Goal: Task Accomplishment & Management: Manage account settings

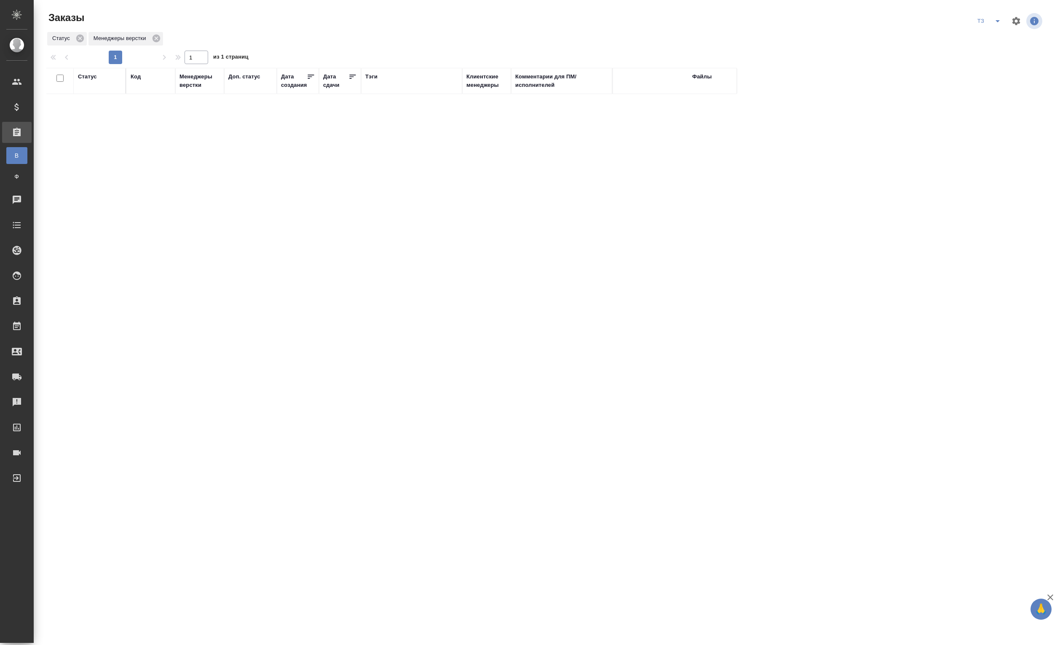
click at [786, 276] on div "Статус Код Менеджеры верстки Доп. статус Дата создания Дата сдачи Тэги Клиентск…" at bounding box center [545, 295] width 998 height 455
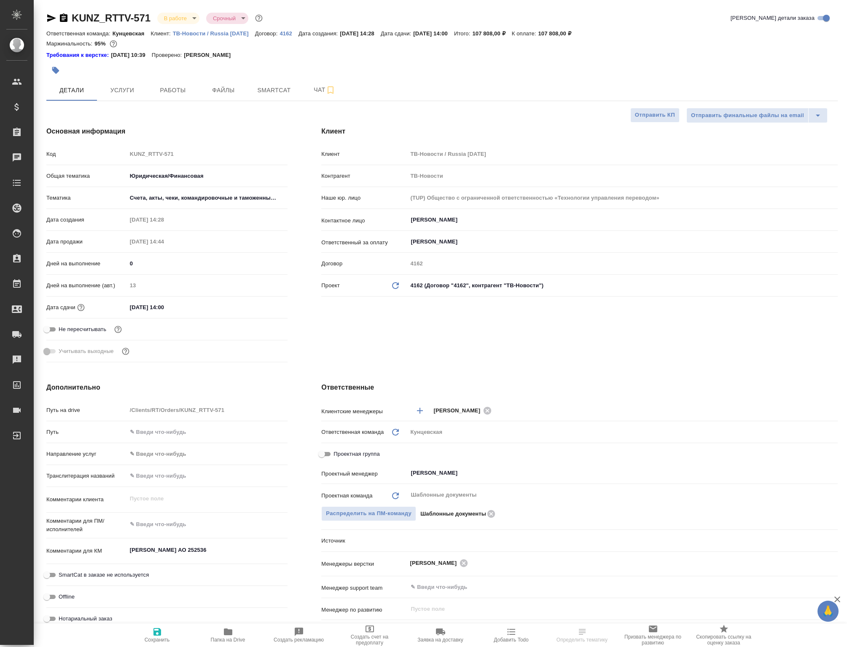
select select "RU"
click at [172, 80] on div at bounding box center [309, 70] width 527 height 19
click at [174, 90] on span "Работы" at bounding box center [173, 90] width 40 height 11
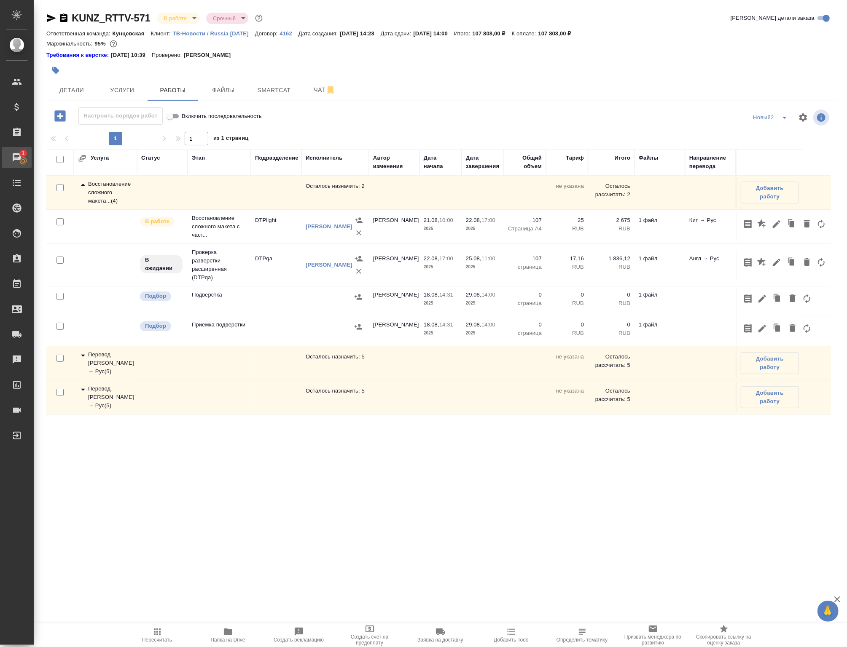
click at [14, 163] on icon at bounding box center [17, 158] width 10 height 10
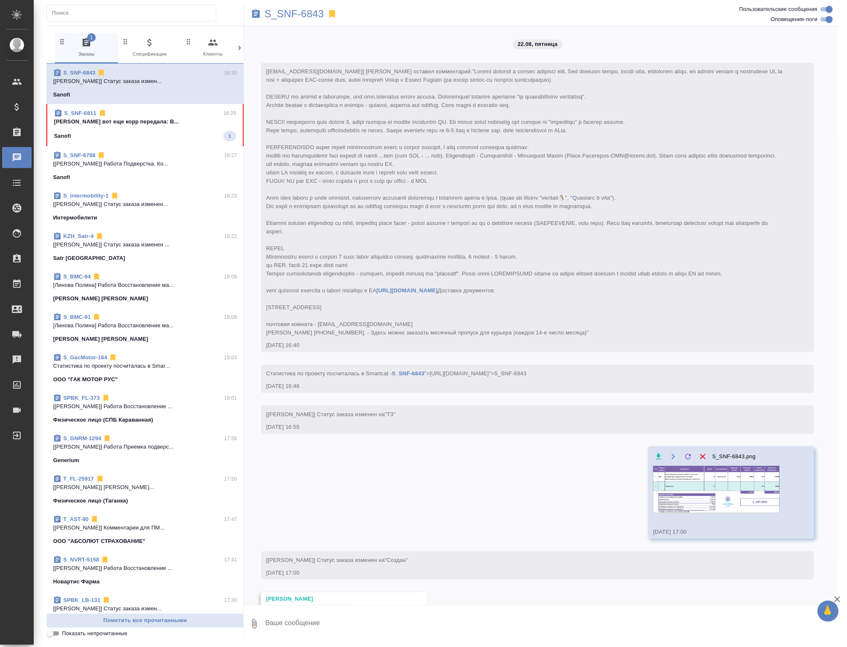
scroll to position [951, 0]
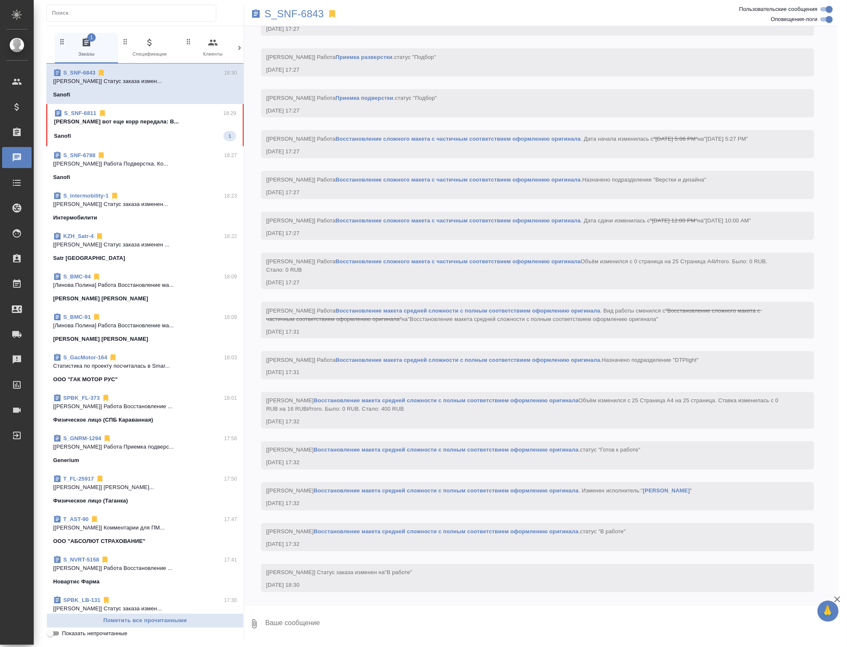
click at [155, 141] on div "Sanofi 1" at bounding box center [145, 136] width 182 height 10
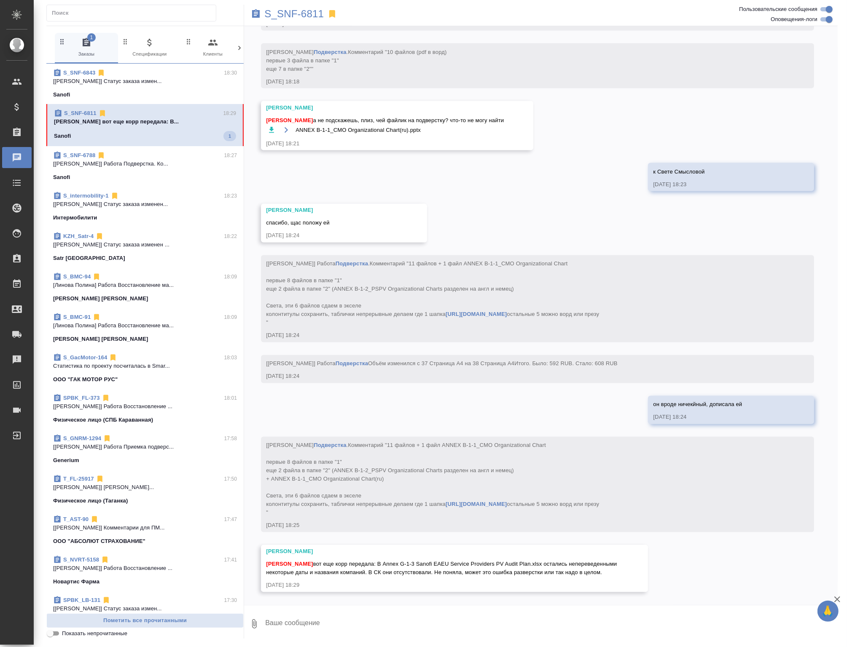
scroll to position [14404, 0]
click at [540, 97] on div "13.08, среда [ekaterina.gerasimenok@sanofi.com] Клиент оставил комментарий: htt…" at bounding box center [540, 315] width 593 height 579
click at [294, 617] on textarea at bounding box center [550, 624] width 573 height 29
type textarea "даты я везде поправляла, названия ща посмотрю"
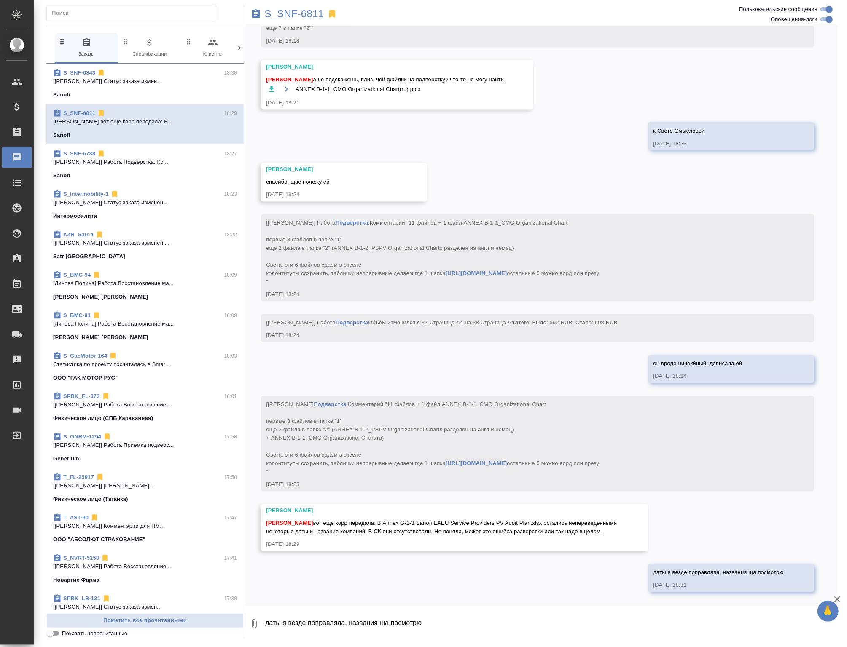
scroll to position [14445, 0]
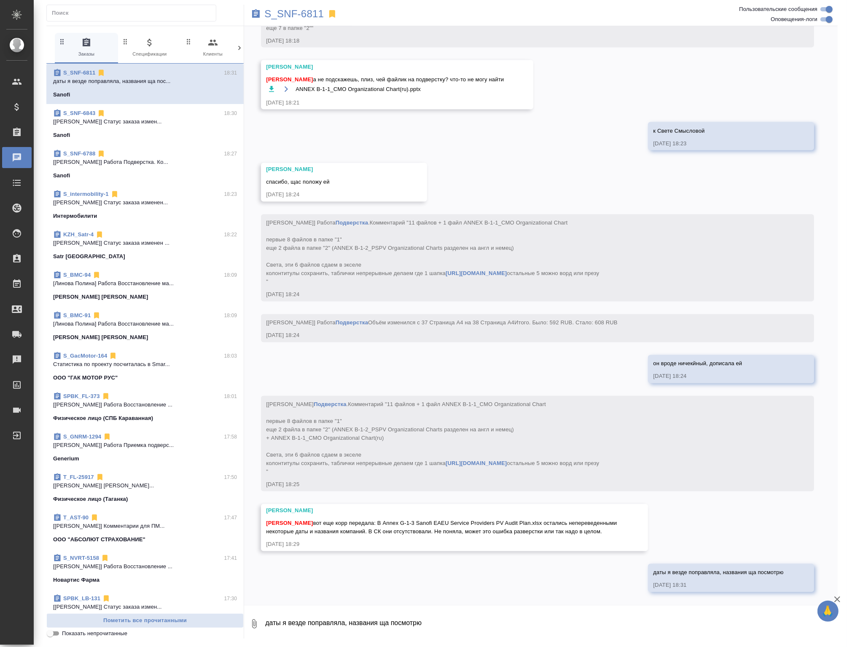
click at [377, 583] on div "13.08, среда [ekaterina.gerasimenok@sanofi.com] Клиент оставил комментарий: htt…" at bounding box center [540, 315] width 593 height 579
click at [368, 611] on textarea "даты я везде поправляла, названия ща посмотрю" at bounding box center [550, 624] width 573 height 29
paste textarea "LLC BIOCARD Test center Ltd PHARMOBORONA OSG Records Management Daten Leben LLC…"
type textarea "LLC BIOCARD Test center Ltd PHARMOBORONA OSG Records Management Daten Leben LLC…"
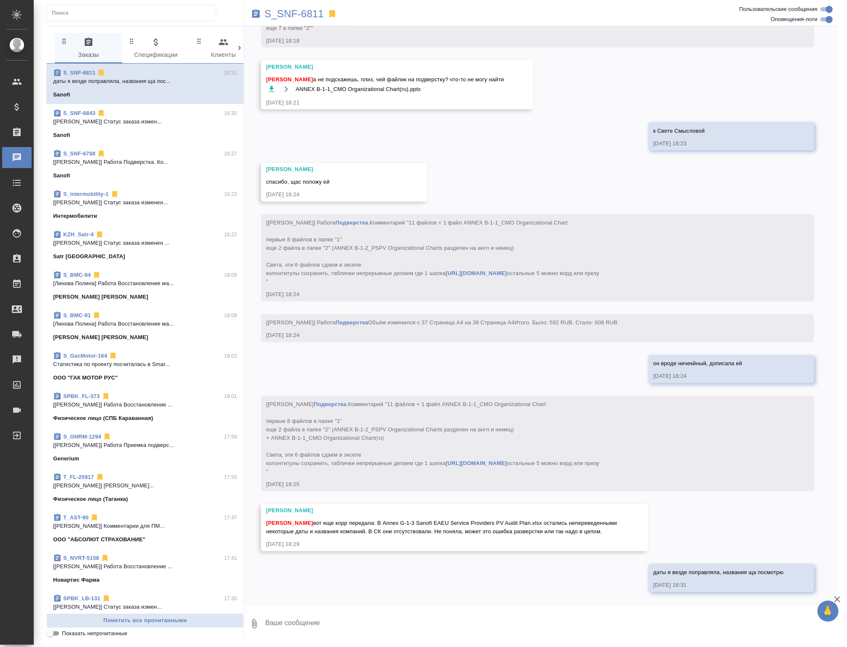
scroll to position [14445, 0]
click at [391, 630] on textarea at bounding box center [550, 624] width 573 height 29
paste textarea "LLC BIOCARD Test center Ltd PHARMOBORONA OSG Records Management Daten Leben LLC…"
type textarea "LLC BIOCARD Test center Ltd PHARMOBORONA OSG Records Management Daten Leben LLC…"
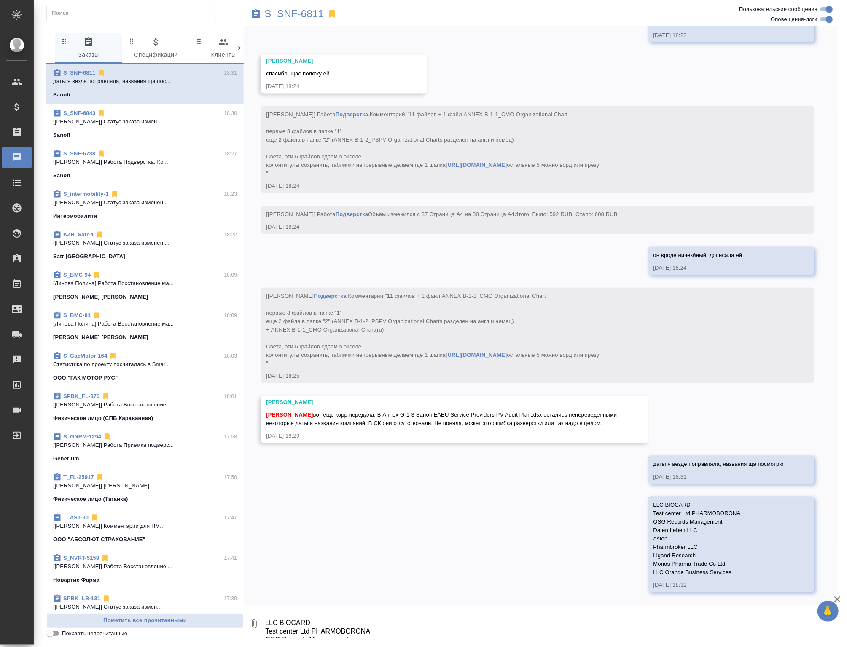
scroll to position [14553, 0]
click at [368, 617] on textarea "LLC BIOCARD Test center Ltd PHARMOBORONA OSG Records Management Daten Leben LLC…" at bounding box center [550, 624] width 573 height 29
type textarea "там как формулы оформлены они, давайте подставлю"
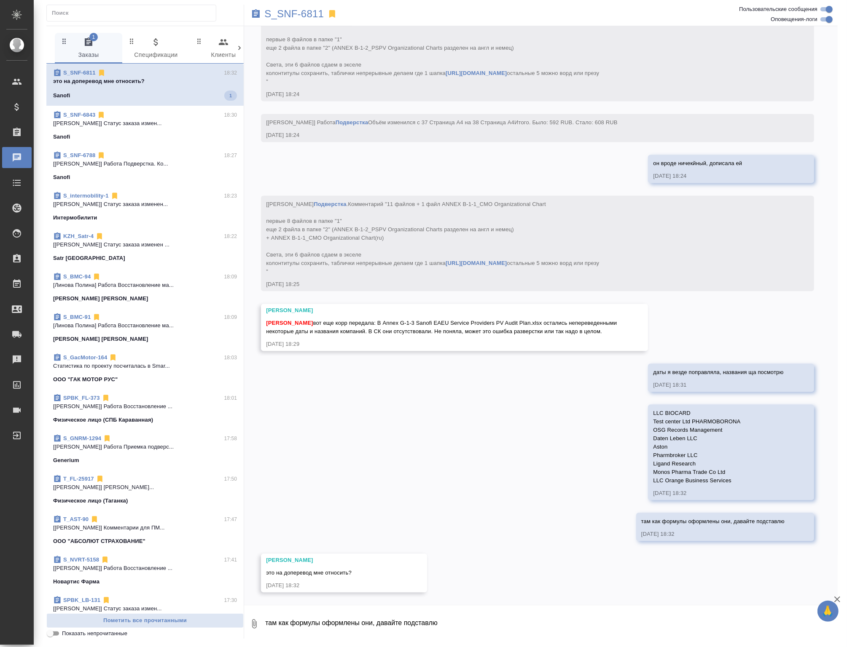
scroll to position [14645, 0]
click at [334, 619] on textarea "там как формулы оформлены они, давайте подставлю" at bounding box center [550, 624] width 573 height 29
type textarea "да, если надо перевести"
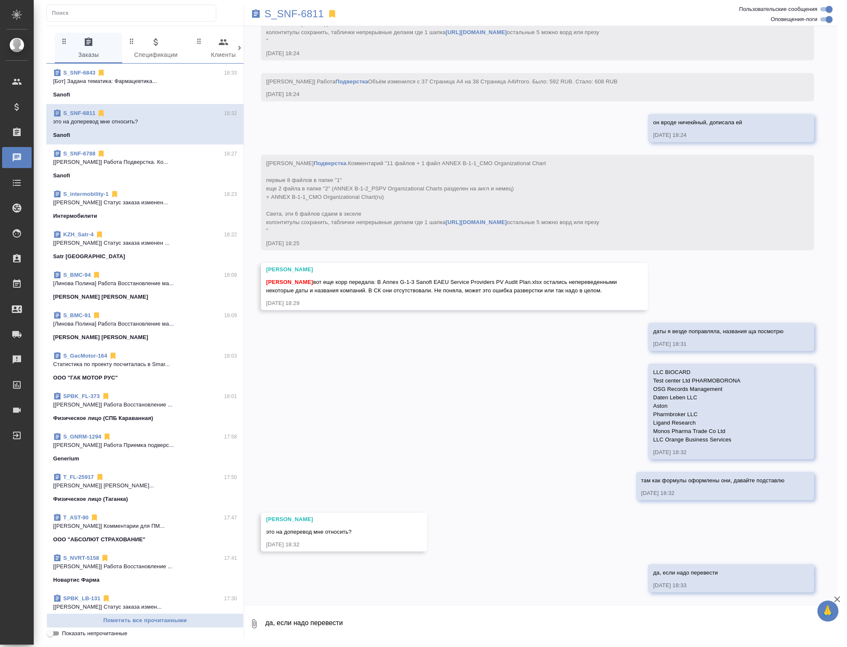
scroll to position [14687, 0]
paste textarea
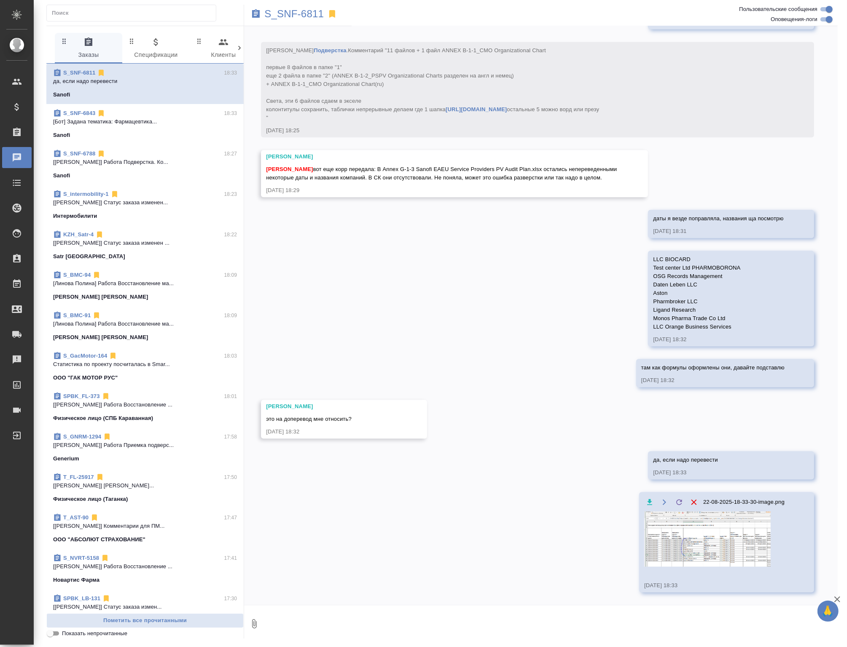
scroll to position [14744, 0]
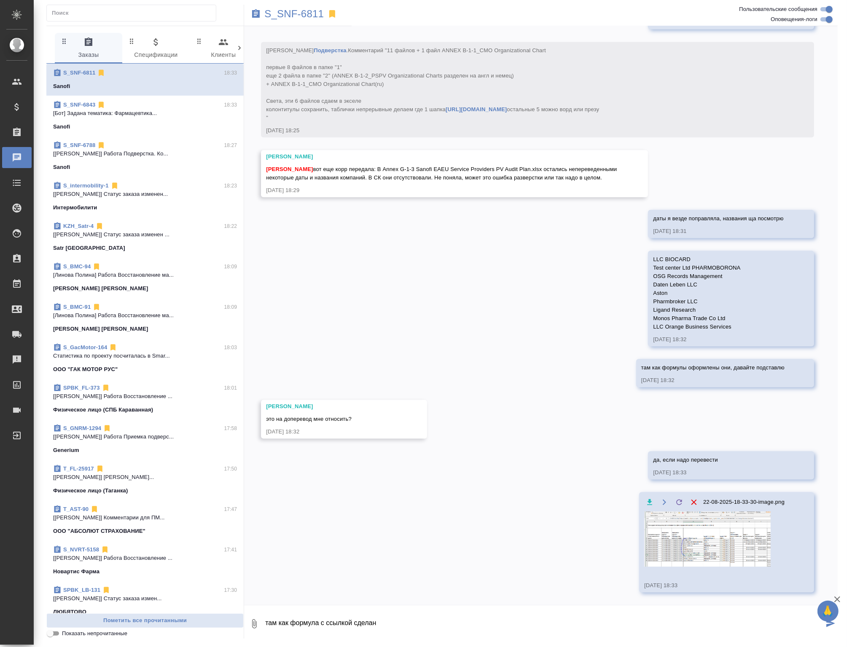
type textarea "там как формула с ссылкой сделано"
click at [511, 592] on div "13.08, среда [ekaterina.gerasimenok@sanofi.com] Клиент оставил комментарий: htt…" at bounding box center [540, 315] width 593 height 579
click at [703, 544] on img at bounding box center [707, 539] width 126 height 55
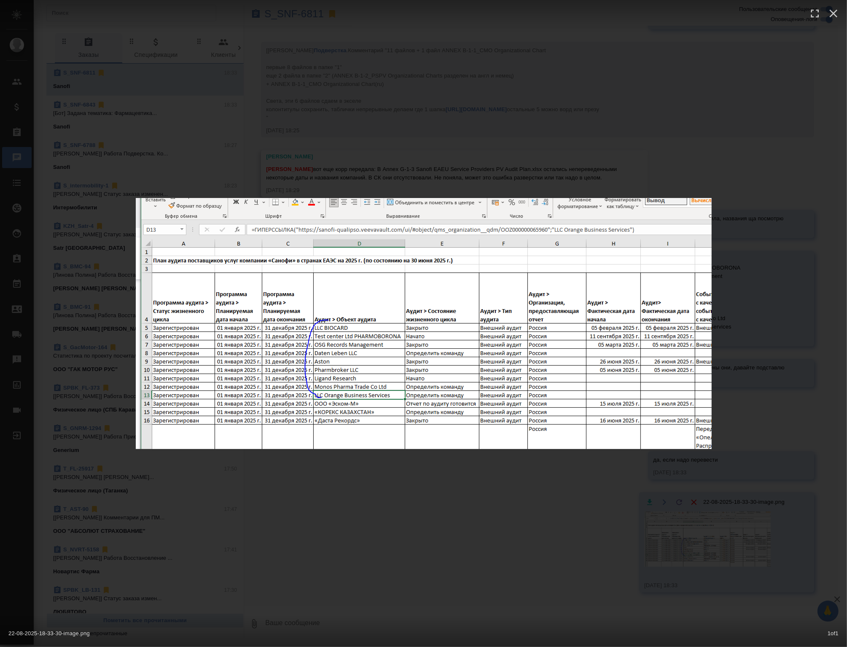
click at [707, 583] on div "22-08-2025-18-33-30-image.png 1 of 1" at bounding box center [423, 323] width 847 height 647
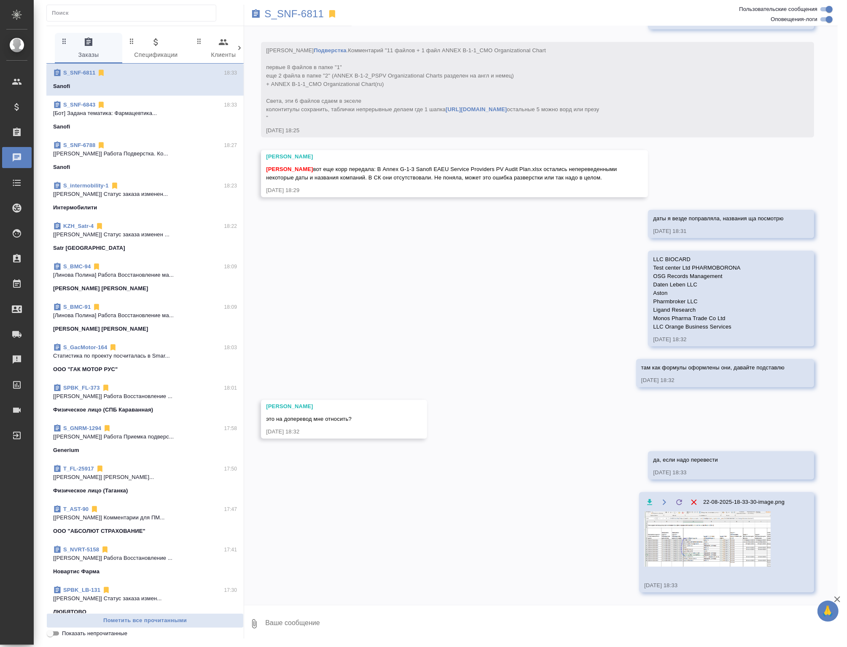
click at [393, 535] on div "22-08-2025-18-33-30-image.png 1 of 1" at bounding box center [423, 340] width 762 height 582
click at [456, 135] on div "22.08.25, 18:25" at bounding box center [525, 130] width 518 height 8
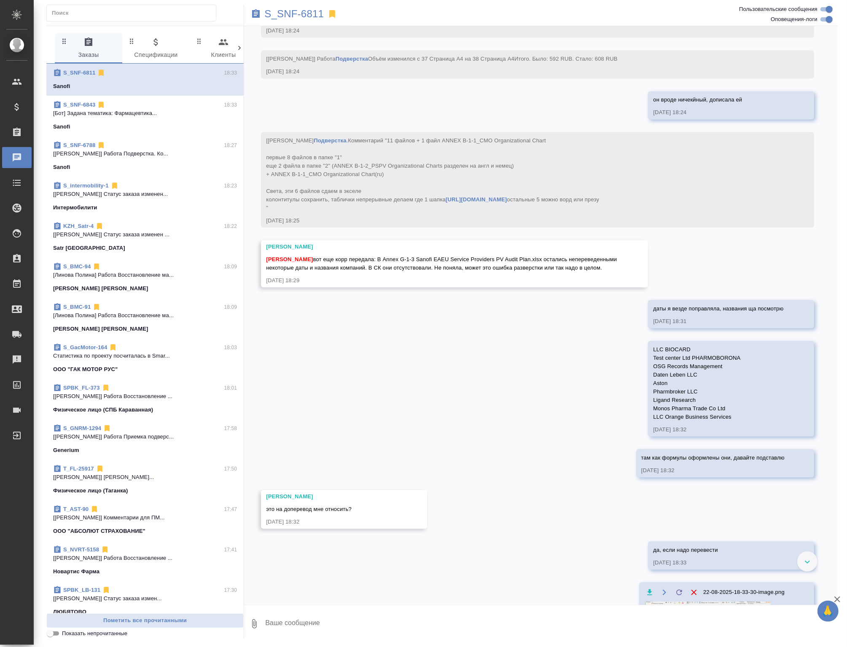
scroll to position [14038, 0]
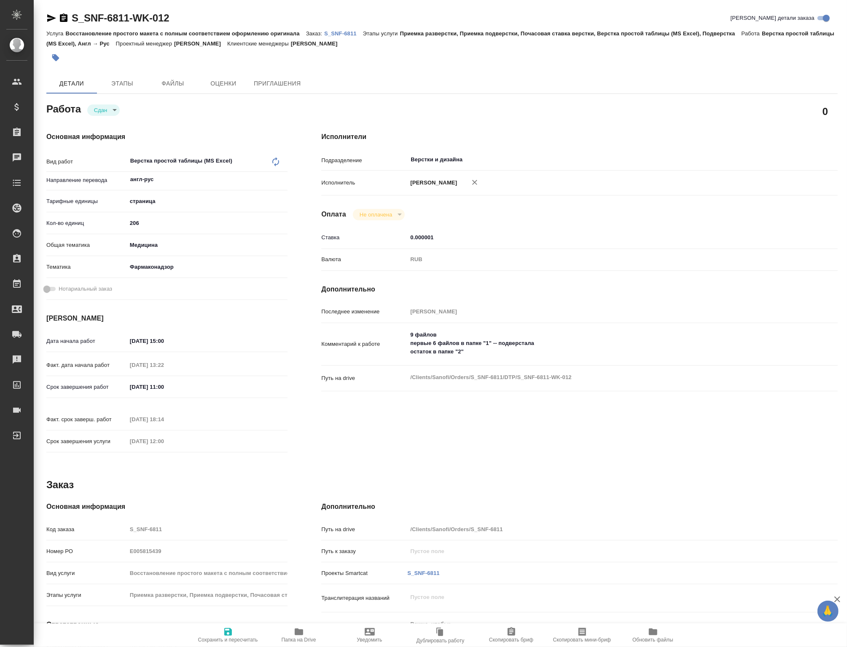
click at [286, 643] on span "Папка на Drive" at bounding box center [298, 640] width 35 height 6
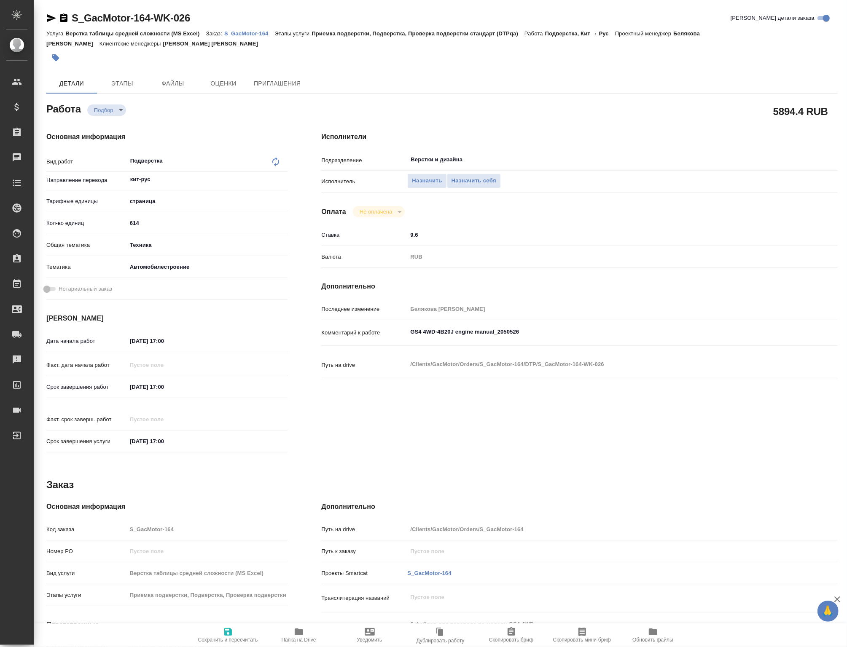
click at [165, 388] on input "10.10.2025 17:00" at bounding box center [164, 387] width 74 height 12
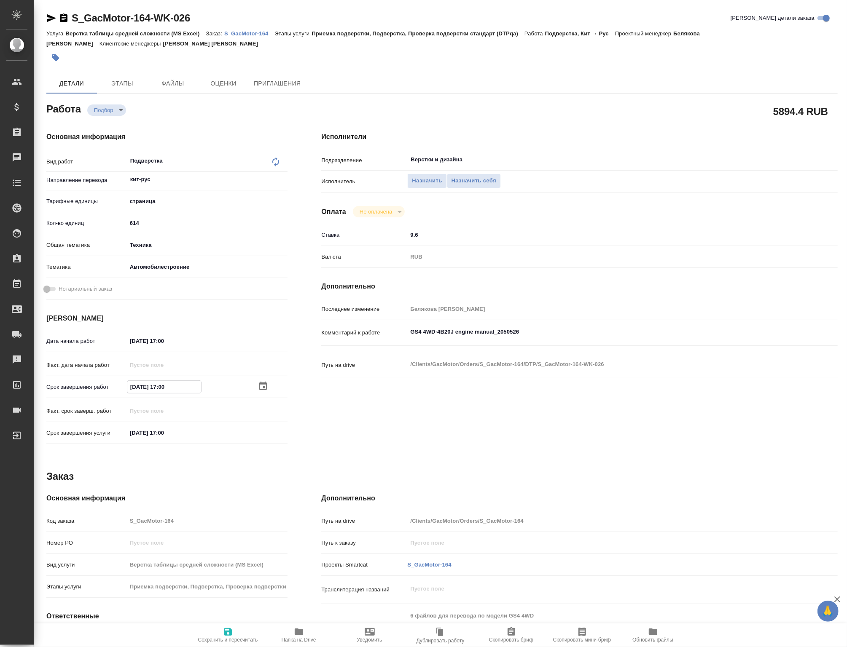
click at [260, 399] on div "Срок завершения работ 10.10.2025 17:00" at bounding box center [166, 392] width 241 height 24
click at [265, 389] on icon "button" at bounding box center [263, 387] width 10 height 10
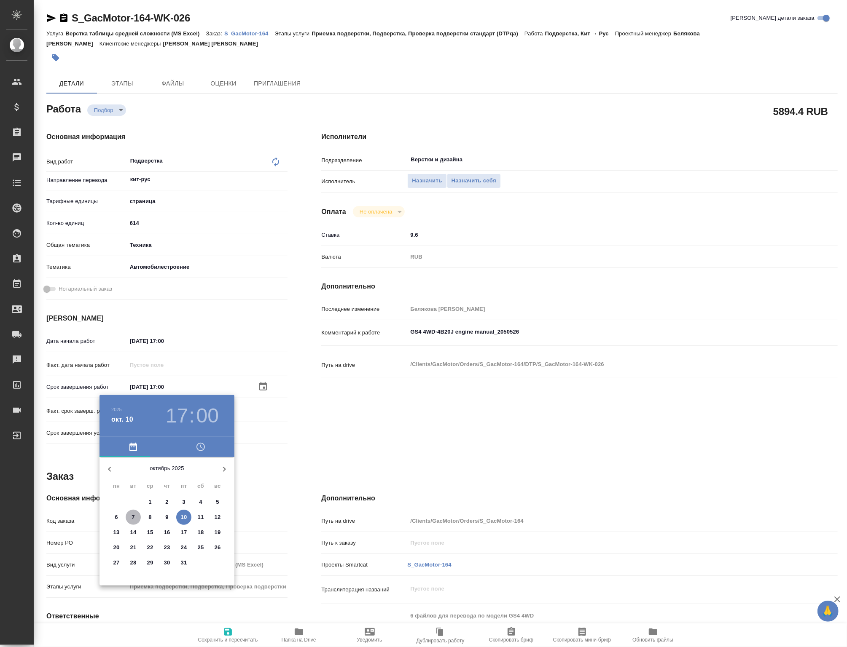
click at [135, 517] on span "7" at bounding box center [133, 517] width 15 height 8
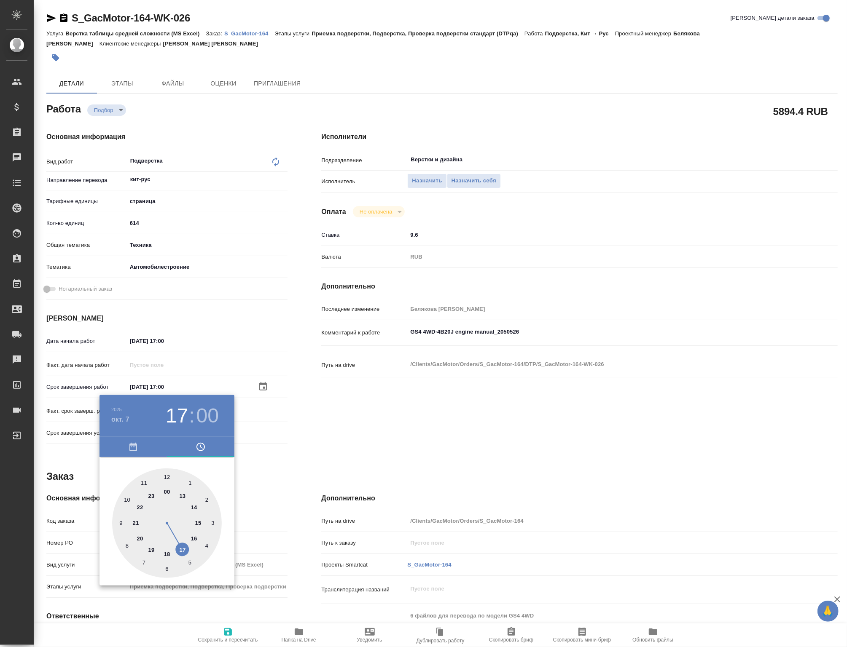
click at [191, 510] on div at bounding box center [167, 524] width 110 height 110
type input "[DATE] 14:00"
click at [370, 498] on div at bounding box center [423, 323] width 847 height 647
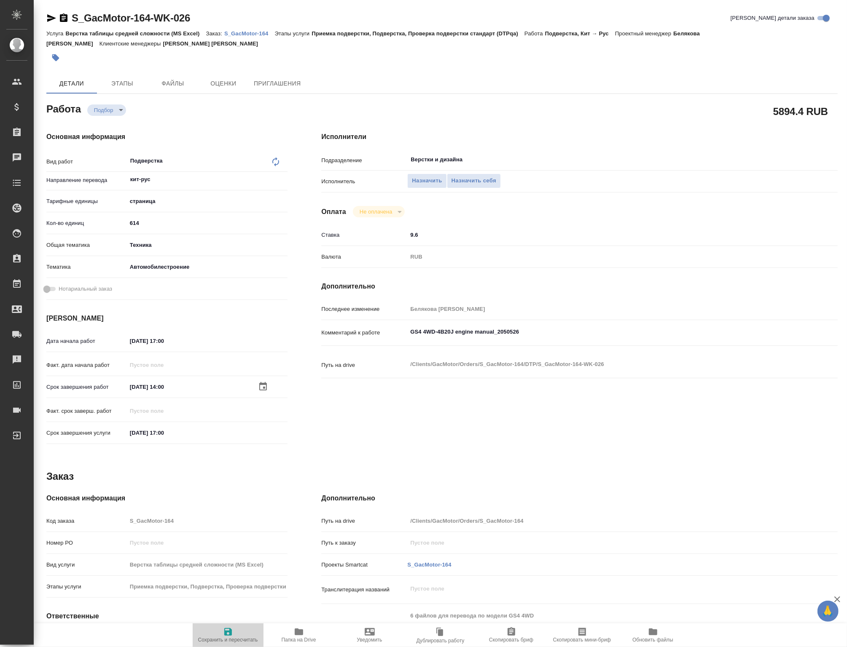
click at [225, 637] on span "Сохранить и пересчитать" at bounding box center [228, 640] width 60 height 6
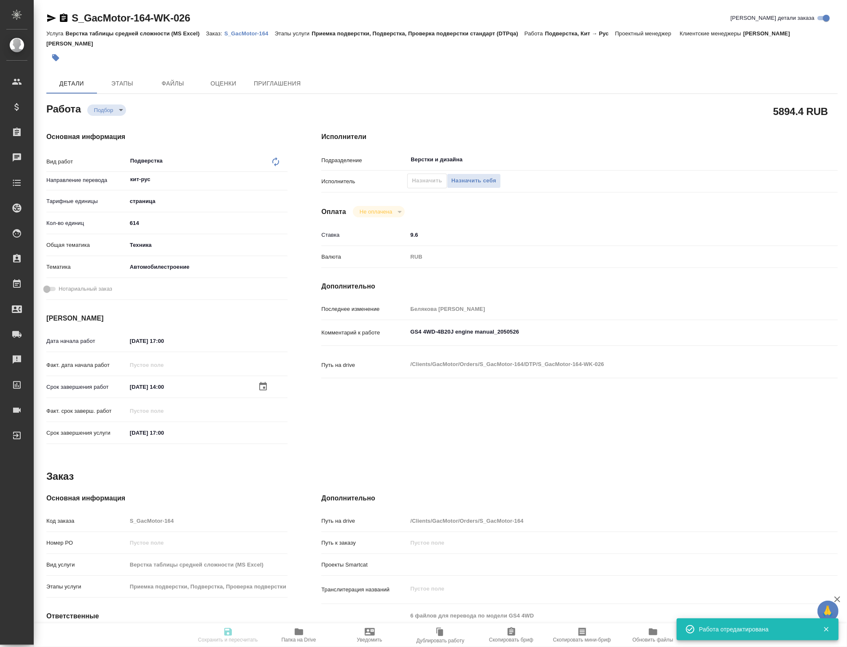
type input "recruiting"
type input "кит-рус"
type input "5a8b1489cc6b4906c91bfdb2"
type input "614"
type input "tech"
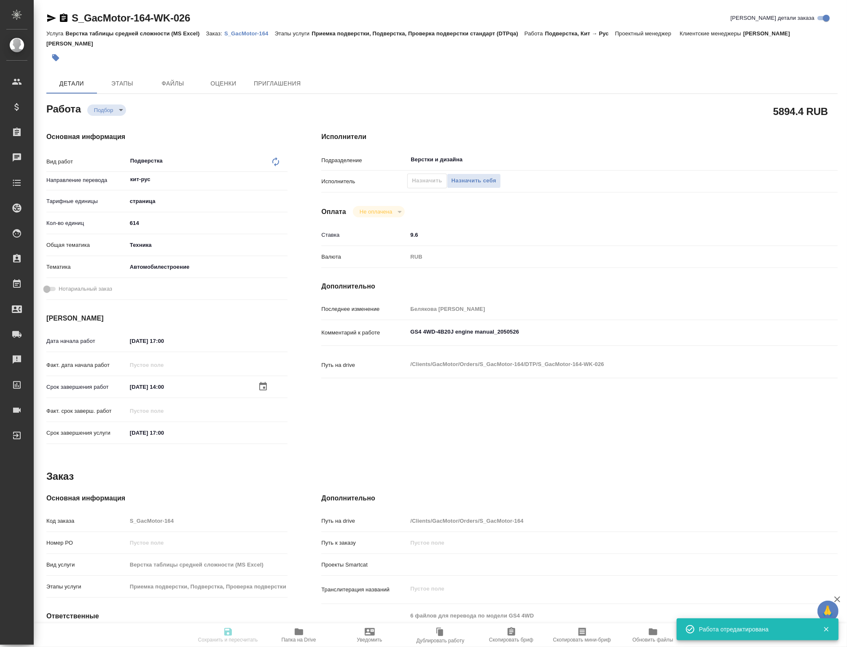
type input "5f647204b73bc97568ca66a7"
type input "[DATE] 17:00"
type input "[DATE] 14:00"
type input "[DATE] 17:00"
type input "Верстки и дизайна"
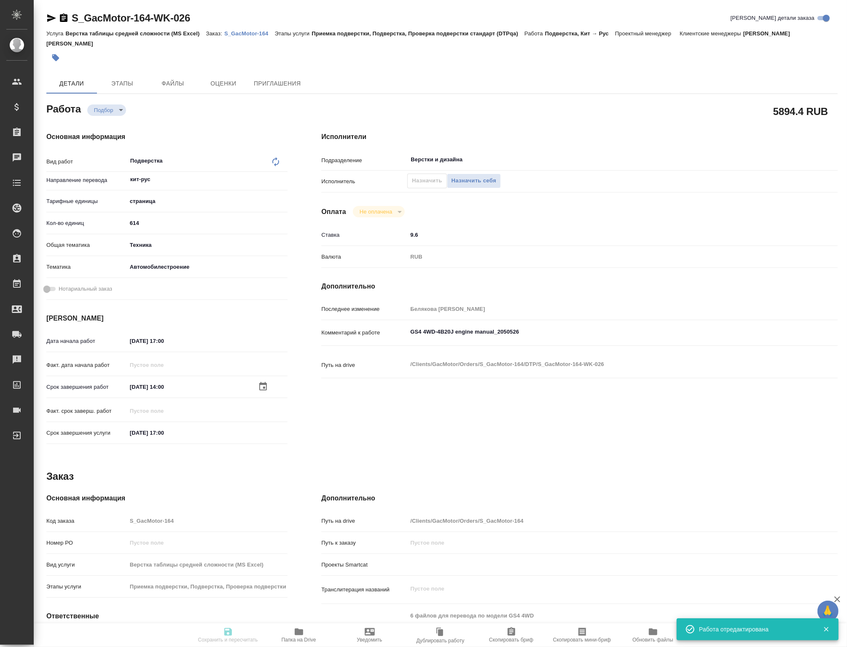
type input "notPayed"
type input "9.6"
type input "RUB"
type input "[PERSON_NAME]"
type input "S_GacMotor-164"
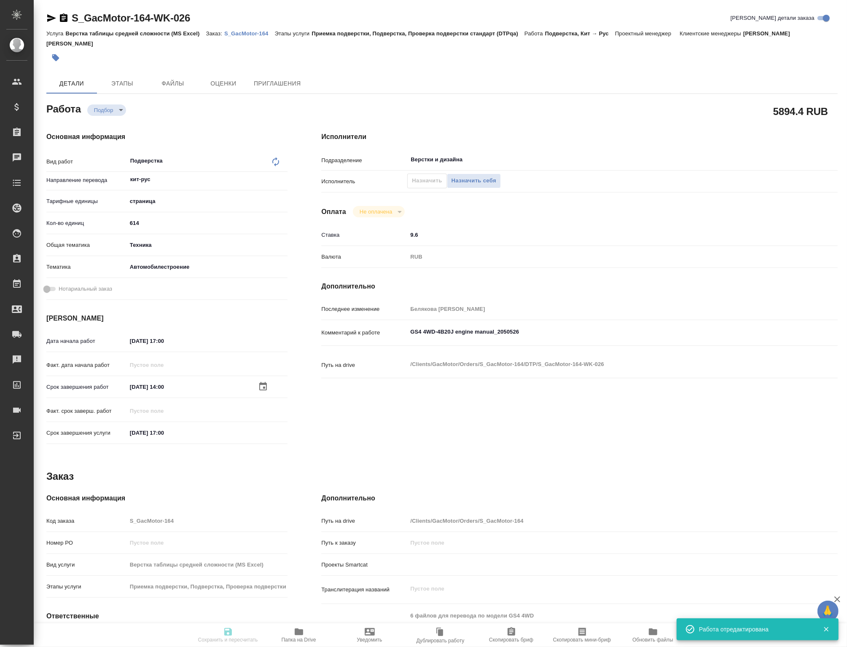
type input "Верстка таблицы средней сложности (MS Excel)"
type input "Приемка подверстки, Подверстка, Проверка подверстки стандарт (DTPqa)"
type input "[PERSON_NAME]"
type input "/Clients/GacMotor/Orders/S_GacMotor-164"
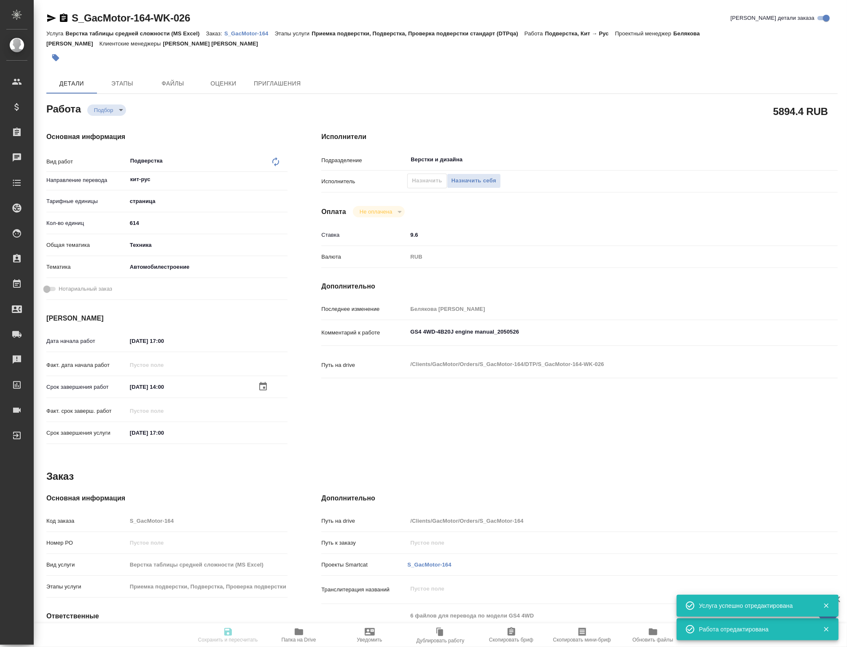
type input "recruiting"
type input "кит-рус"
type input "5a8b1489cc6b4906c91bfdb2"
type input "614"
type input "tech"
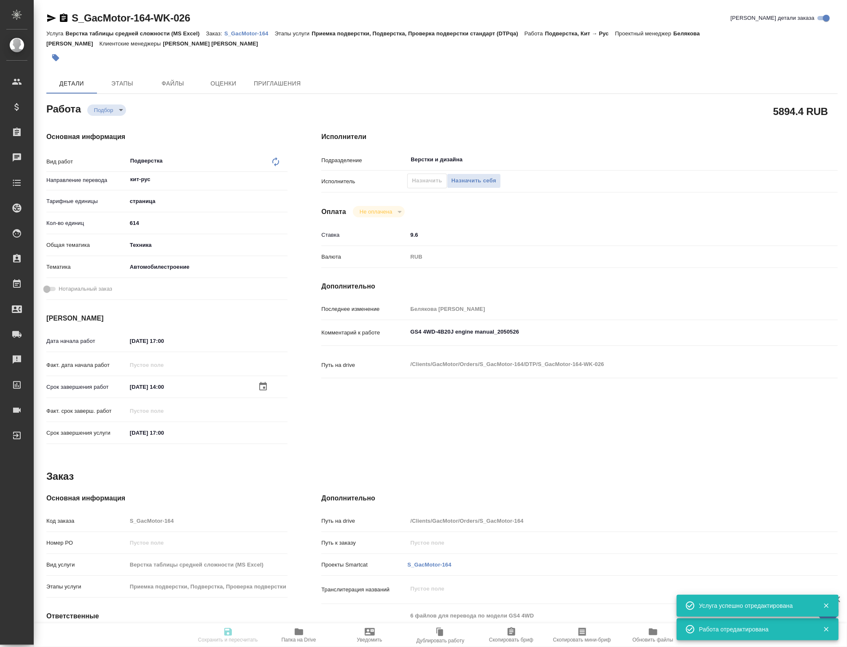
type input "5f647204b73bc97568ca66a7"
type input "[DATE] 17:00"
type input "[DATE] 14:00"
type input "[DATE] 17:00"
type input "Верстки и дизайна"
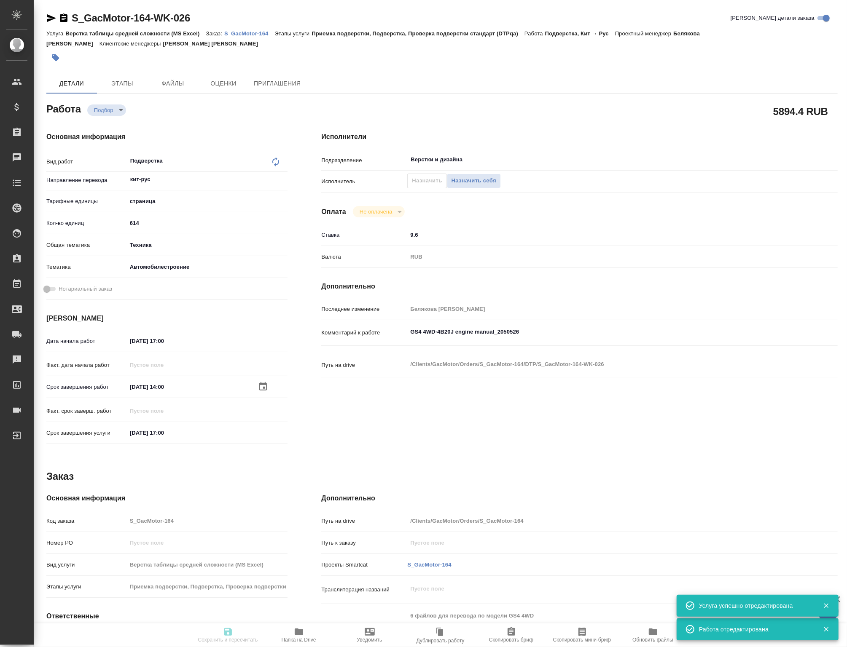
type input "notPayed"
type input "9.6"
type input "RUB"
type input "[PERSON_NAME]"
type input "S_GacMotor-164"
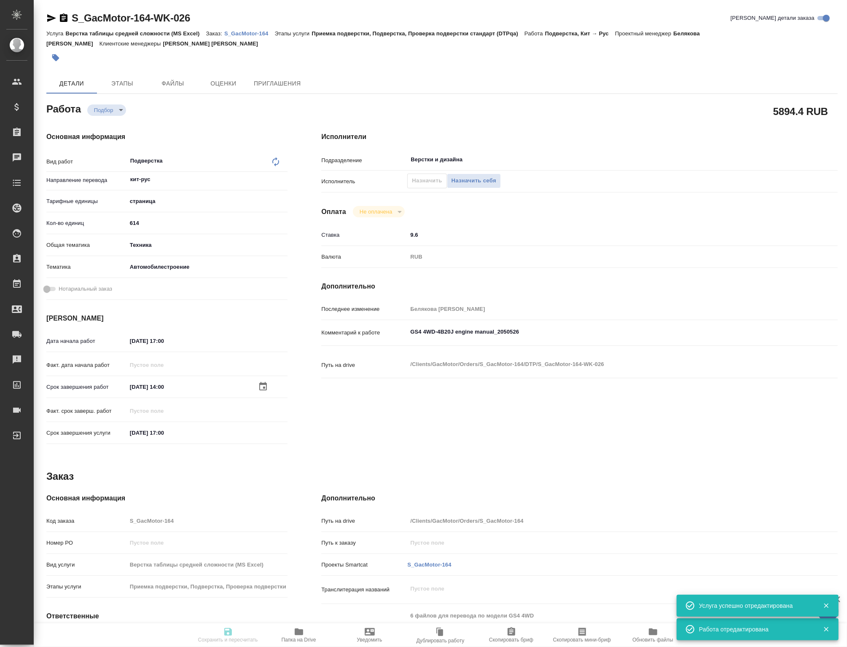
type input "Верстка таблицы средней сложности (MS Excel)"
type input "Приемка подверстки, Подверстка, Проверка подверстки стандарт (DTPqa)"
type input "[PERSON_NAME]"
type input "/Clients/GacMotor/Orders/S_GacMotor-164"
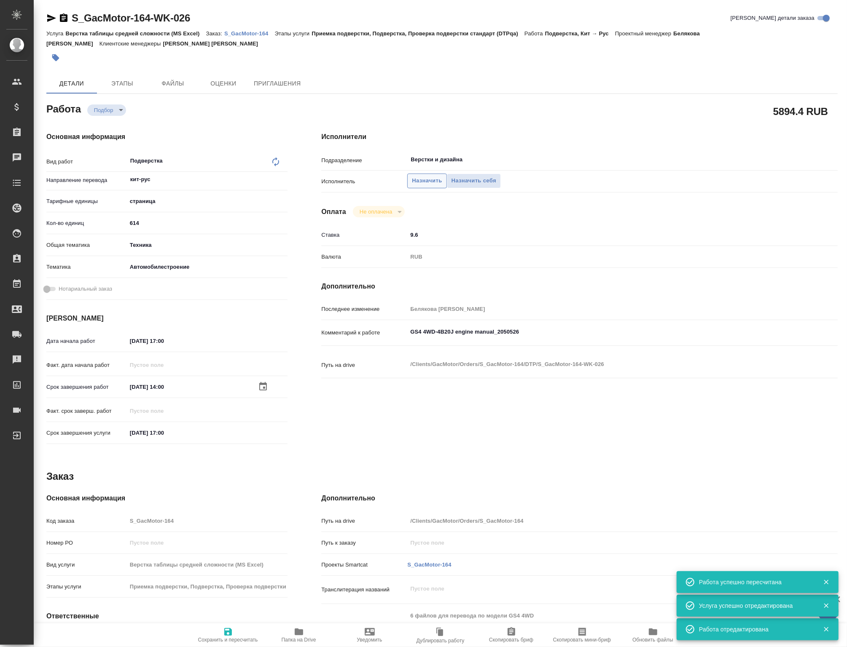
click at [429, 176] on button "Назначить" at bounding box center [426, 181] width 39 height 15
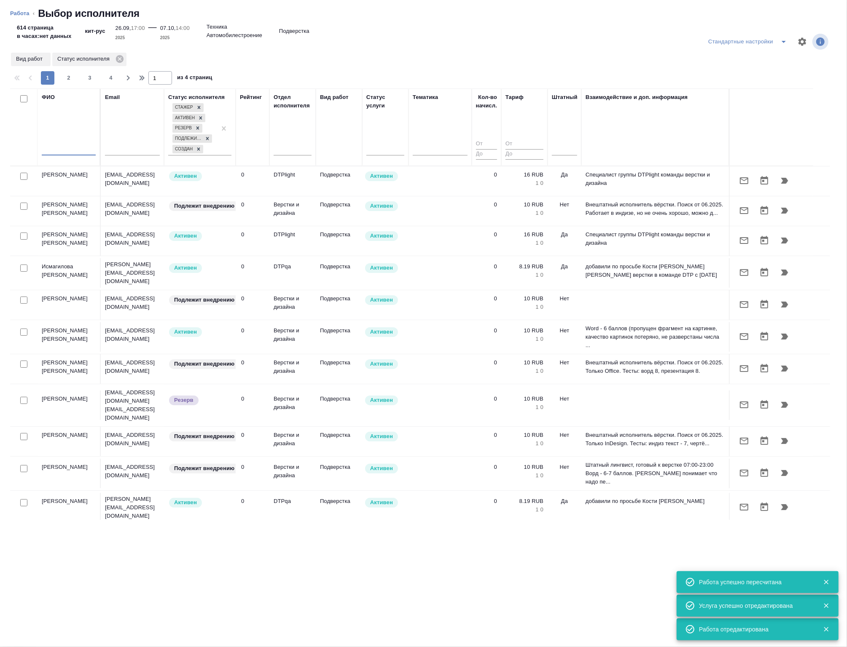
click at [43, 155] on input "text" at bounding box center [69, 150] width 54 height 11
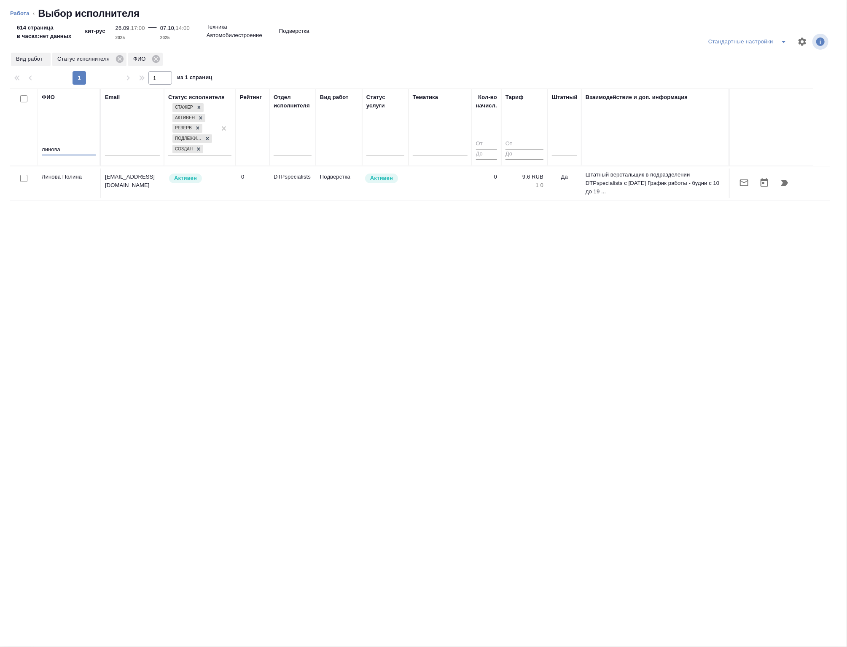
type input "линова"
click at [787, 188] on icon "button" at bounding box center [784, 183] width 10 height 10
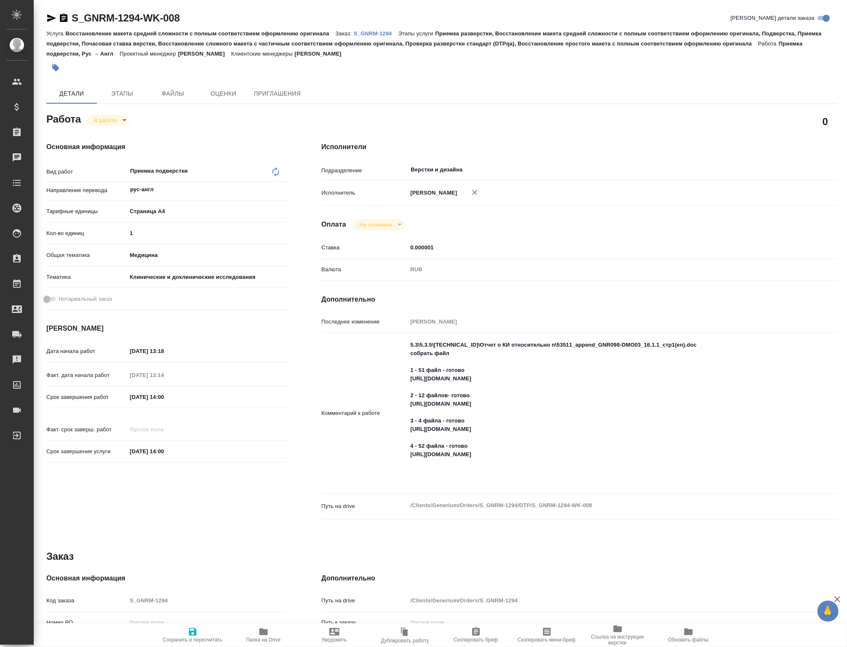
type textarea "x"
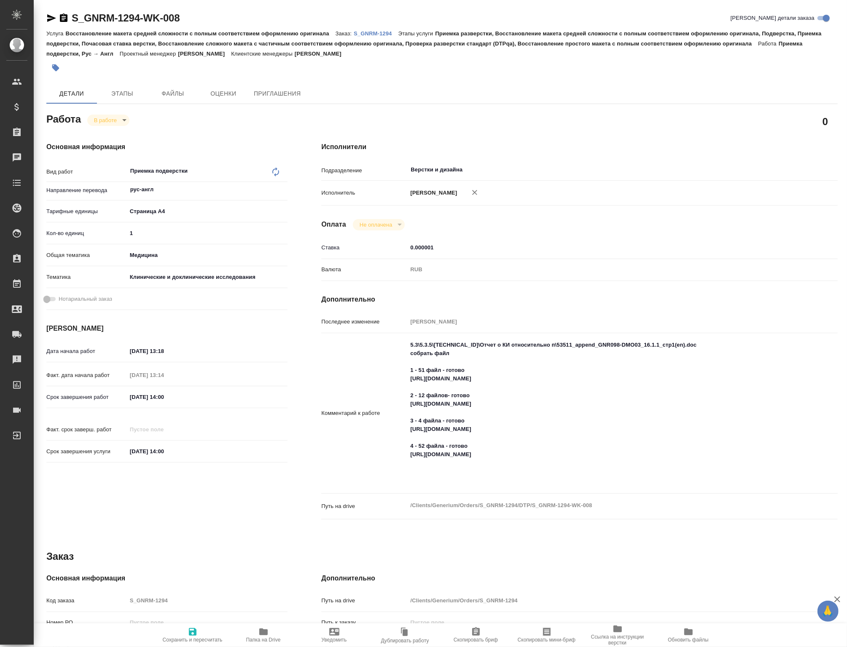
type textarea "x"
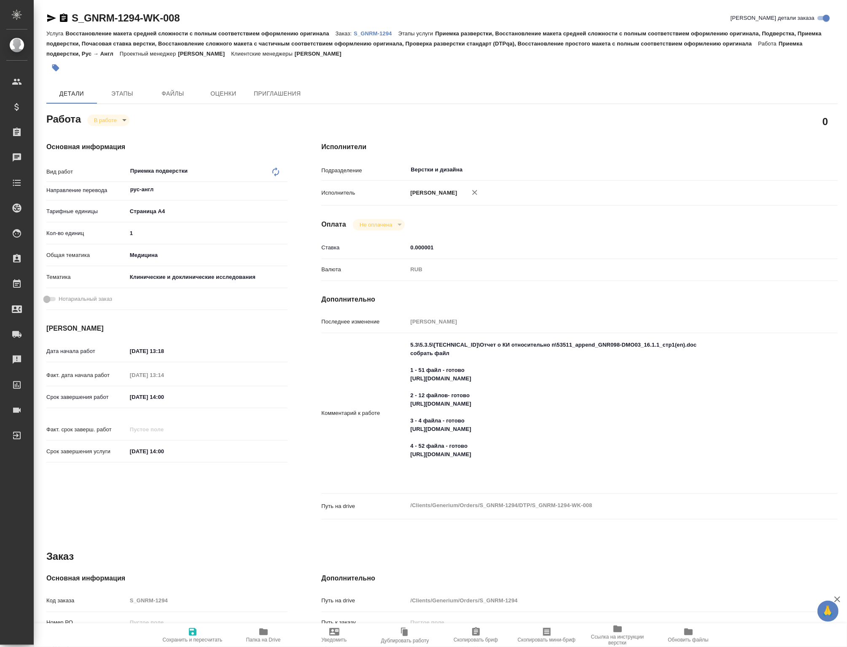
type textarea "x"
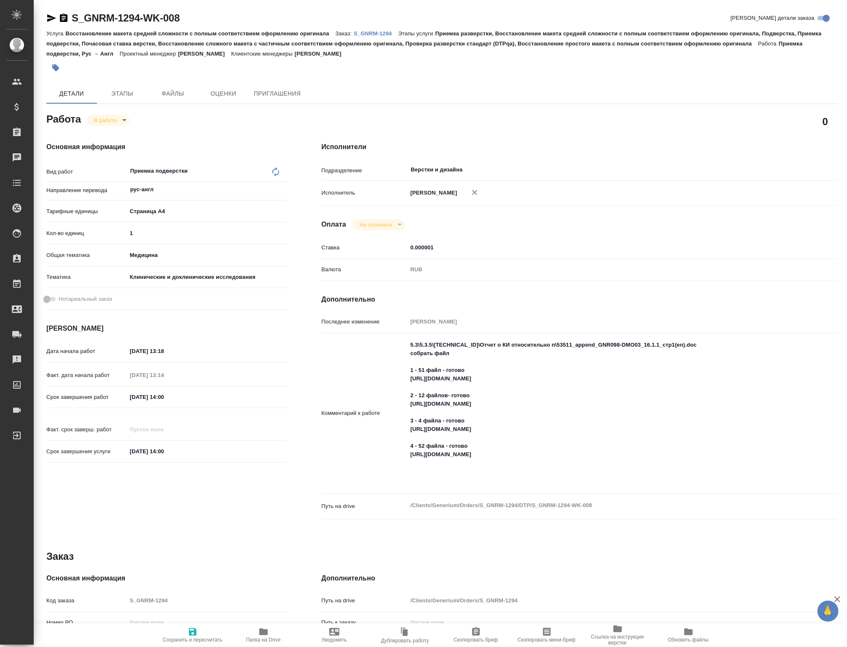
type textarea "x"
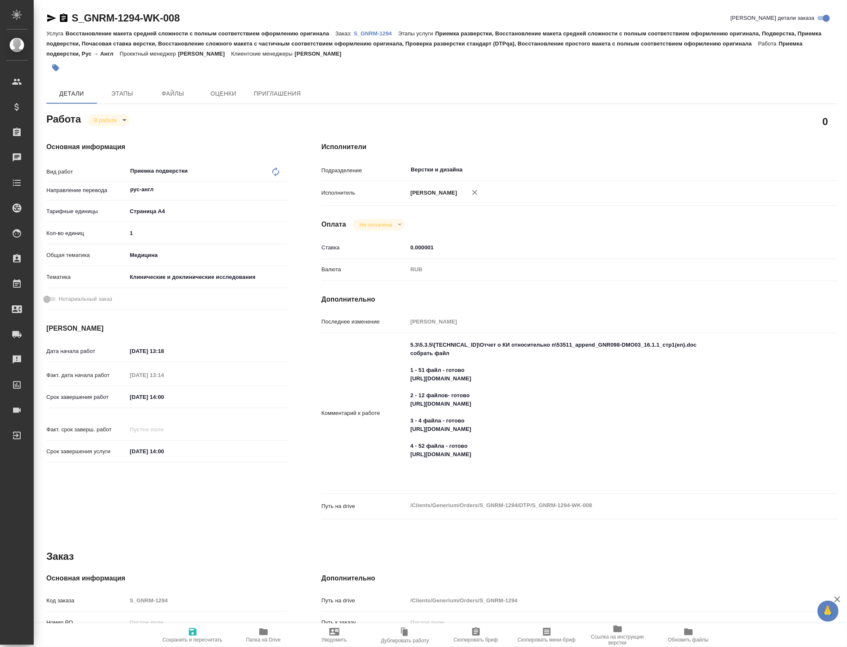
type textarea "x"
click at [766, 485] on textarea "5.3\5.3.5\5.3.5.1\Отчет о КИ относительно п\53511_append_GNR098-DMO03_16.1.1_ст…" at bounding box center [600, 412] width 387 height 149
type textarea "x"
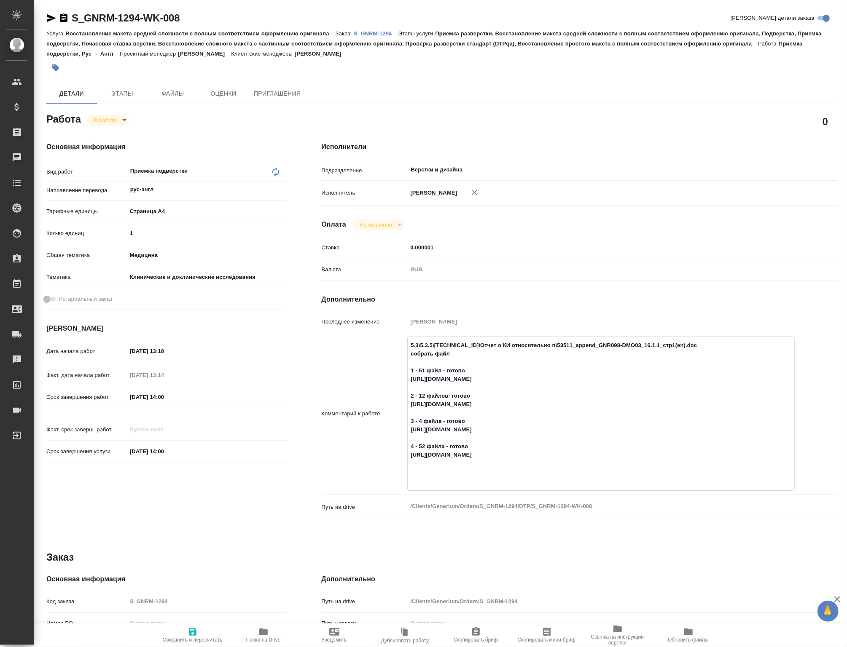
type textarea "x"
type textarea "5.3\5.3.5\5.3.5.1\Отчет о КИ относительно п\53511_append_GNR098-DMO03_16.1.1_ст…"
type textarea "x"
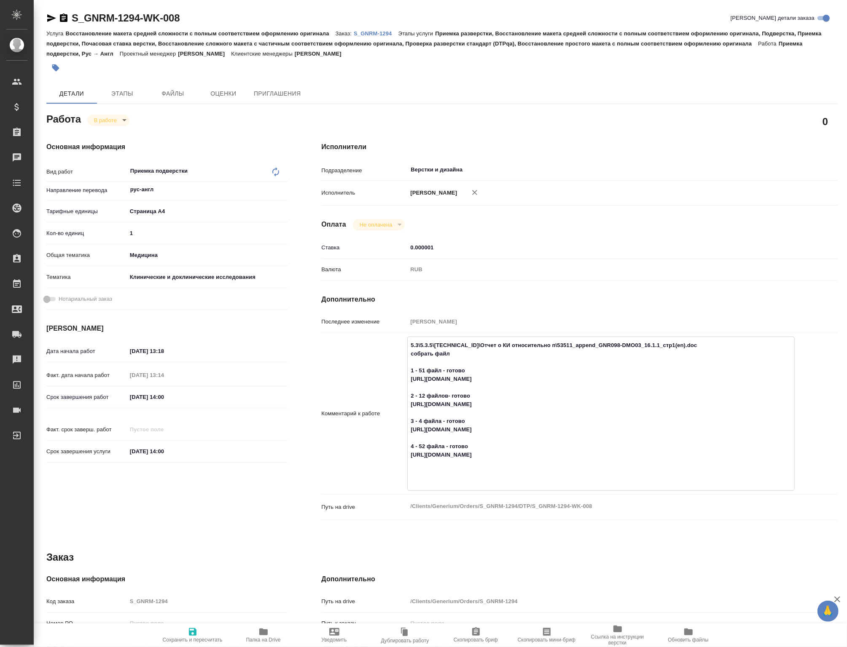
type textarea "x"
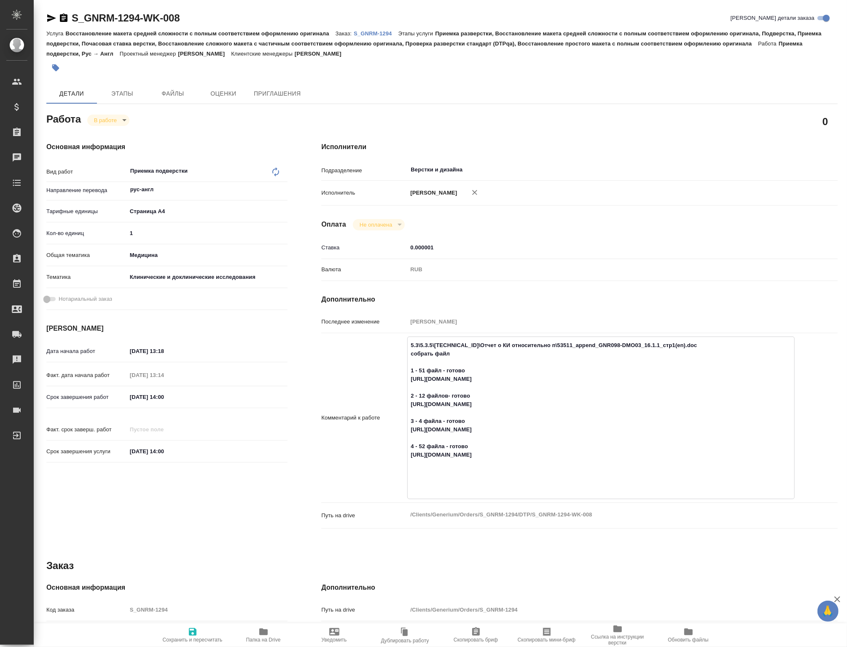
type textarea "x"
type textarea "5.3\5.3.5\5.3.5.1\Отчет о КИ относительно п\53511_append_GNR098-DMO03_16.1.1_ст…"
type textarea "x"
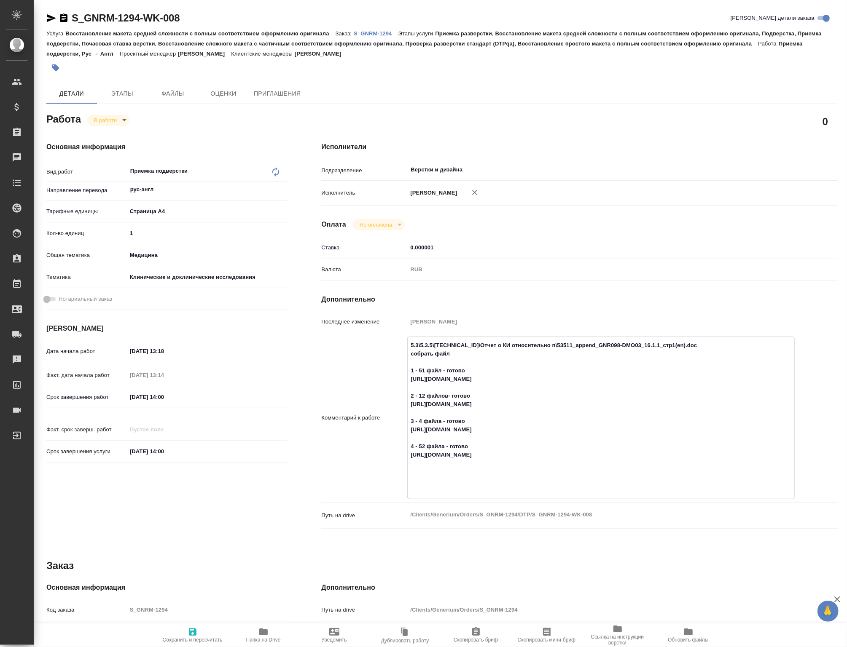
type textarea "x"
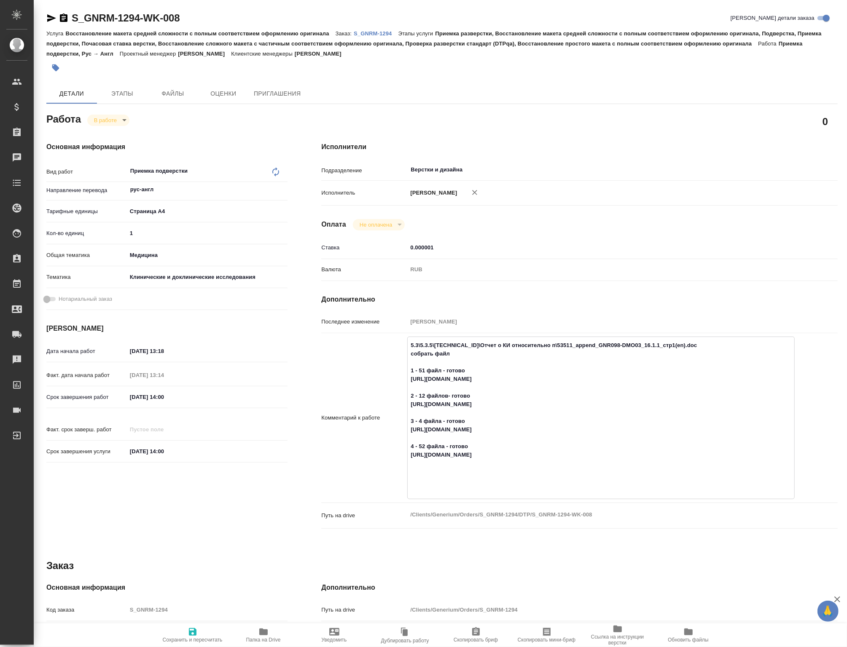
type textarea "x"
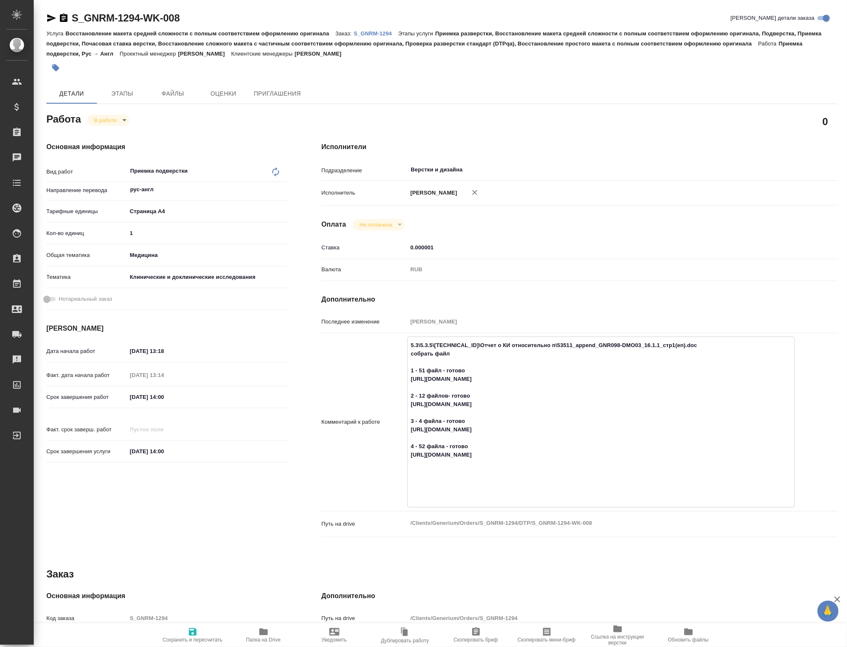
type textarea "x"
type textarea "5.3\5.3.5\5.3.5.1\Отчет о КИ относительно п\53511_append_GNR098-DMO03_16.1.1_ст…"
type textarea "x"
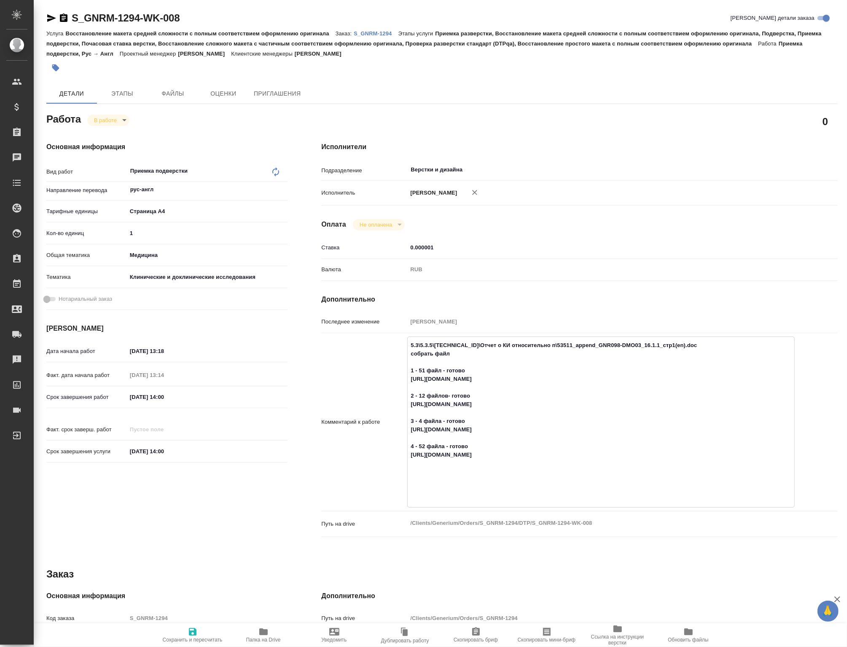
type textarea "x"
type textarea "5.3\5.3.5\5.3.5.1\Отчет о КИ относительно п\53511_append_GNR098-DMO03_16.1.1_ст…"
type textarea "x"
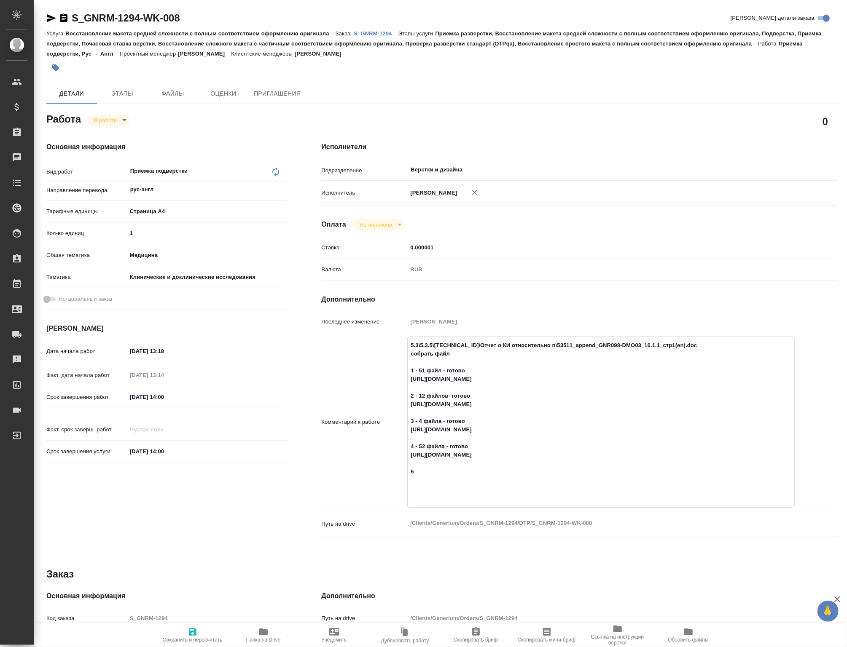
type textarea "x"
type textarea "5.3\5.3.5\5.3.5.1\Отчет о КИ относительно п\53511_append_GNR098-DMO03_16.1.1_ст…"
type textarea "x"
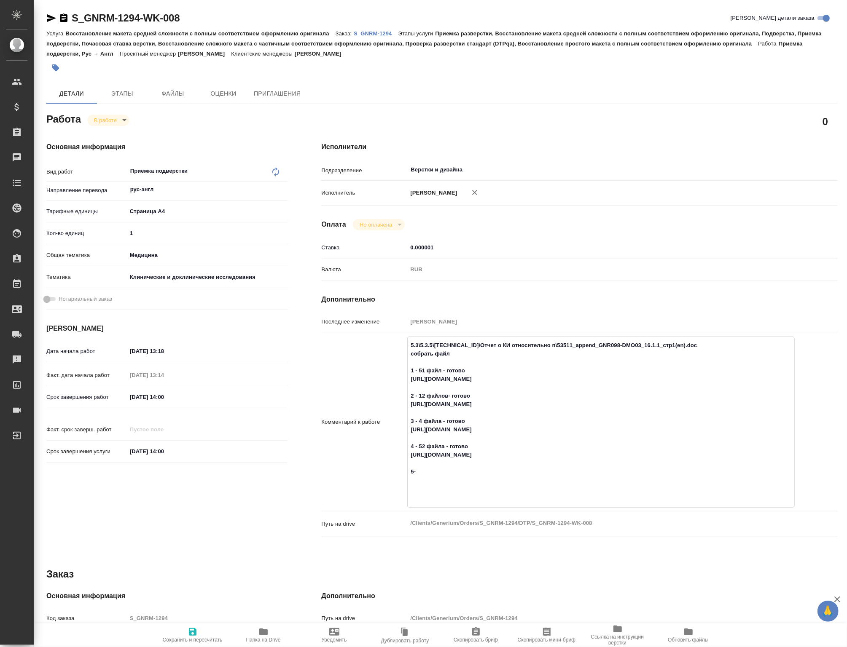
type textarea "x"
type textarea "5.3\5.3.5\5.3.5.1\Отчет о КИ относительно п\53511_append_GNR098-DMO03_16.1.1_ст…"
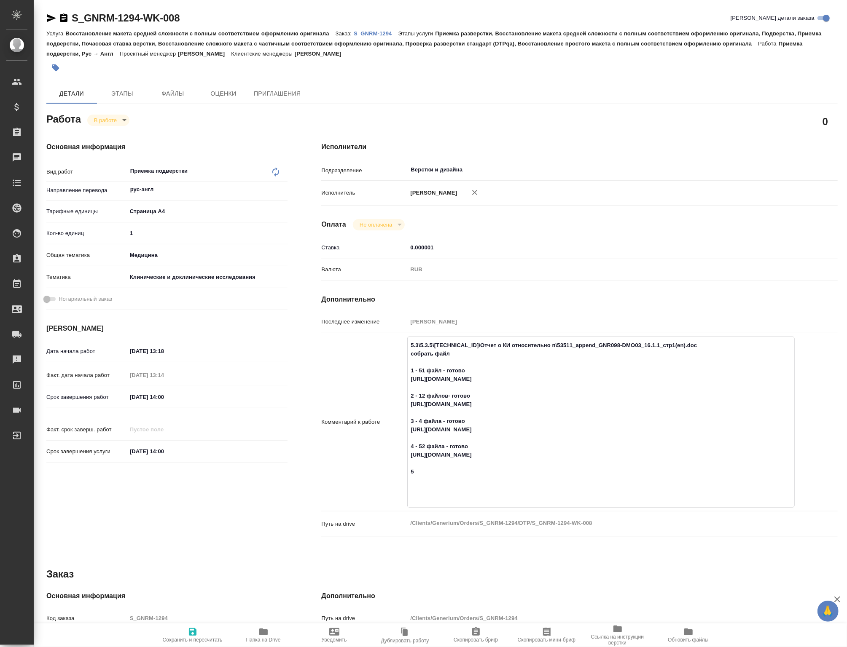
type textarea "x"
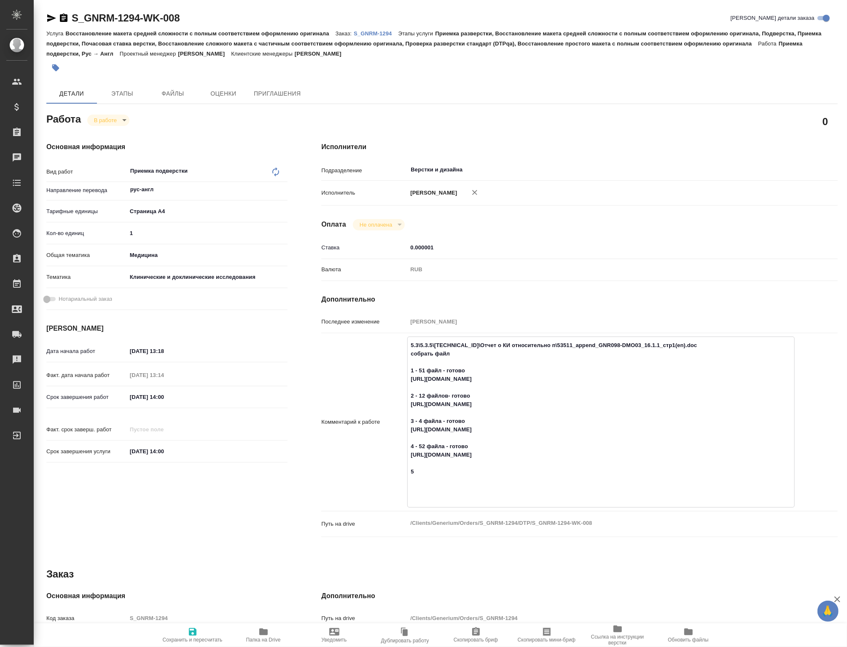
type textarea "5.3\5.3.5\5.3.5.1\Отчет о КИ относительно п\53511_append_GNR098-DMO03_16.1.1_ст…"
type textarea "x"
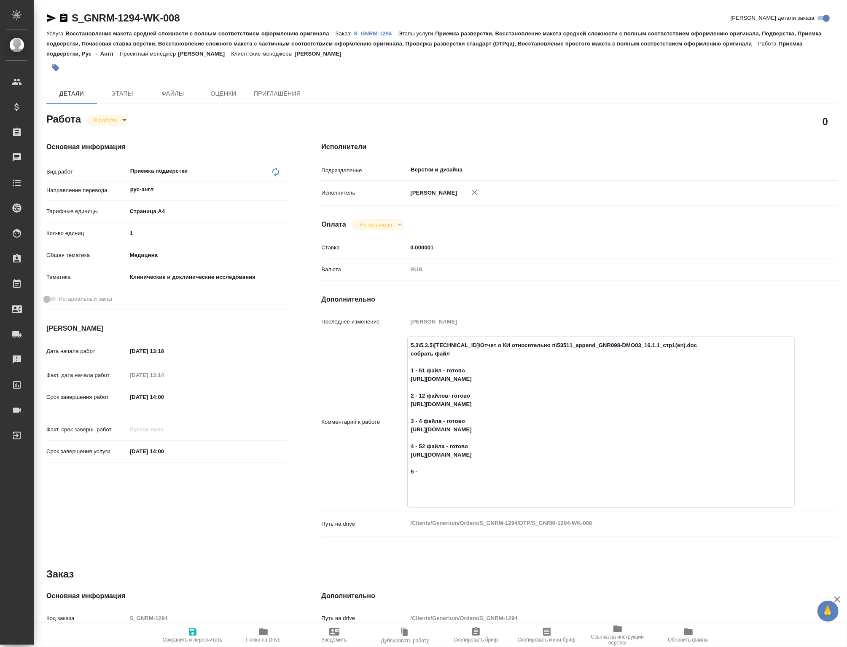
type textarea "x"
type textarea "5.3\5.3.5\5.3.5.1\Отчет о КИ относительно п\53511_append_GNR098-DMO03_16.1.1_ст…"
type textarea "x"
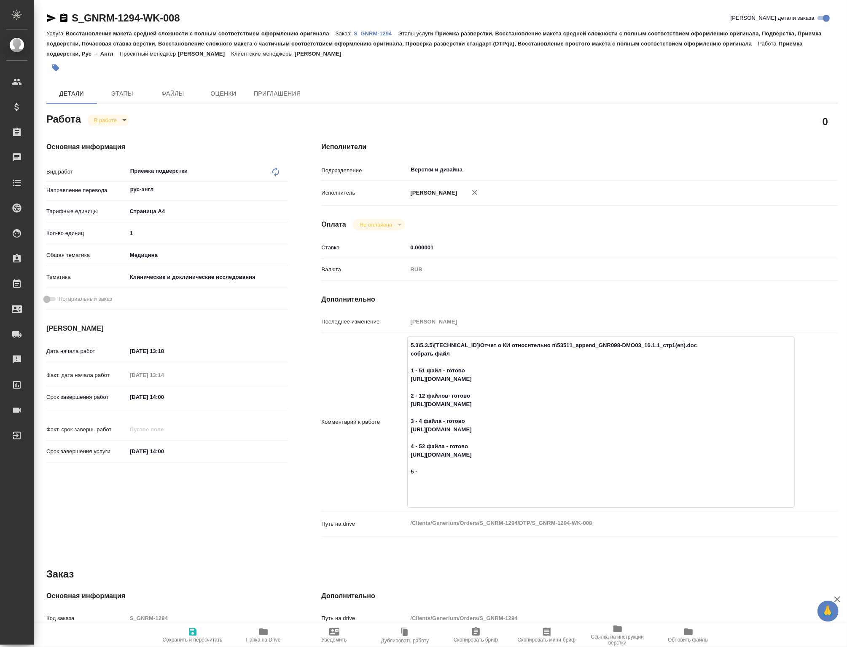
type textarea "x"
type textarea "5.3\5.3.5\5.3.5.1\Отчет о КИ относительно п\53511_append_GNR098-DMO03_16.1.1_ст…"
type textarea "x"
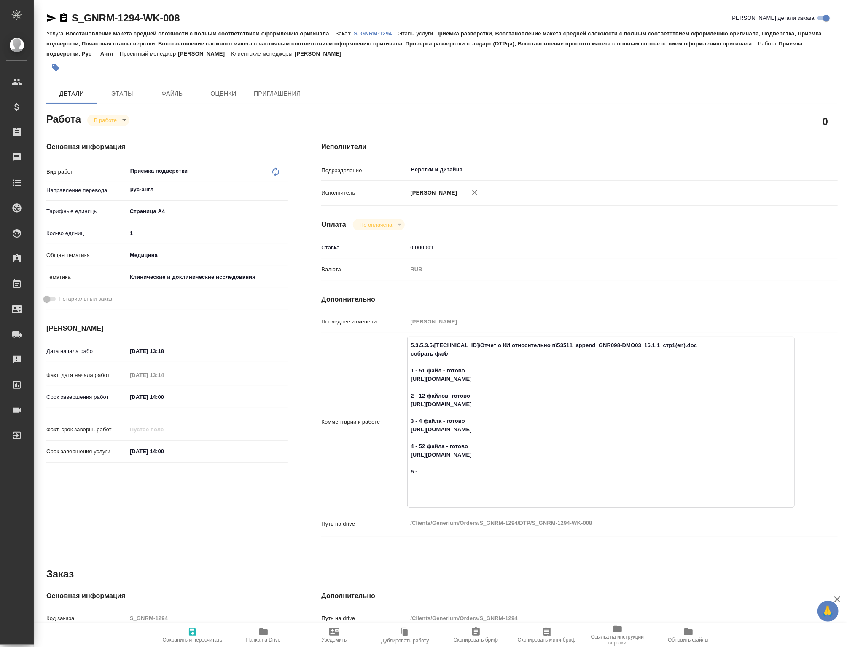
type textarea "x"
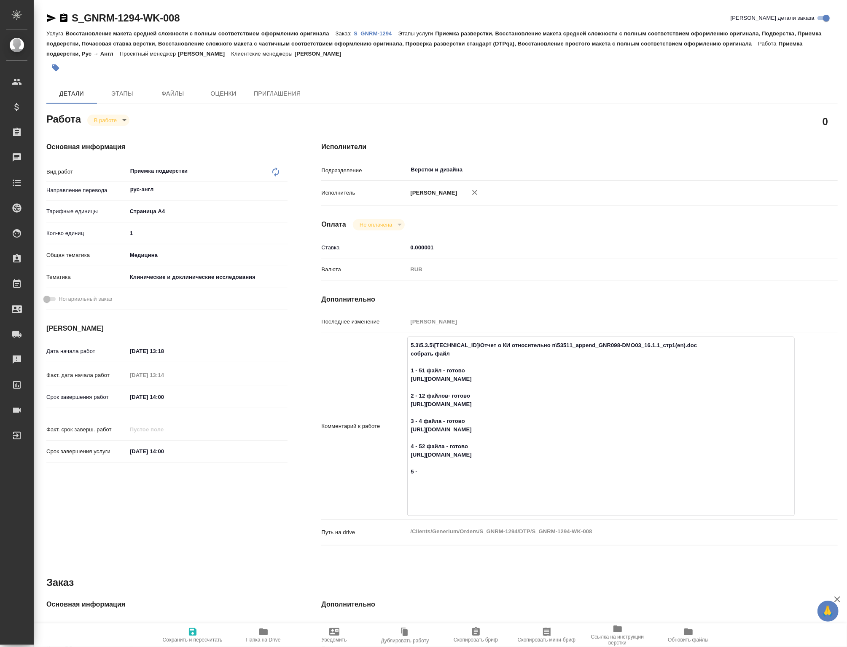
paste textarea "https://drive.awatera.com/apps/files/files/10181728?dir=/Shares/Generium/Orders…"
type textarea "x"
type textarea "5.3\5.3.5\5.3.5.1\Отчет о КИ относительно п\53511_append_GNR098-DMO03_16.1.1_ст…"
type textarea "x"
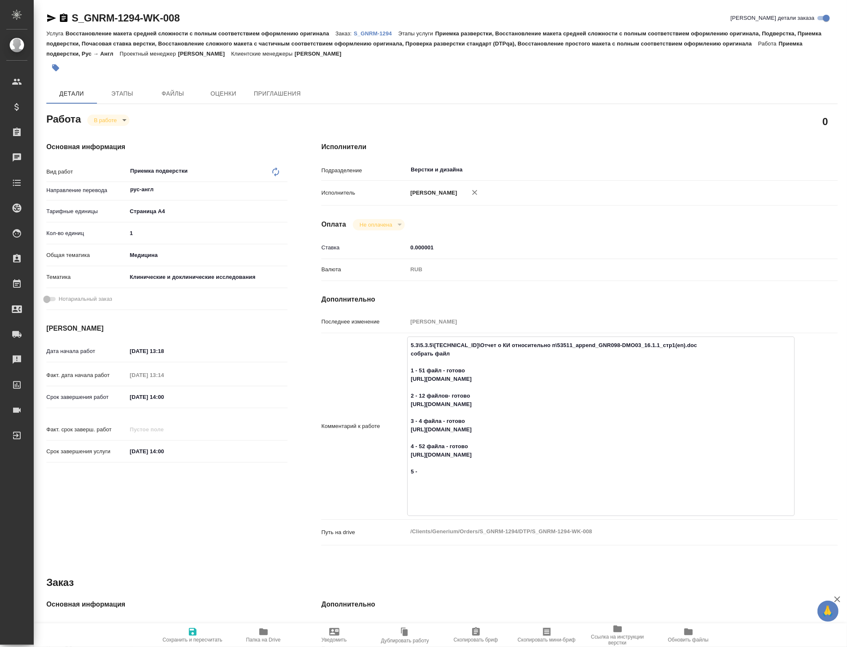
type textarea "x"
type textarea "5.3\5.3.5\5.3.5.1\Отчет о КИ относительно п\53511_append_GNR098-DMO03_16.1.1_ст…"
type textarea "x"
click at [452, 501] on textarea "5.3\5.3.5\5.3.5.1\Отчет о КИ относительно п\53511_append_GNR098-DMO03_16.1.1_ст…" at bounding box center [600, 429] width 387 height 183
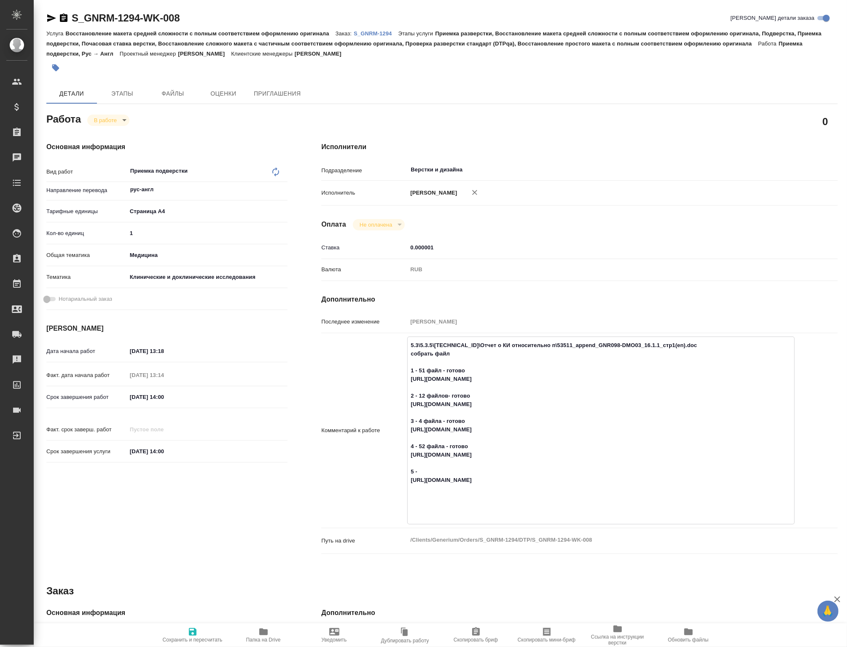
type textarea "x"
type textarea "5.3\5.3.5\5.3.5.1\Отчет о КИ относительно п\53511_append_GNR098-DMO03_16.1.1_ст…"
type textarea "x"
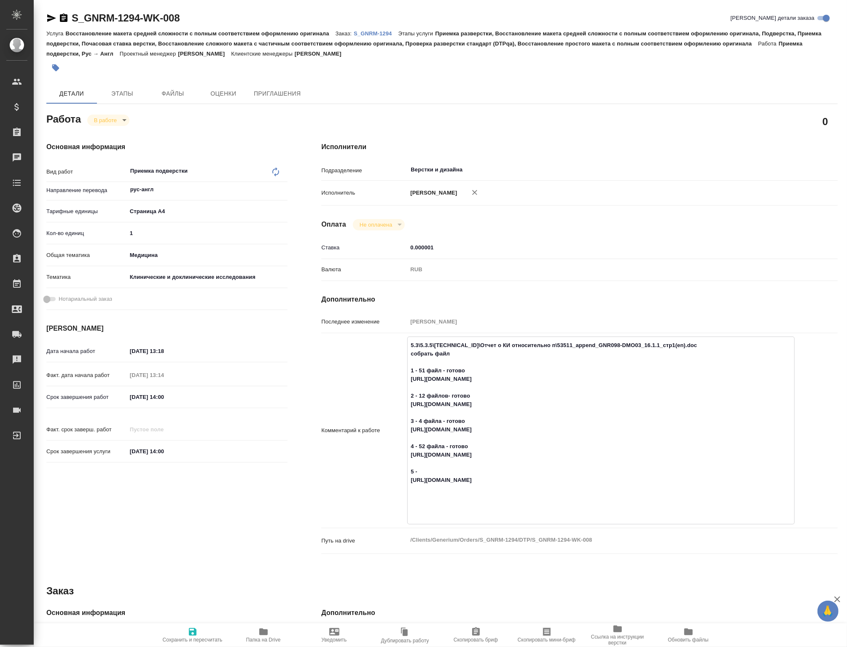
type textarea "x"
type textarea "5.3\5.3.5\5.3.5.1\Отчет о КИ относительно п\53511_append_GNR098-DMO03_16.1.1_ст…"
type textarea "x"
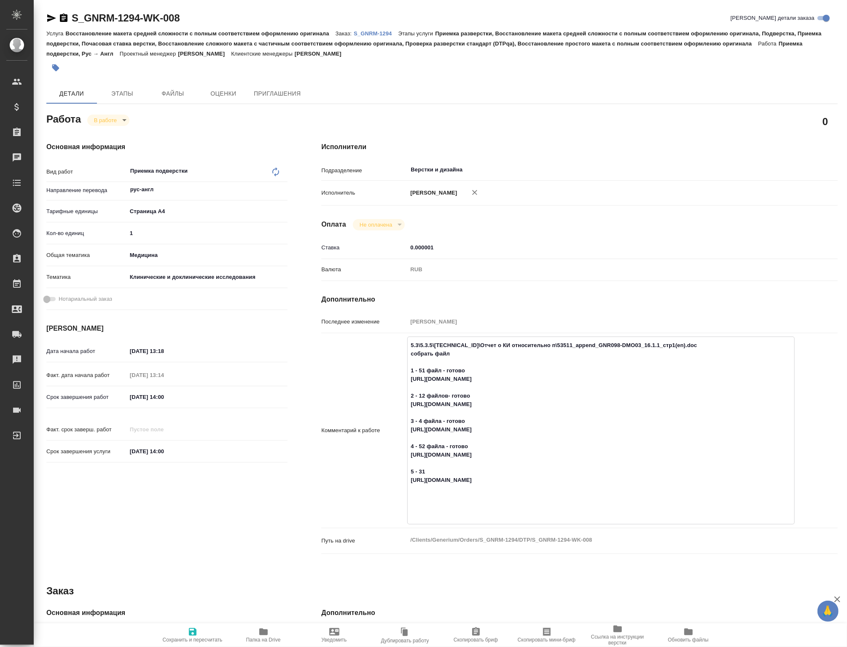
type textarea "x"
type textarea "5.3\5.3.5\5.3.5.1\Отчет о КИ относительно п\53511_append_GNR098-DMO03_16.1.1_ст…"
type textarea "x"
click at [203, 627] on span "Сохранить и пересчитать" at bounding box center [192, 635] width 61 height 16
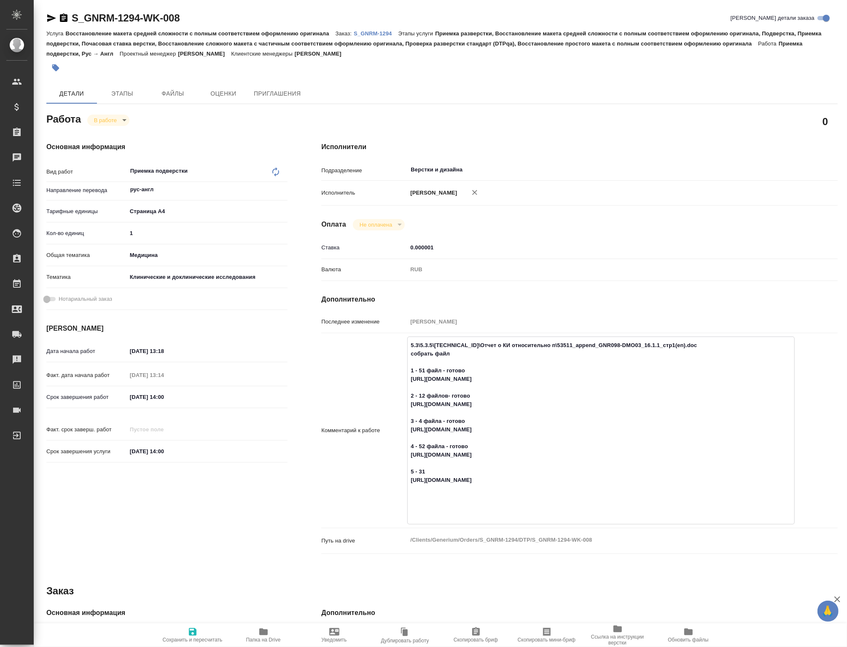
type textarea "x"
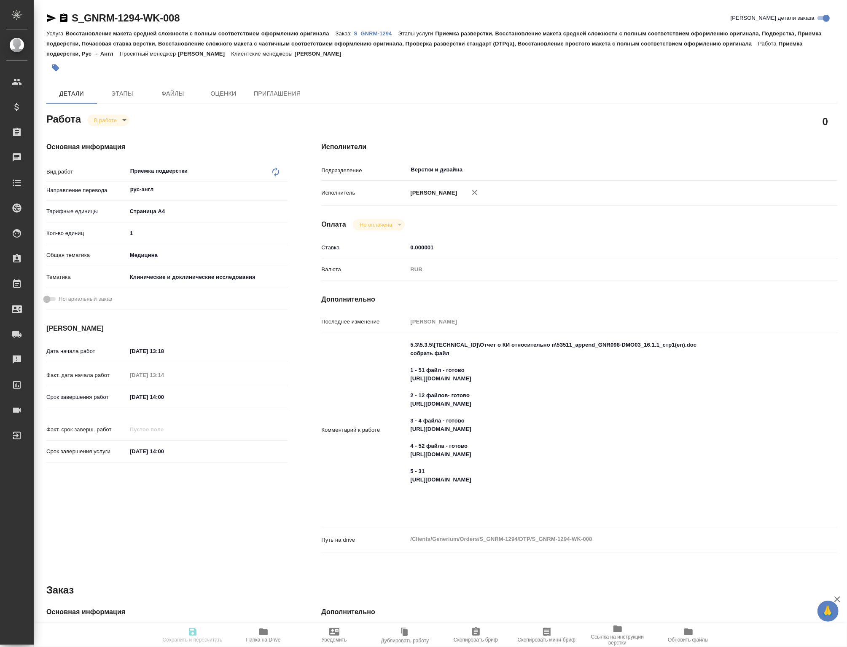
type textarea "x"
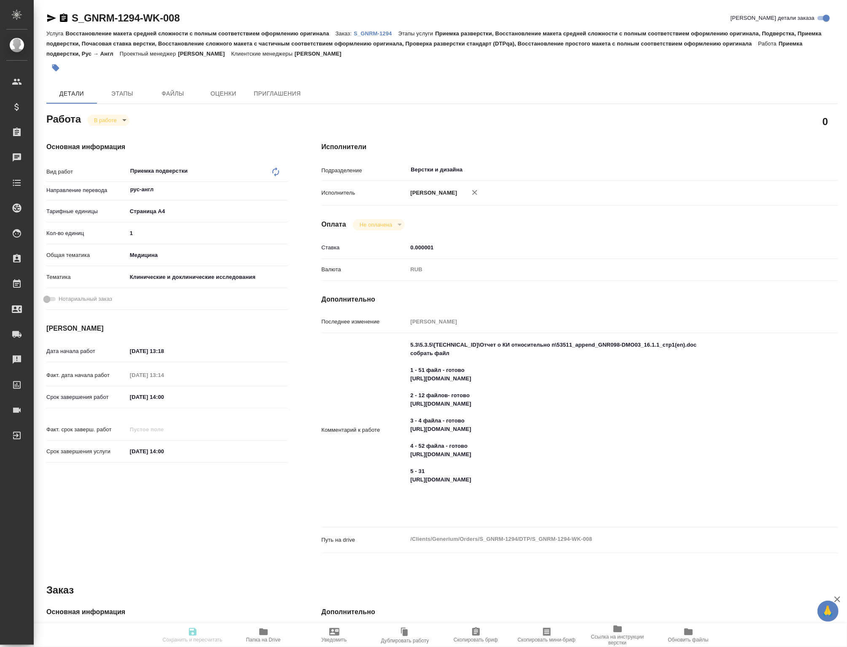
type input "inProgress"
type textarea "Приемка подверстки"
type textarea "x"
type input "рус-англ"
type input "5f036ec4e16dec2d6b59c8ff"
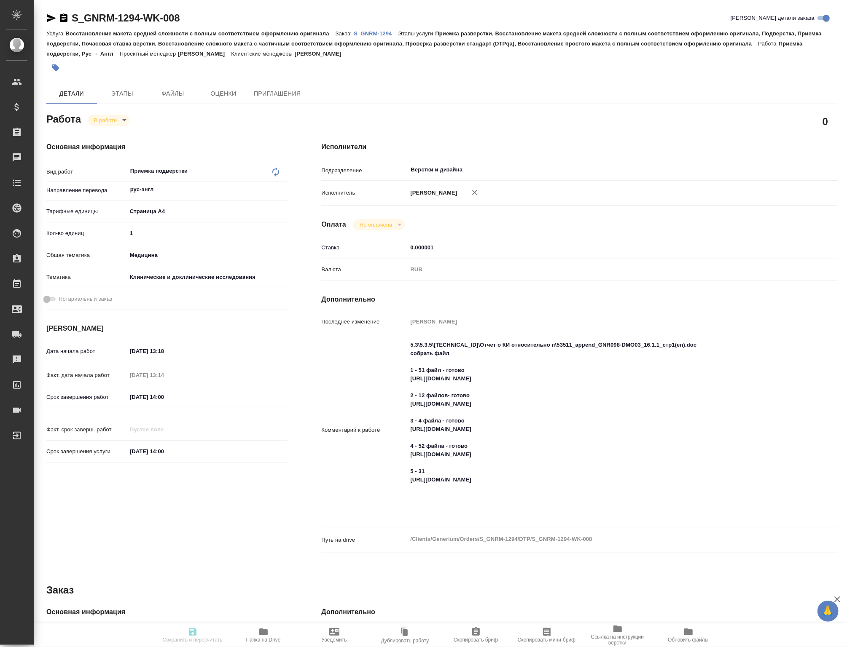
type input "1"
type input "med"
type input "5a8b8b956a9677013d343d9e"
type input "10.07.2025 13:18"
type input "11.08.2025 13:14"
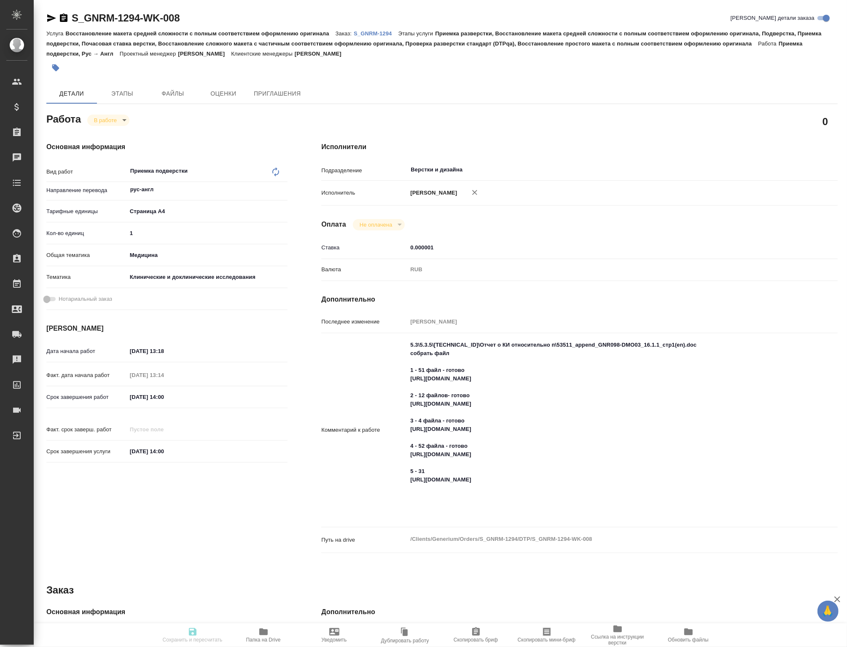
type input "29.08.2025 14:00"
type input "Верстки и дизайна"
type input "notPayed"
type input "0.000001"
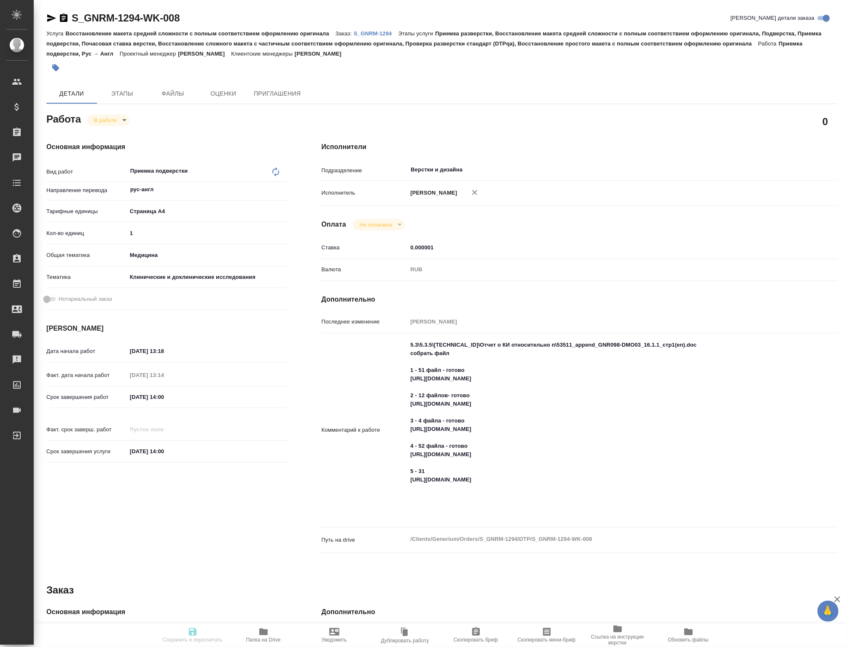
type input "RUB"
type input "Петрова Валерия"
type textarea "5.3\5.3.5\5.3.5.1\Отчет о КИ относительно п\53511_append_GNR098-DMO03_16.1.1_ст…"
type textarea "x"
type textarea "/Clients/Generium/Orders/S_GNRM-1294/DTP/S_GNRM-1294-WK-008"
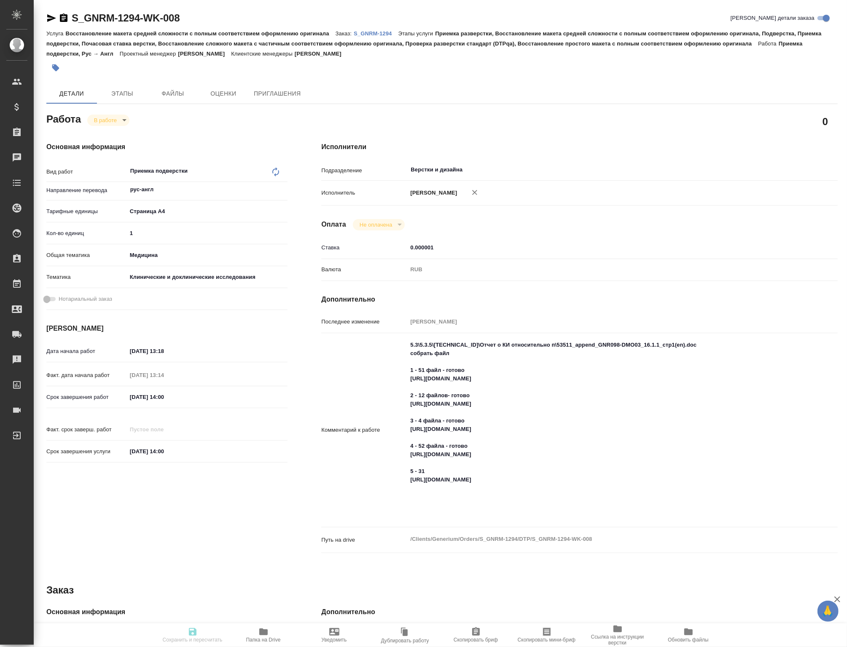
type textarea "x"
type input "S_GNRM-1294"
type input "Восстановление макета средней сложности с полным соответствием оформлению ориги…"
type input "Приемка разверстки, Восстановление макета средней сложности с полным соответств…"
type input "Кабаргина Анна"
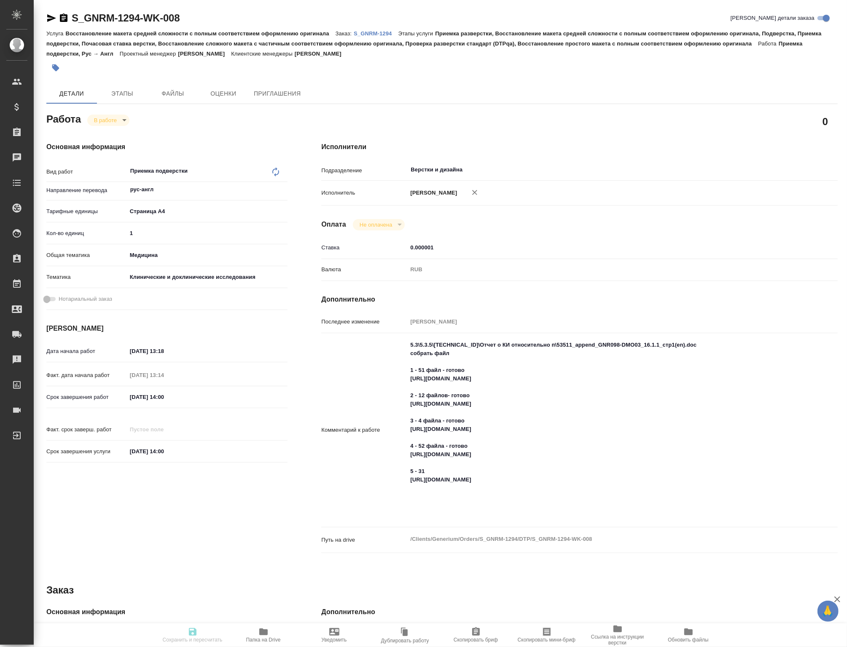
type input "Петрова Валерия"
type input "/Clients/Generium/Orders/S_GNRM-1294"
type textarea "x"
type textarea "Рассчитайте, пожалуйста, перевод на англ досье по ссылке https://disk.360.yande…"
type textarea "x"
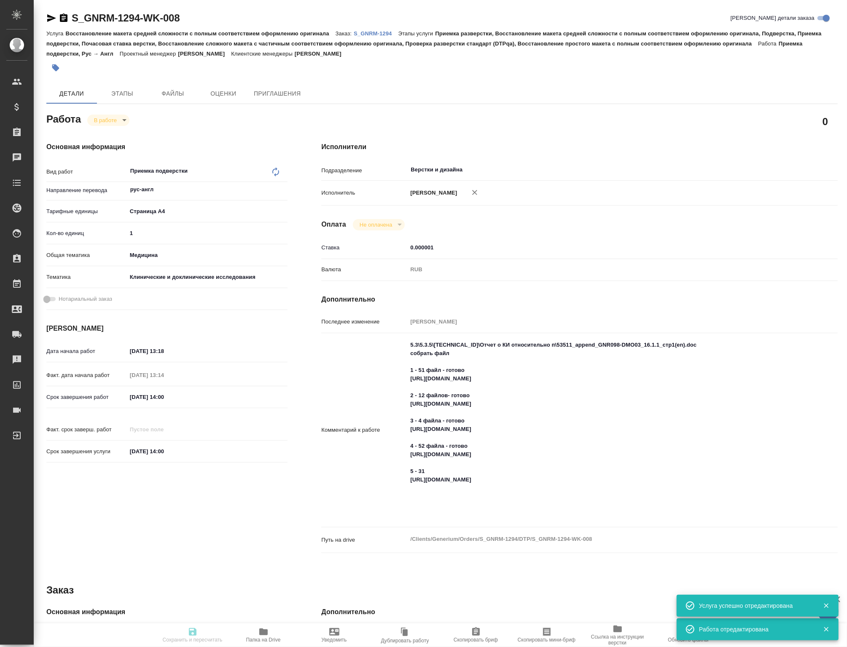
type textarea "x"
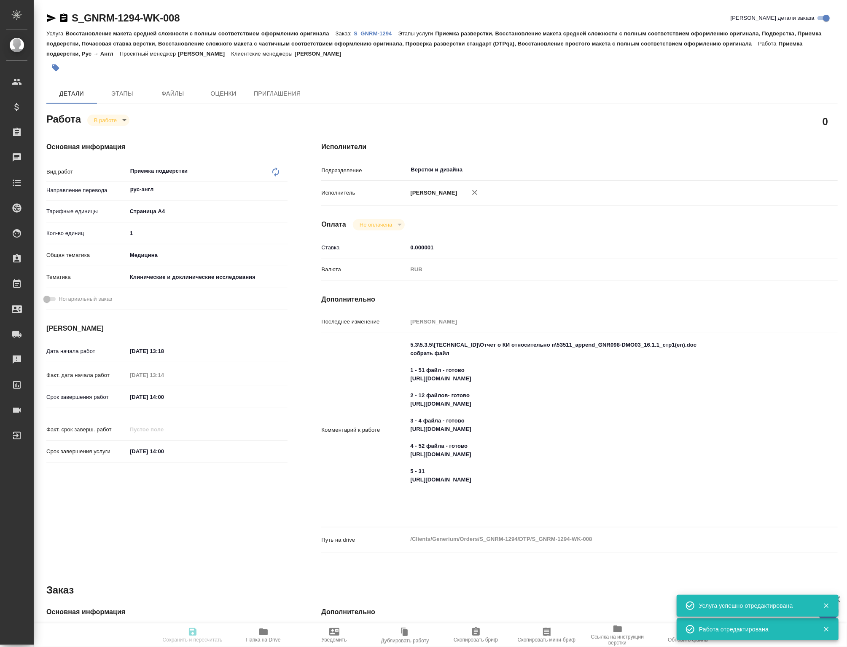
type textarea "x"
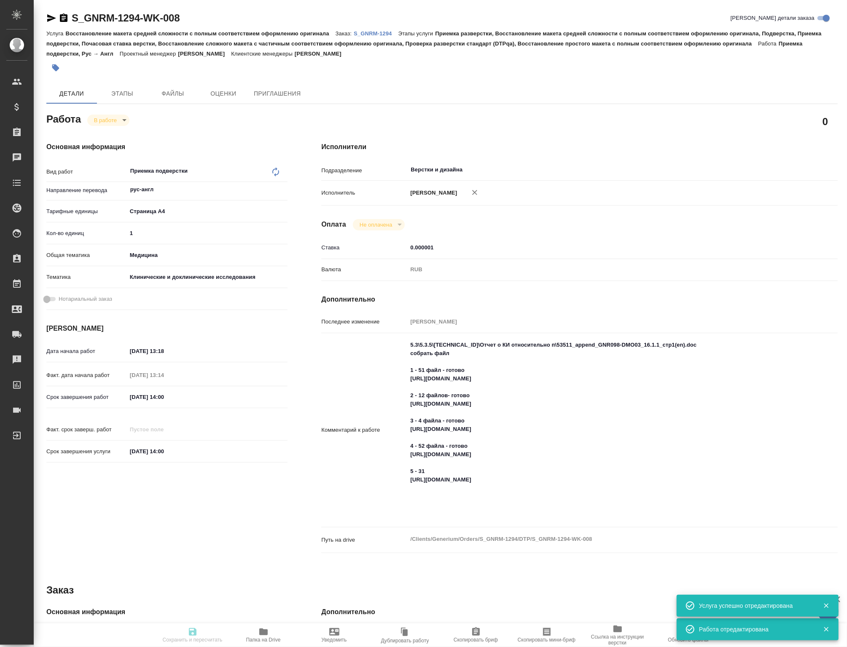
type textarea "x"
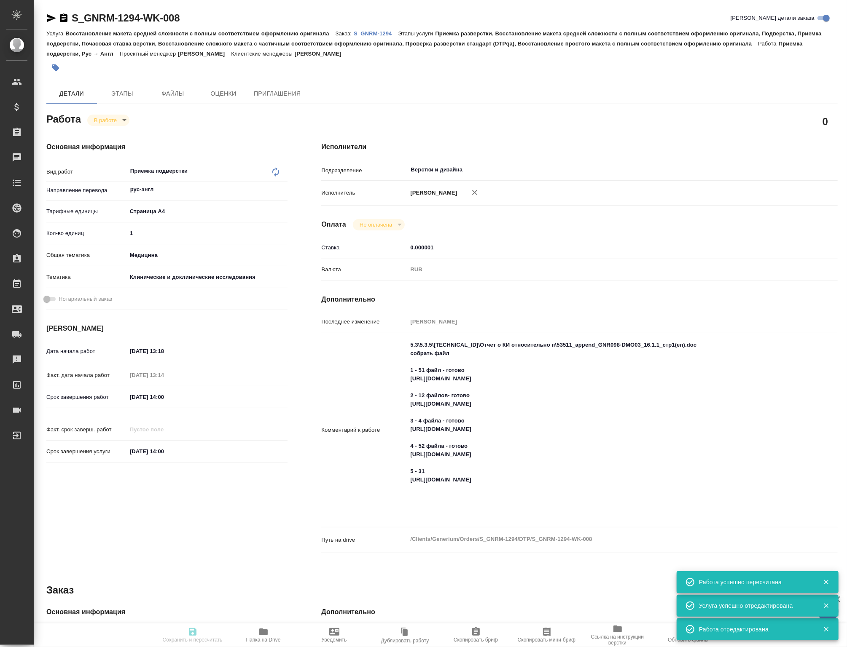
type input "inProgress"
type textarea "Приемка подверстки"
type textarea "x"
type input "рус-англ"
type input "5f036ec4e16dec2d6b59c8ff"
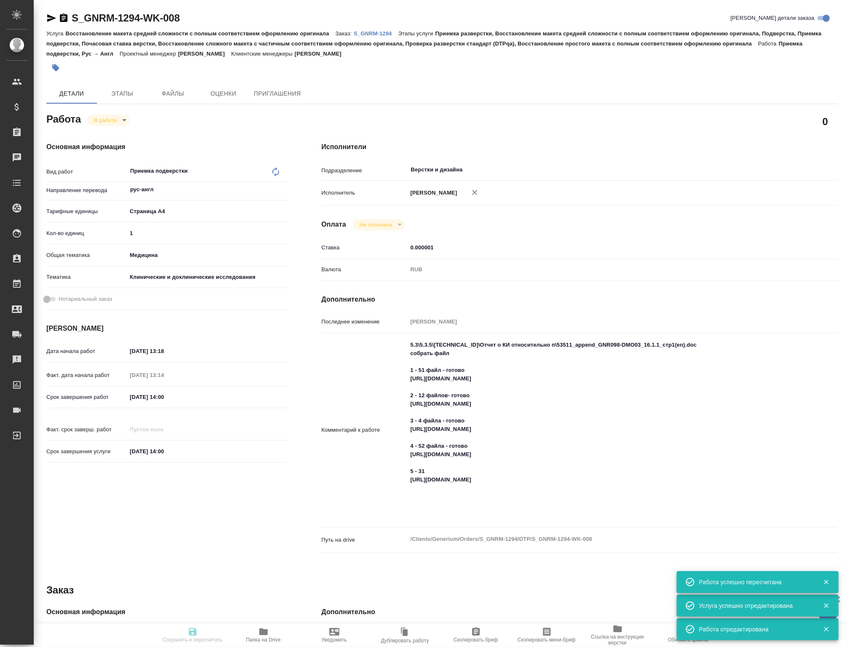
type input "1"
type input "med"
type input "5a8b8b956a9677013d343d9e"
type input "10.07.2025 13:18"
type input "11.08.2025 13:14"
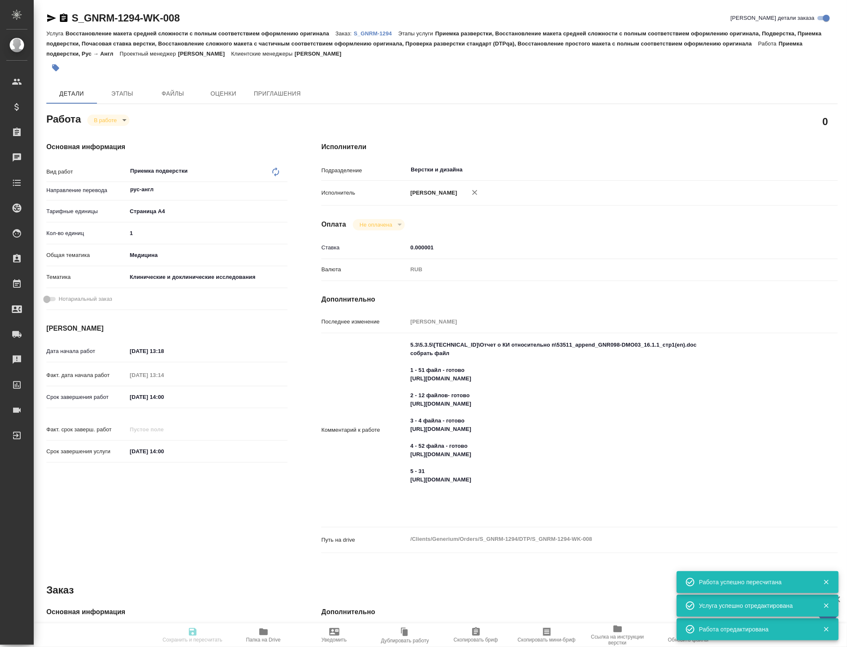
type input "29.08.2025 14:00"
type input "Верстки и дизайна"
type input "notPayed"
type input "0.000001"
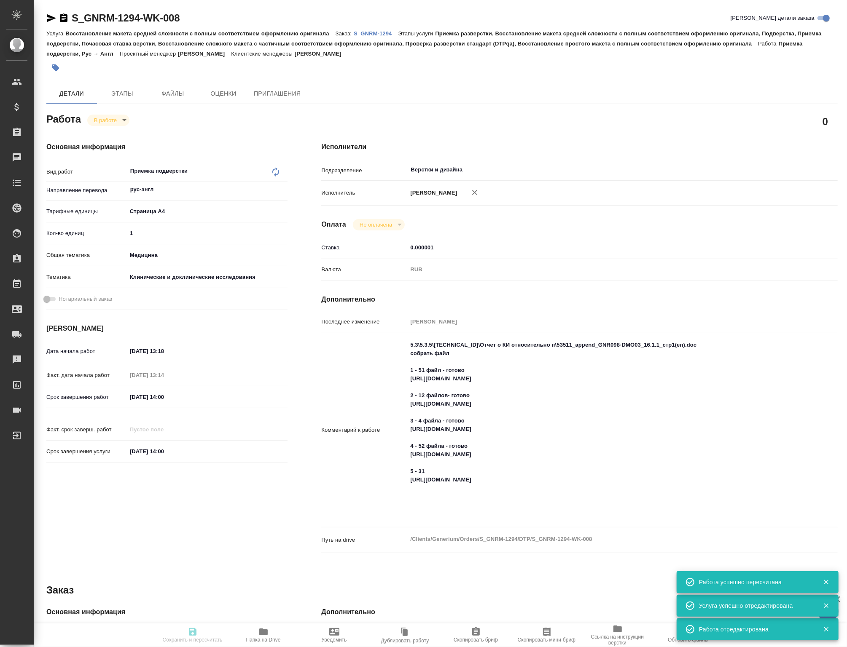
type input "RUB"
type input "[PERSON_NAME]"
type textarea "5.3\5.3.5\5.3.5.1\Отчет о КИ относительно п\53511_append_GNR098-DMO03_16.1.1_ст…"
type textarea "x"
type textarea "/Clients/Generium/Orders/S_GNRM-1294/DTP/S_GNRM-1294-WK-008"
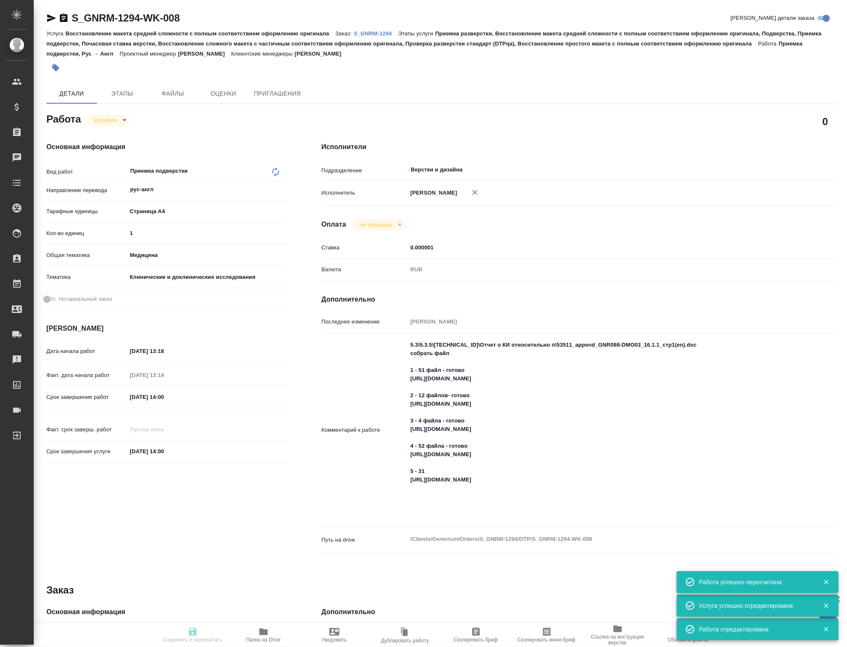
type textarea "x"
type input "S_GNRM-1294"
type input "Восстановление макета средней сложности с полным соответствием оформлению ориги…"
type input "Приемка разверстки, Восстановление макета средней сложности с полным соответств…"
type input "Кабаргина Анна"
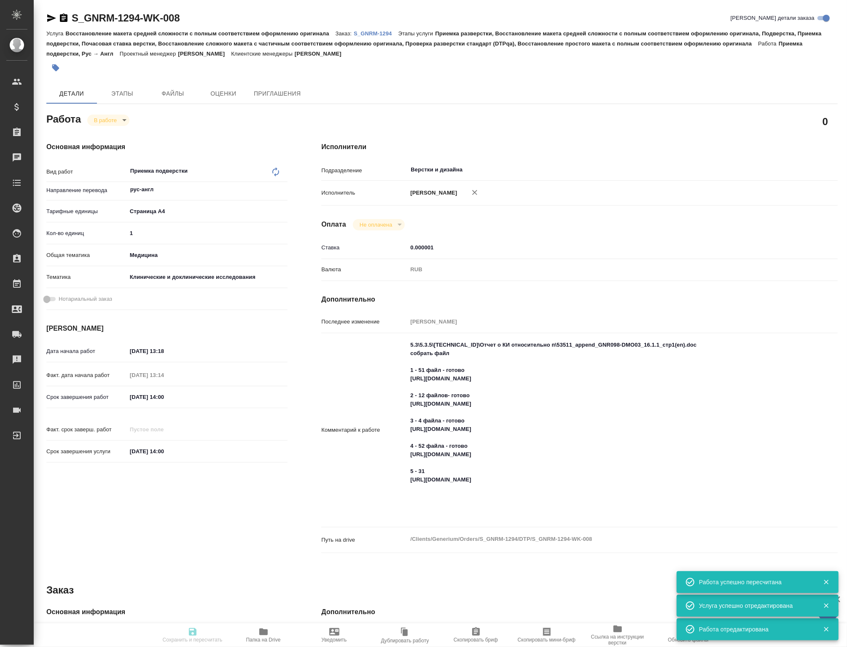
type input "Петрова Валерия"
type input "/Clients/Generium/Orders/S_GNRM-1294"
type textarea "x"
type textarea "Рассчитайте, пожалуйста, перевод на англ досье по ссылке https://disk.360.yande…"
type textarea "x"
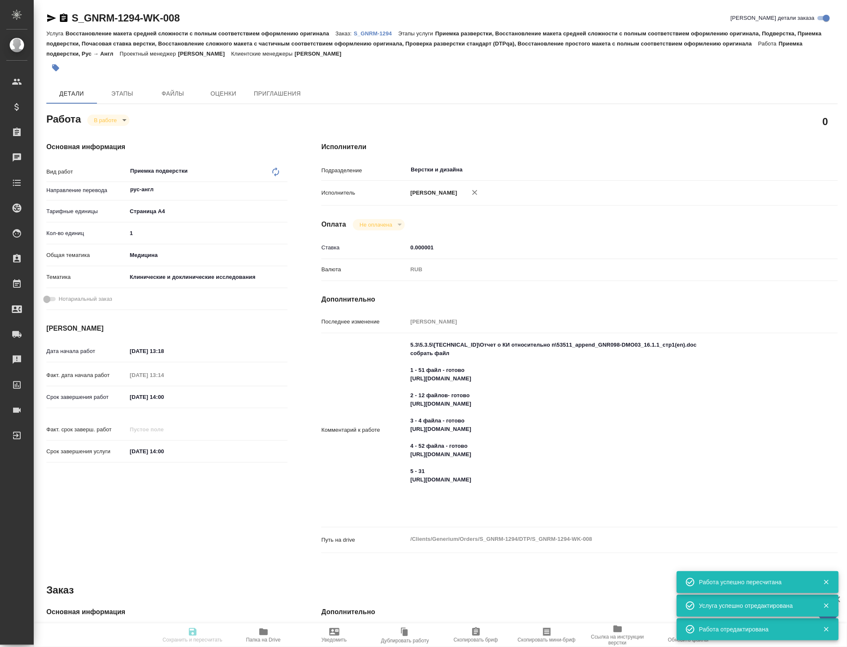
type textarea "x"
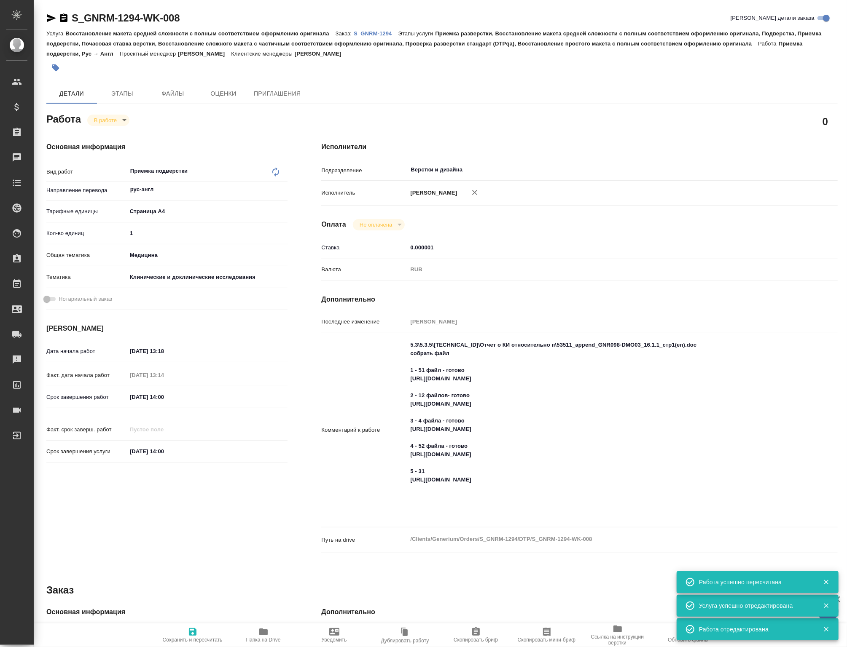
type textarea "x"
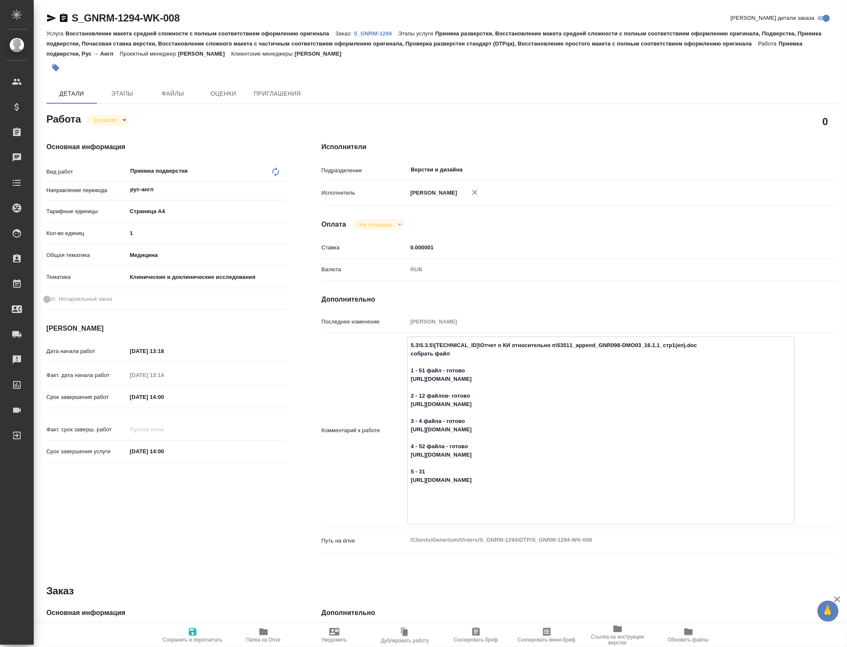
drag, startPoint x: 469, startPoint y: 521, endPoint x: 388, endPoint y: 513, distance: 80.9
click at [388, 513] on div "Комментарий к работе 5.3\5.3.5\5.3.5.1\Отчет о КИ относительно п\53511_append_G…" at bounding box center [579, 431] width 516 height 188
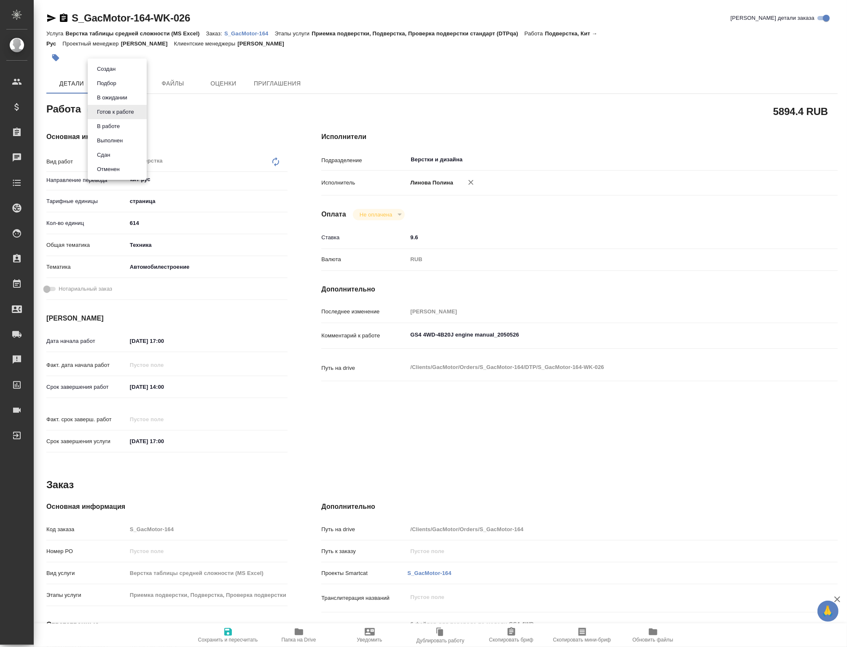
click at [116, 114] on body "🙏 .cls-1 fill:#fff; AWATERA [PERSON_NAME] Спецификации Заказы Чаты Todo Проекты…" at bounding box center [423, 323] width 847 height 647
type textarea "x"
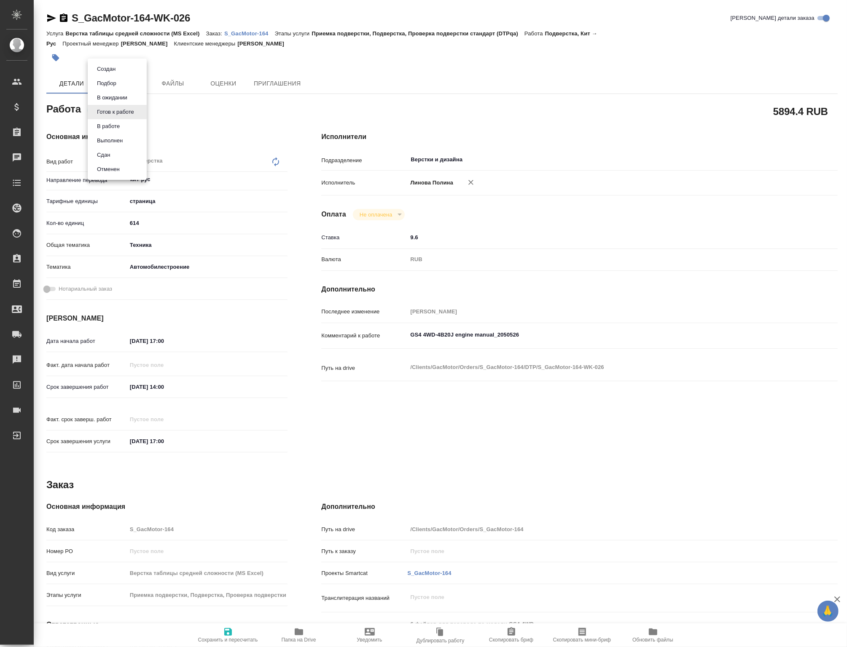
type textarea "x"
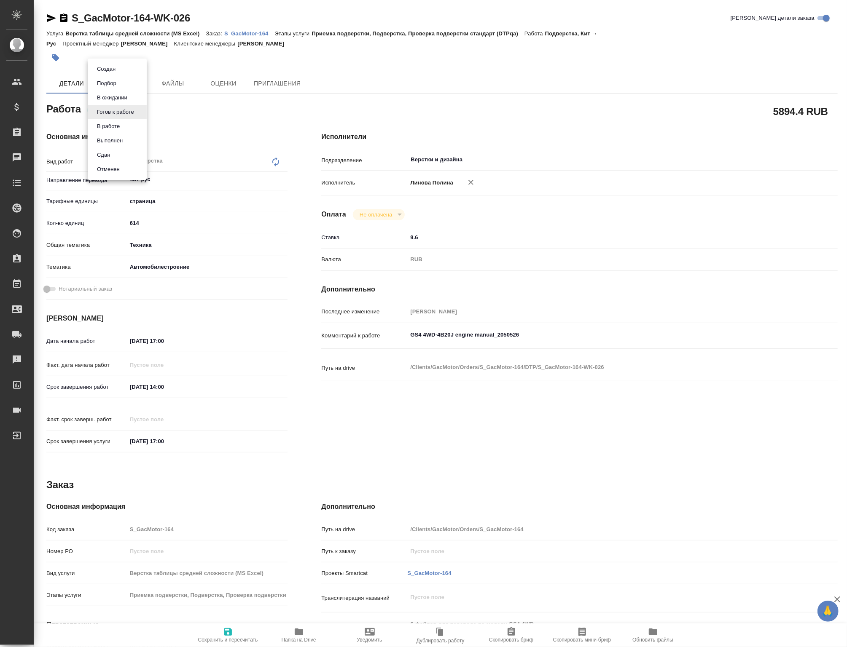
type textarea "x"
click at [115, 99] on button "В ожидании" at bounding box center [111, 97] width 35 height 9
type textarea "x"
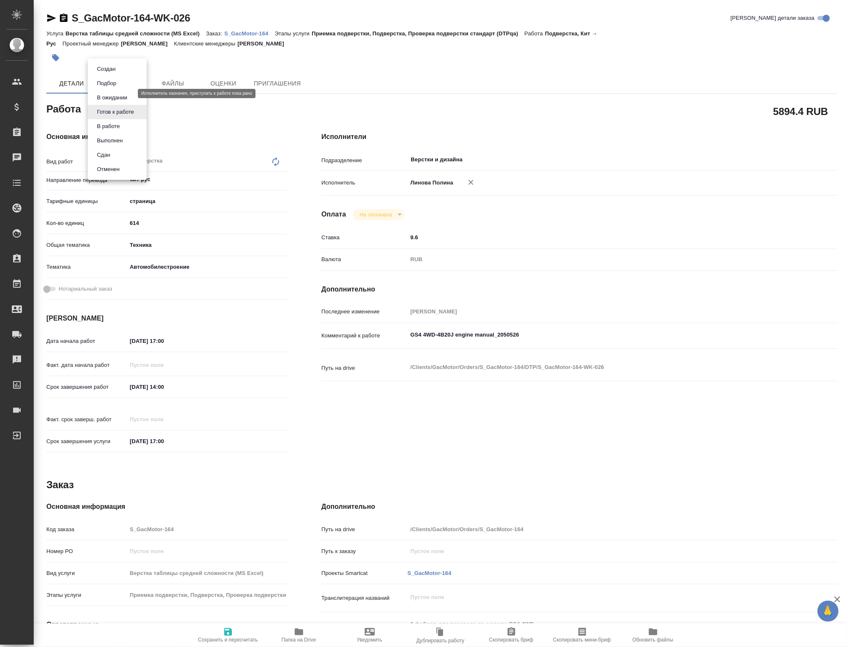
type textarea "x"
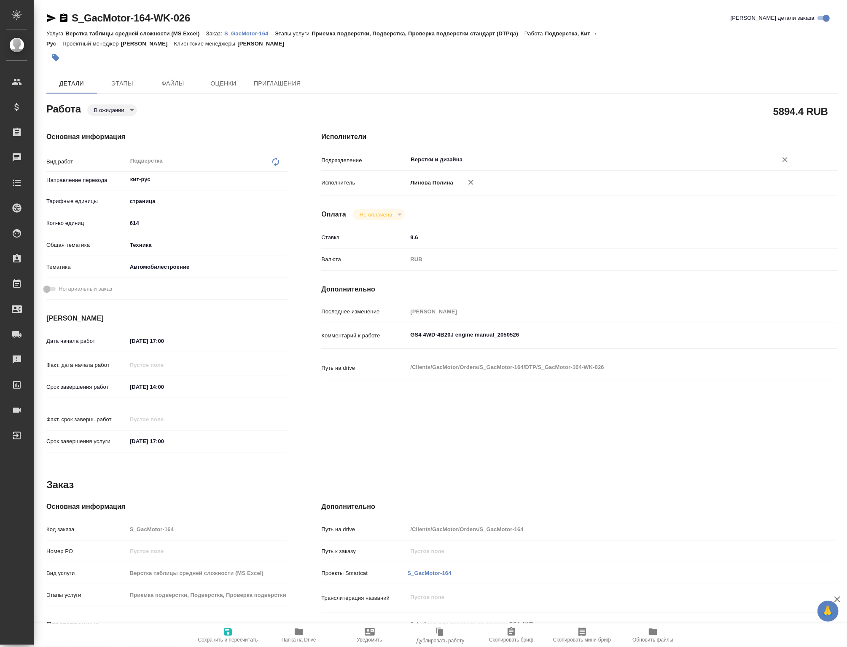
type textarea "x"
click at [442, 161] on input "Верстки и дизайна" at bounding box center [587, 160] width 354 height 10
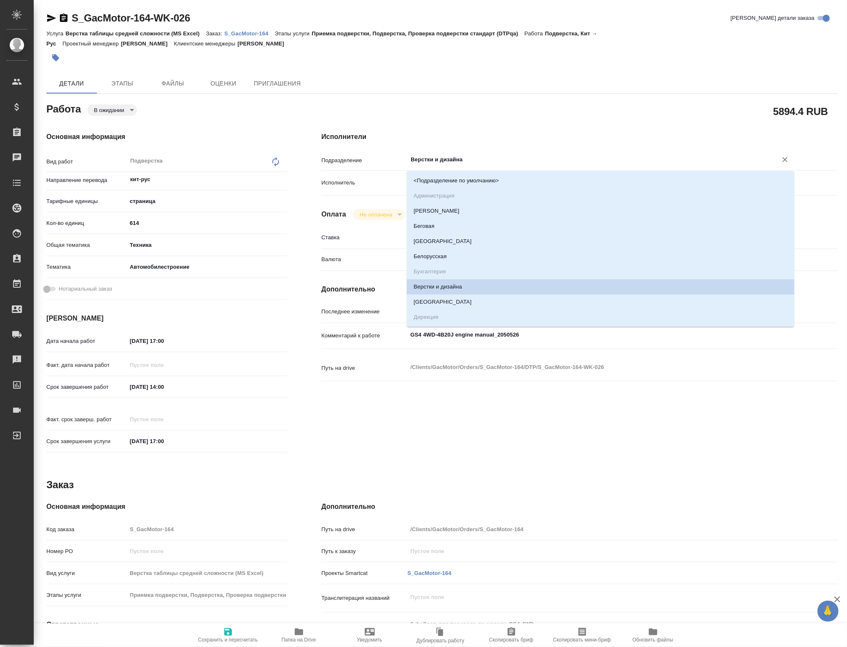
type input "d"
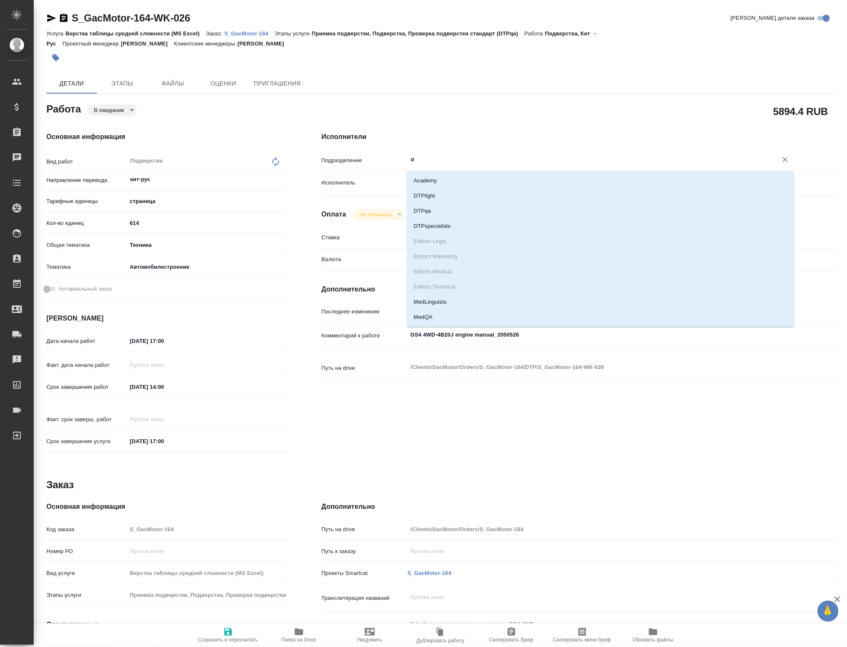
type textarea "x"
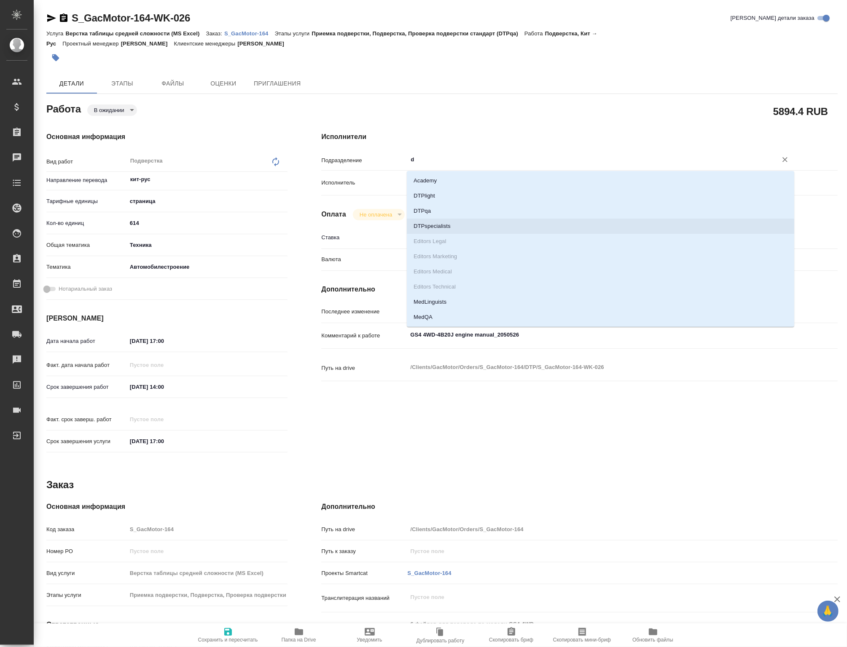
click at [449, 225] on li "DTPspecialists" at bounding box center [600, 226] width 387 height 15
type textarea "x"
type input "DTPspecialists"
type textarea "x"
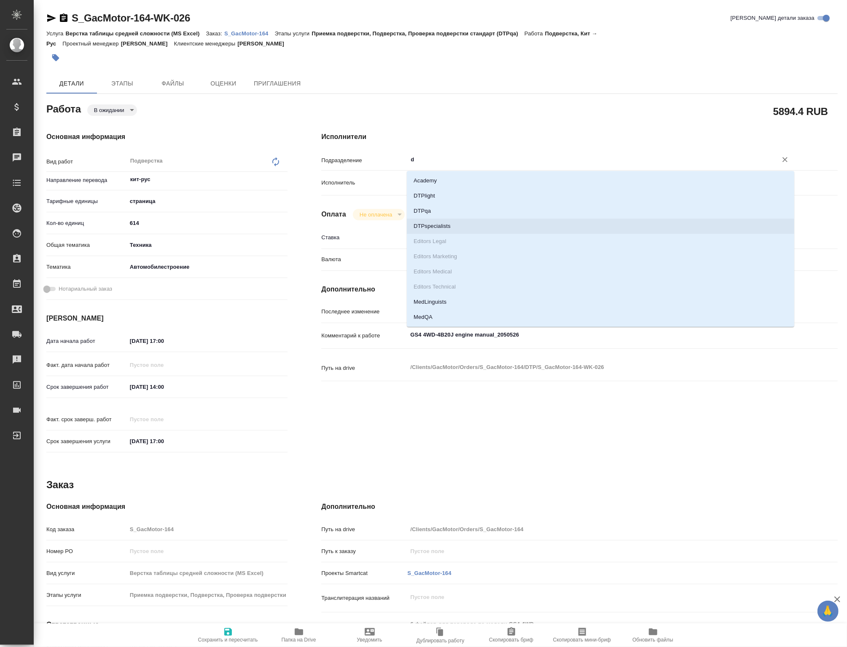
type textarea "x"
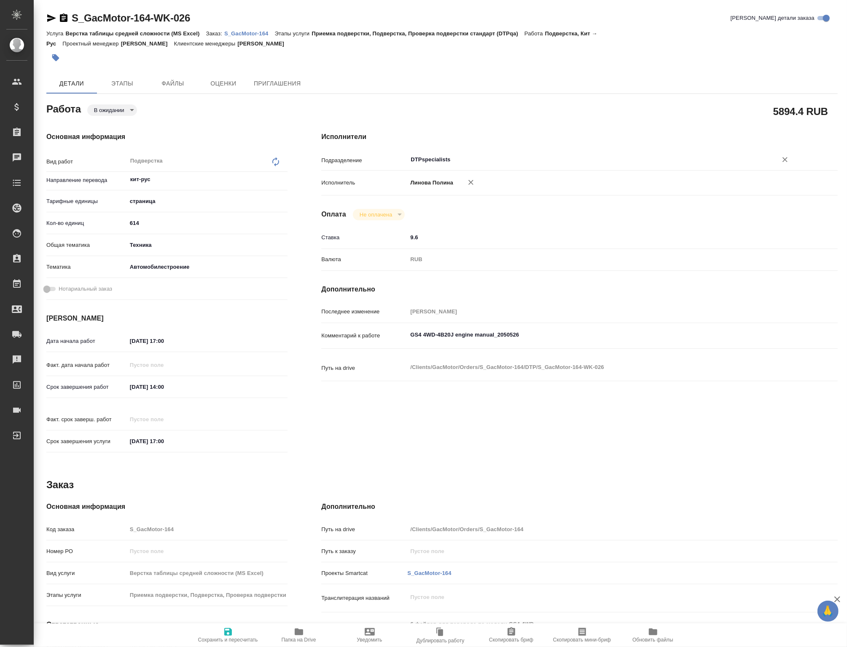
type input "DTPspecialists"
click at [236, 627] on span "Сохранить и пересчитать" at bounding box center [228, 635] width 61 height 16
type textarea "x"
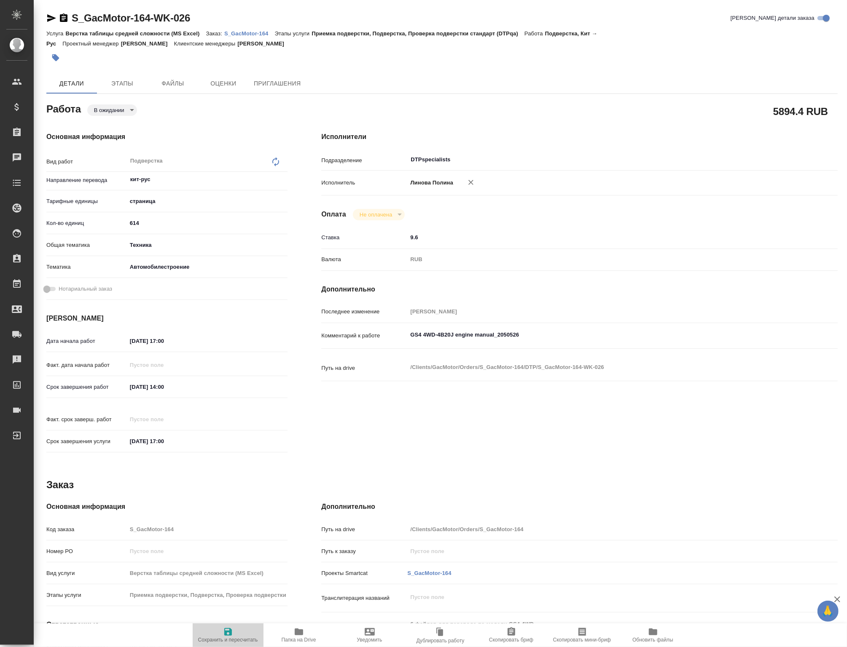
type textarea "x"
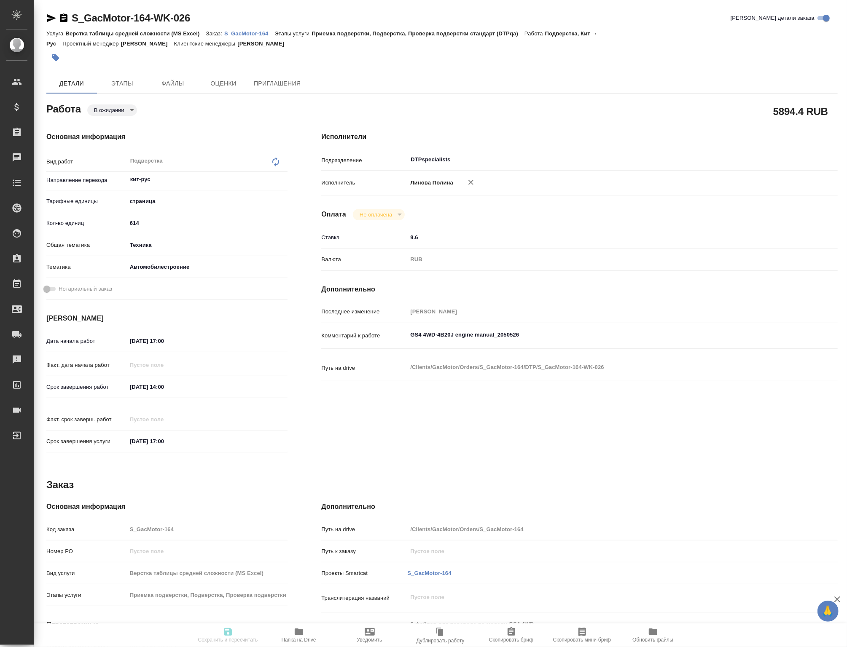
type textarea "x"
type input "pending"
type textarea "Подверстка"
type textarea "x"
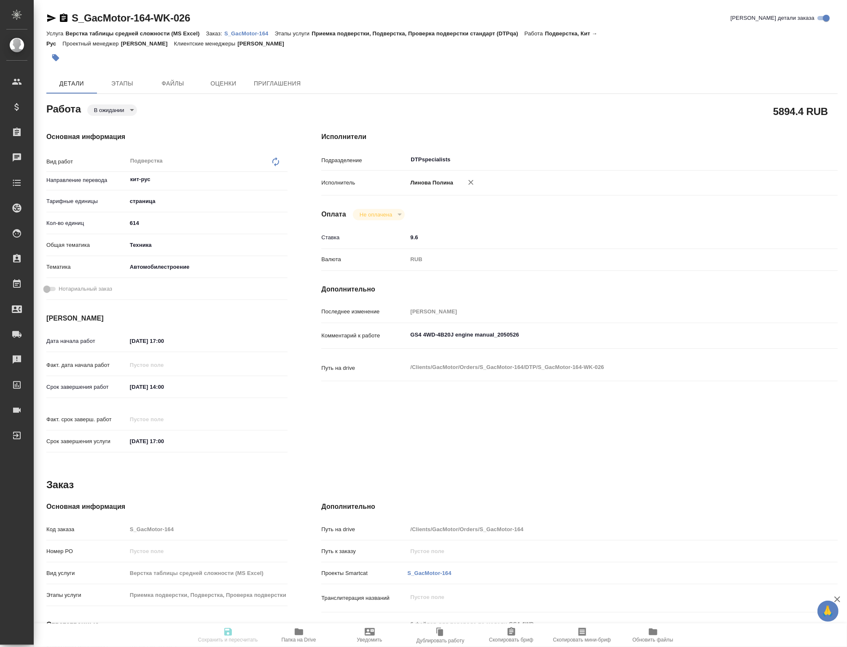
type input "кит-рус"
type input "5a8b1489cc6b4906c91bfdb2"
type input "614"
type input "tech"
type input "5f647204b73bc97568ca66a7"
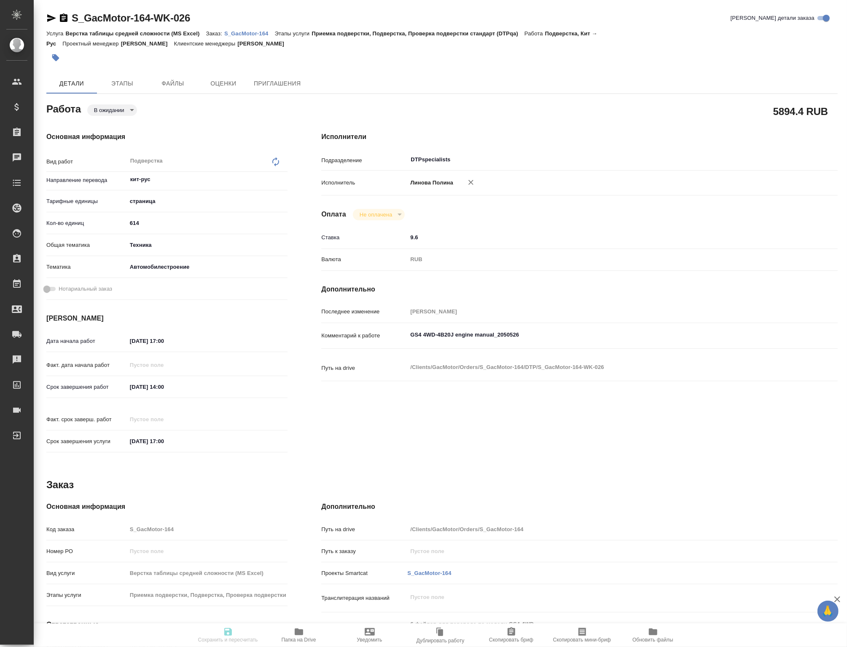
type input "[DATE] 17:00"
type input "[DATE] 14:00"
type input "[DATE] 17:00"
type input "DTPspecialists"
type input "notPayed"
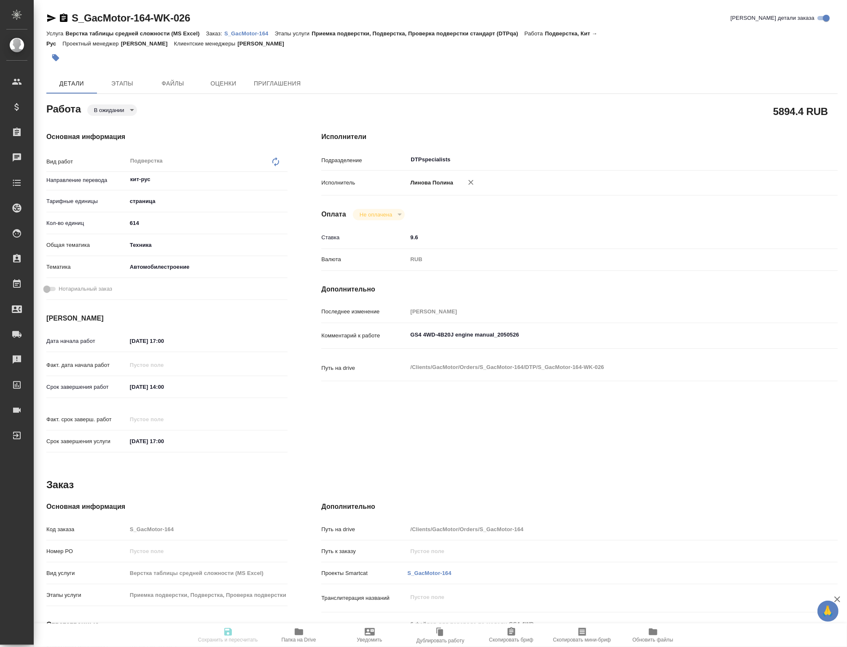
type input "9.6"
type input "RUB"
type input "[PERSON_NAME]"
type textarea "GS4 4WD-4B20J engine manual_2050526"
type textarea "x"
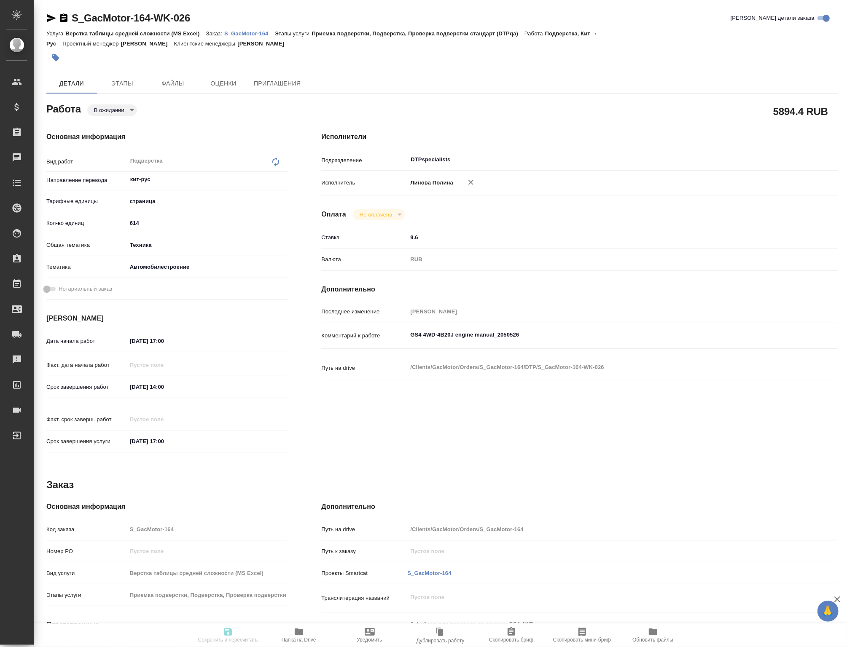
type textarea "/Clients/GacMotor/Orders/S_GacMotor-164/DTP/S_GacMotor-164-WK-026"
type textarea "x"
type input "S_GacMotor-164"
type input "Верстка таблицы средней сложности (MS Excel)"
type input "Приемка подверстки, Подверстка, Проверка подверстки стандарт (DTPqa)"
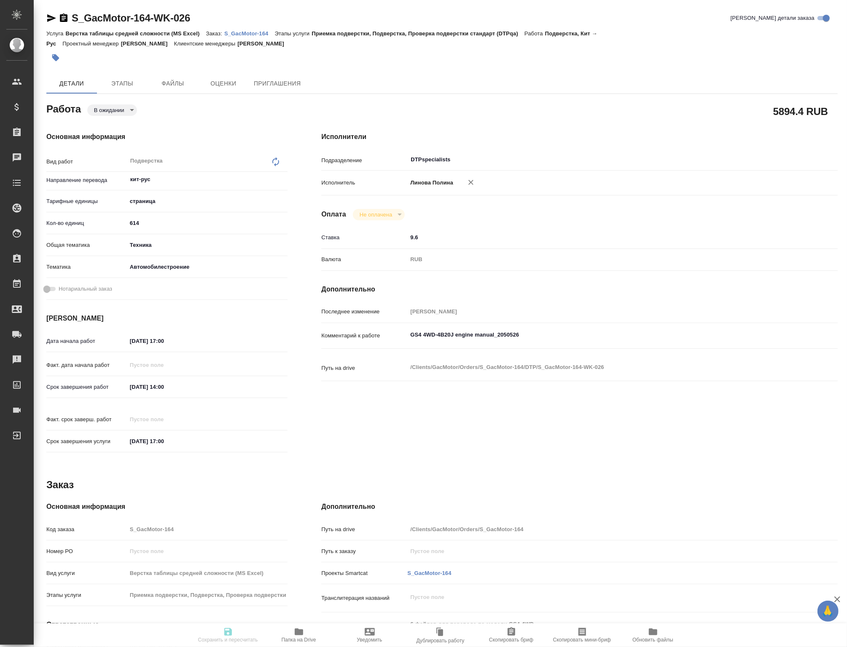
type input "[PERSON_NAME]"
type input "/Clients/GacMotor/Orders/S_GacMotor-164"
type textarea "x"
type textarea "6 файлов для перевода по модели GS4 4WD Важно сдавать пофайлово: 1)GS4 PARTS CA…"
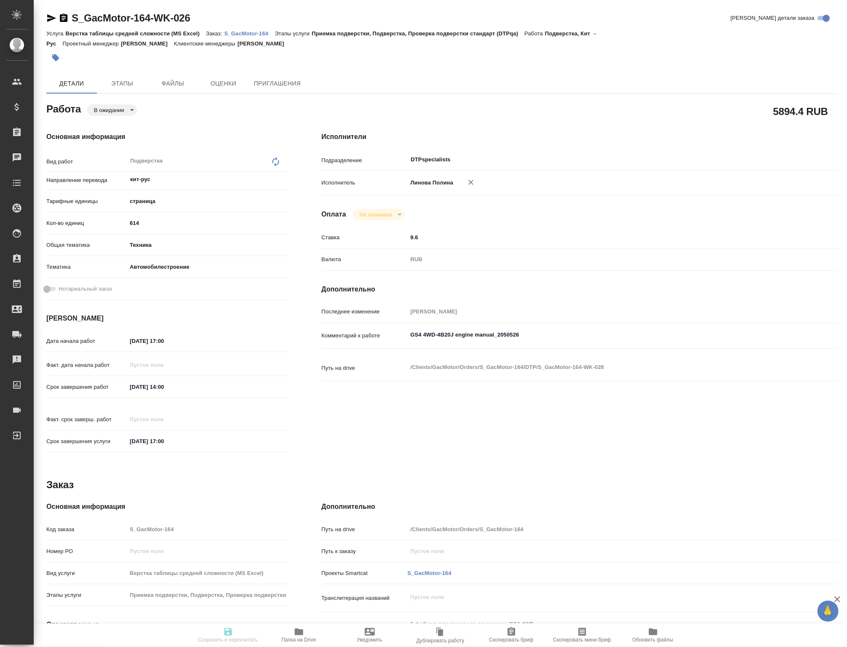
type textarea "x"
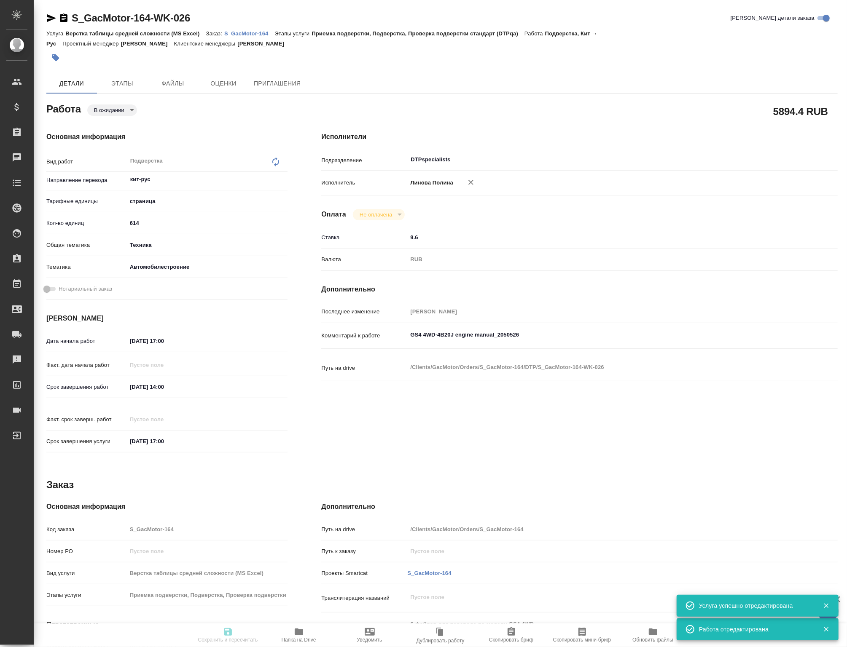
type textarea "x"
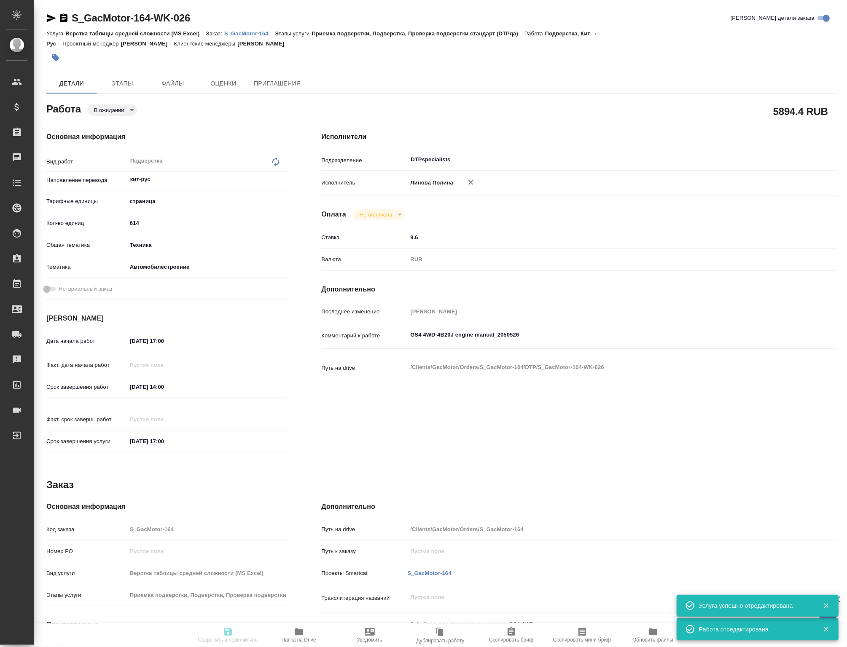
type textarea "x"
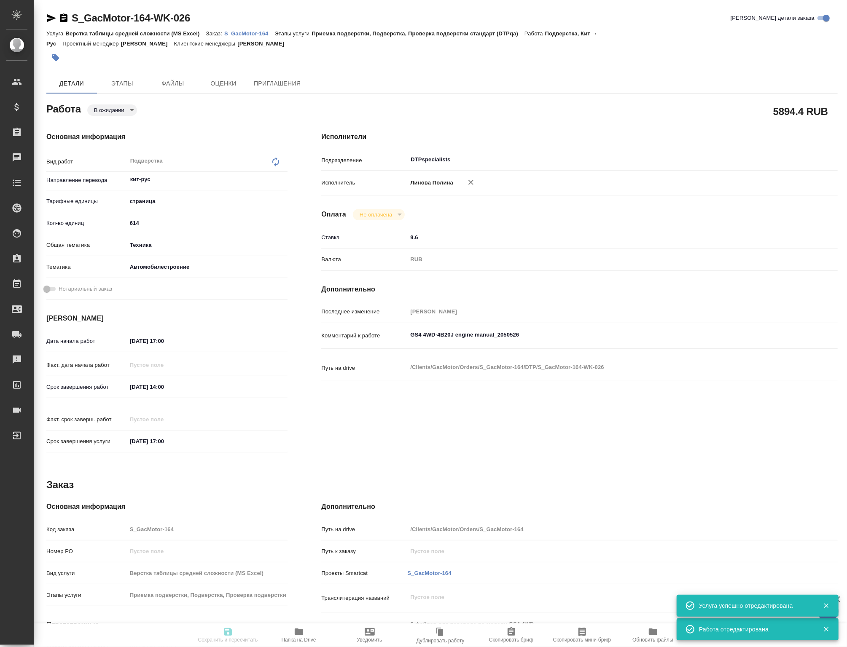
type textarea "x"
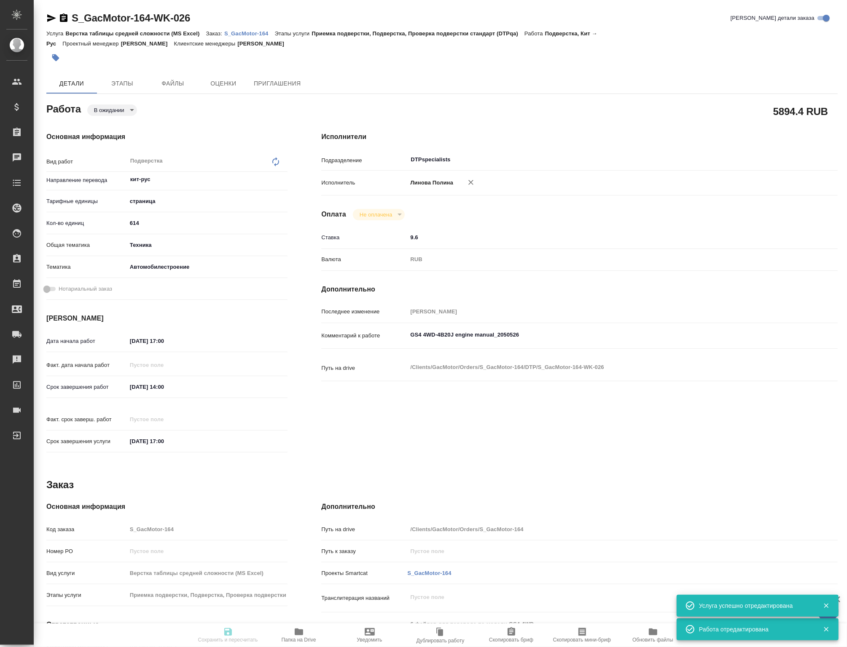
type input "pending"
type textarea "Подверстка"
type textarea "x"
type input "кит-рус"
type input "5a8b1489cc6b4906c91bfdb2"
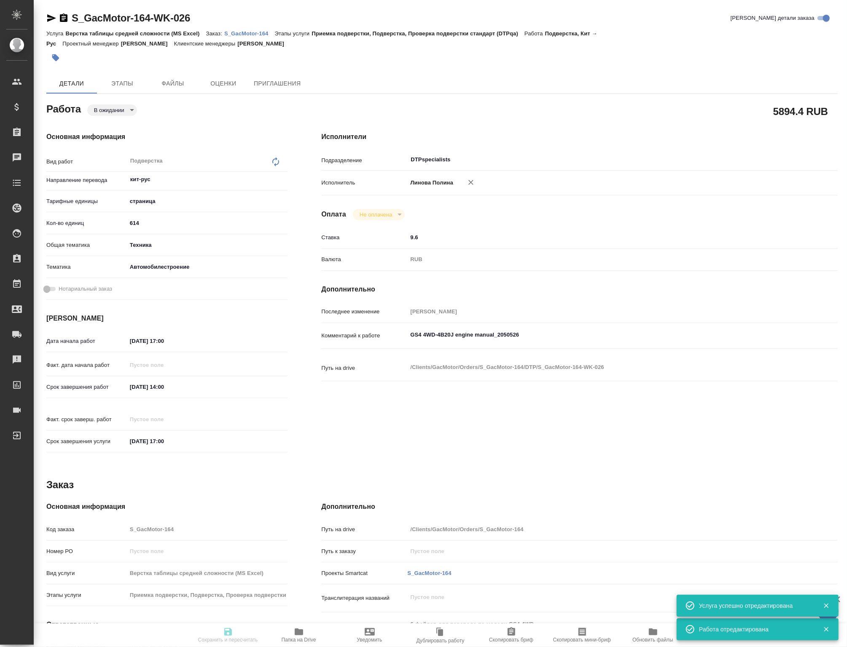
type input "614"
type input "tech"
type input "5f647204b73bc97568ca66a7"
type input "[DATE] 17:00"
type input "[DATE] 14:00"
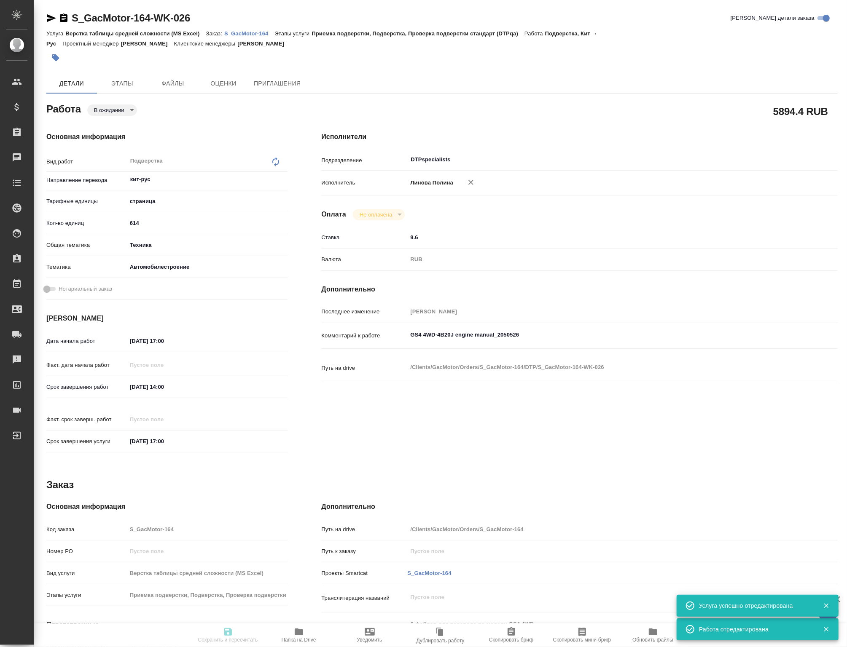
type input "[DATE] 17:00"
type input "DTPspecialists"
type input "notPayed"
type input "9.6"
type input "RUB"
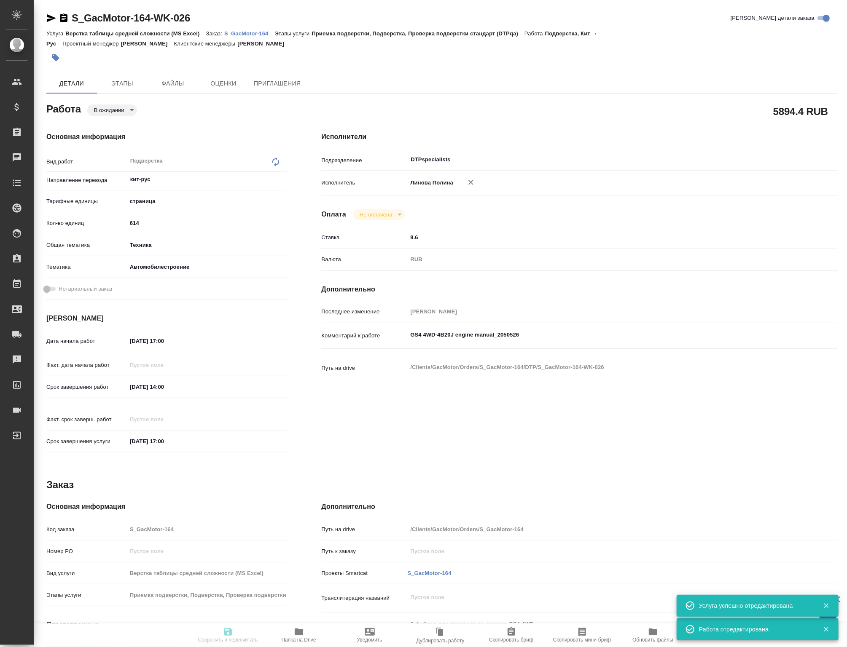
type input "[PERSON_NAME]"
type textarea "GS4 4WD-4B20J engine manual_2050526"
type textarea "x"
type textarea "/Clients/GacMotor/Orders/S_GacMotor-164/DTP/S_GacMotor-164-WK-026"
type textarea "x"
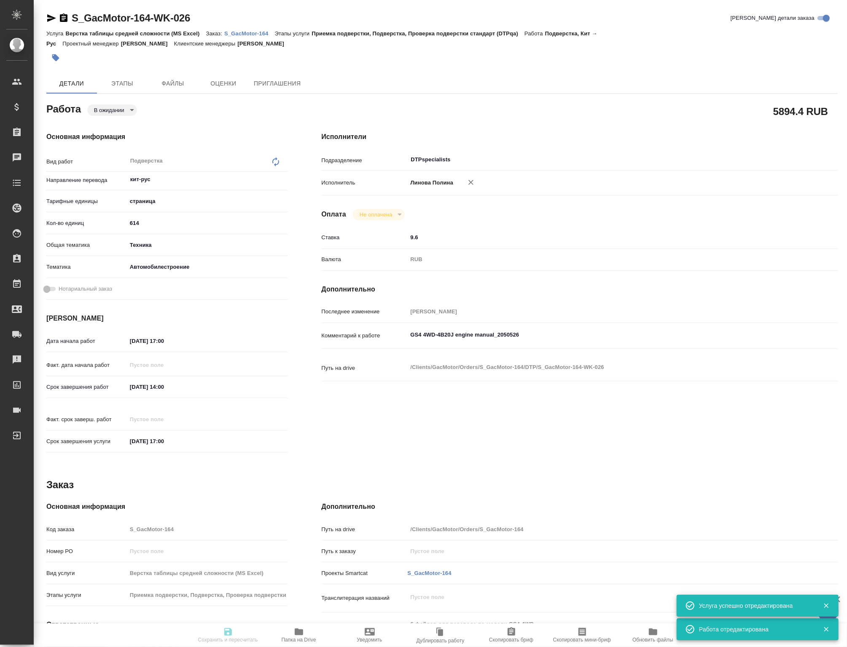
type input "S_GacMotor-164"
type input "Верстка таблицы средней сложности (MS Excel)"
type input "Приемка подверстки, Подверстка, Проверка подверстки стандарт (DTPqa)"
type input "[PERSON_NAME]"
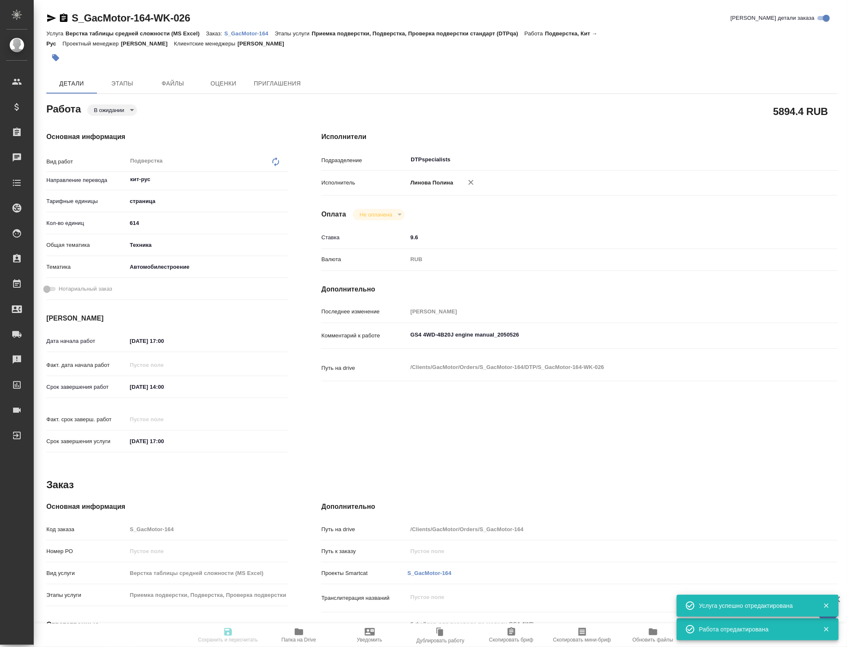
type input "/Clients/GacMotor/Orders/S_GacMotor-164"
type textarea "x"
type textarea "6 файлов для перевода по модели GS4 4WD Важно сдавать пофайлово: 1)GS4 PARTS CA…"
type textarea "x"
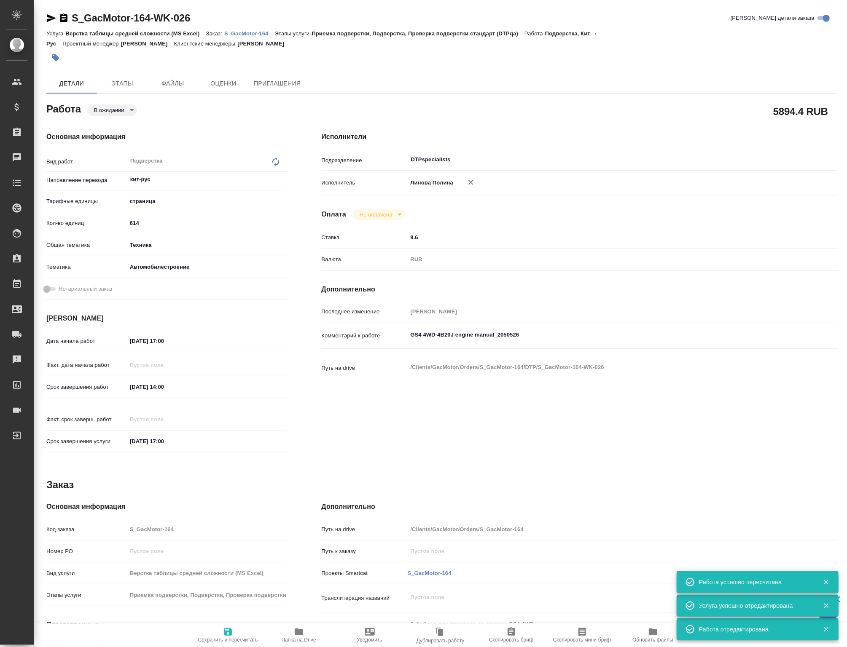
type textarea "x"
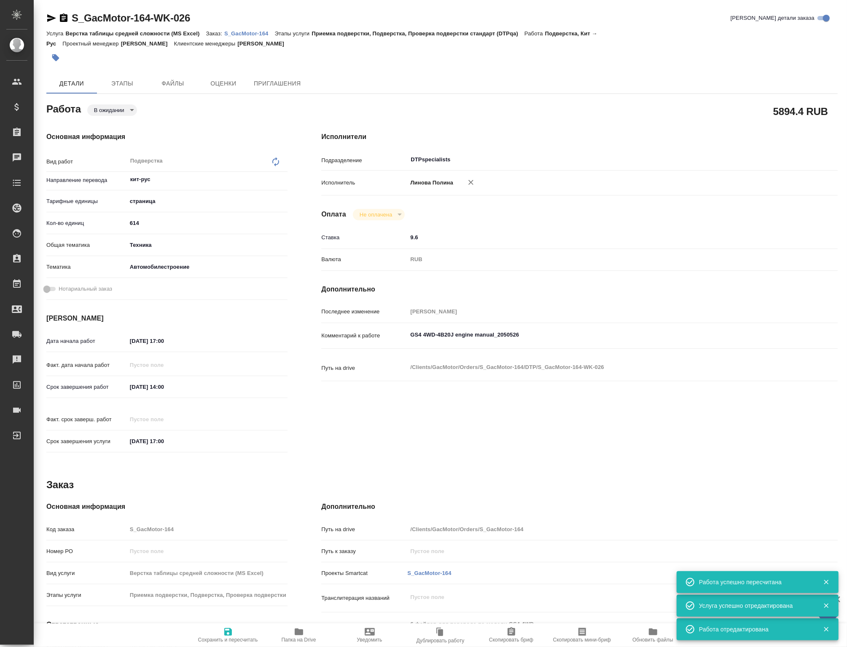
type textarea "x"
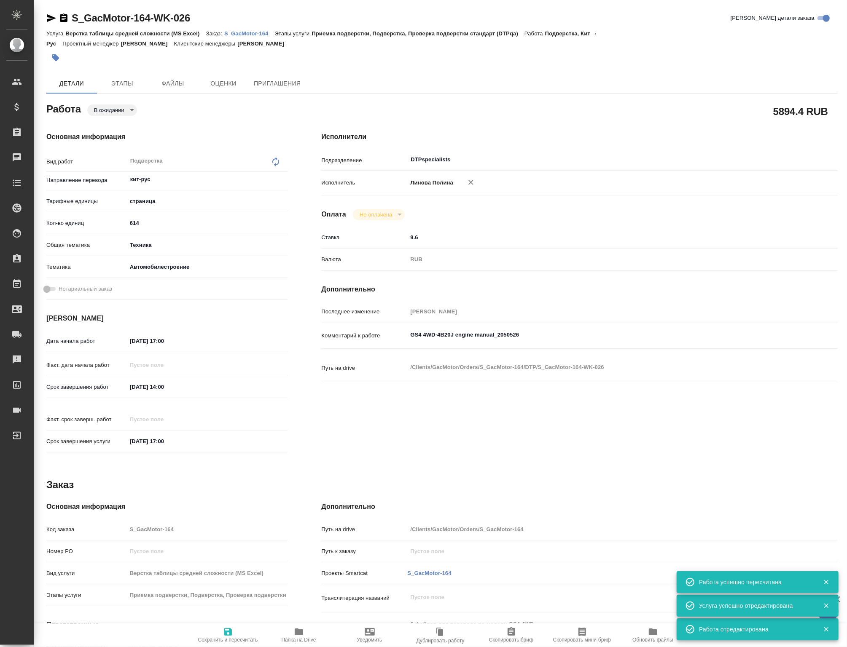
type textarea "x"
click at [51, 21] on icon "button" at bounding box center [51, 18] width 10 height 10
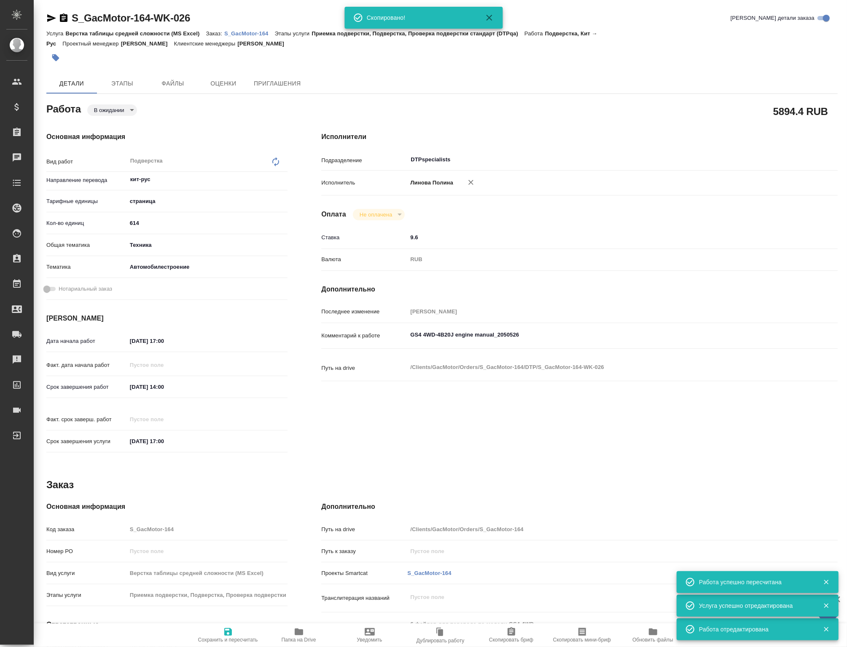
type textarea "x"
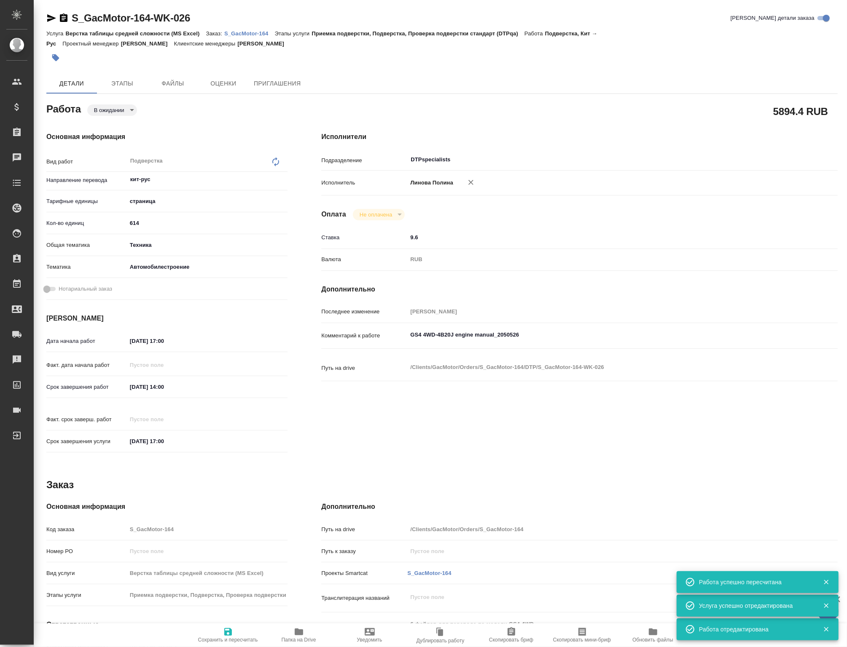
click at [247, 34] on p "S_GacMotor-164" at bounding box center [249, 33] width 51 height 6
drag, startPoint x: 142, startPoint y: 223, endPoint x: 108, endPoint y: 222, distance: 34.6
click at [108, 222] on div "Кол-во единиц 614" at bounding box center [166, 223] width 241 height 15
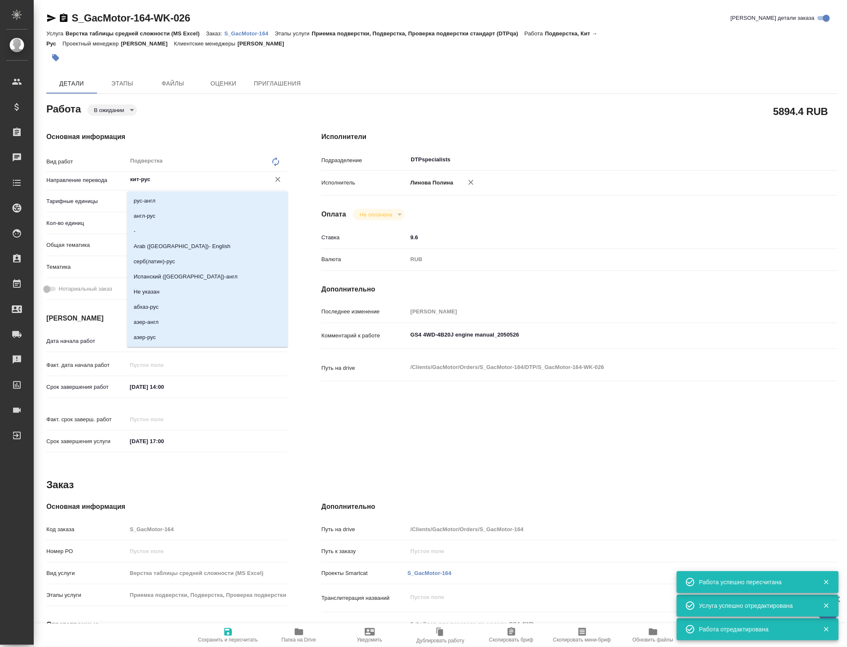
click at [144, 177] on input "кит-рус" at bounding box center [193, 179] width 128 height 10
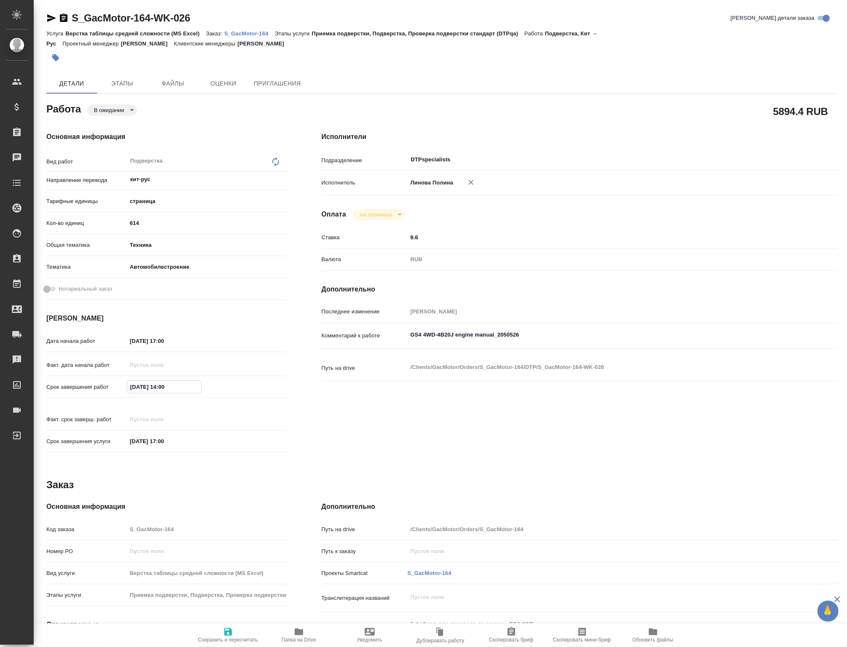
drag, startPoint x: 179, startPoint y: 392, endPoint x: 71, endPoint y: 393, distance: 107.9
click at [71, 393] on div "Срок завершения работ [DATE] 14:00" at bounding box center [166, 387] width 241 height 15
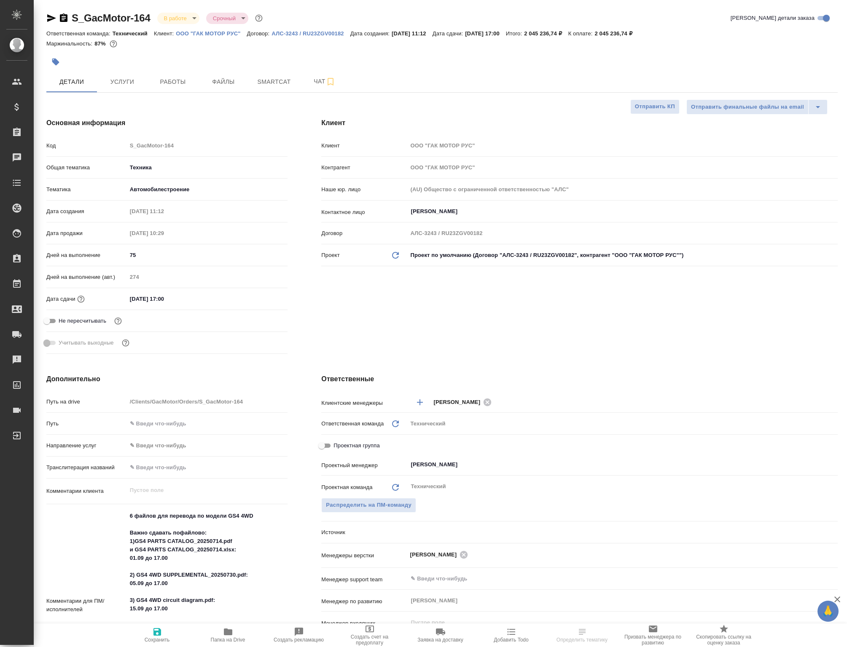
select select "RU"
click at [159, 86] on span "Работы" at bounding box center [173, 82] width 40 height 11
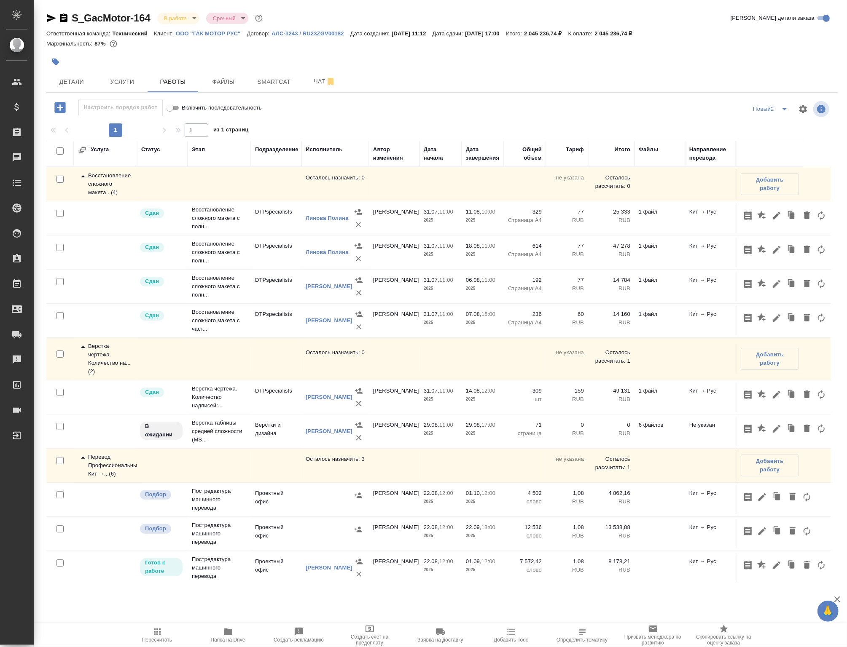
scroll to position [384, 0]
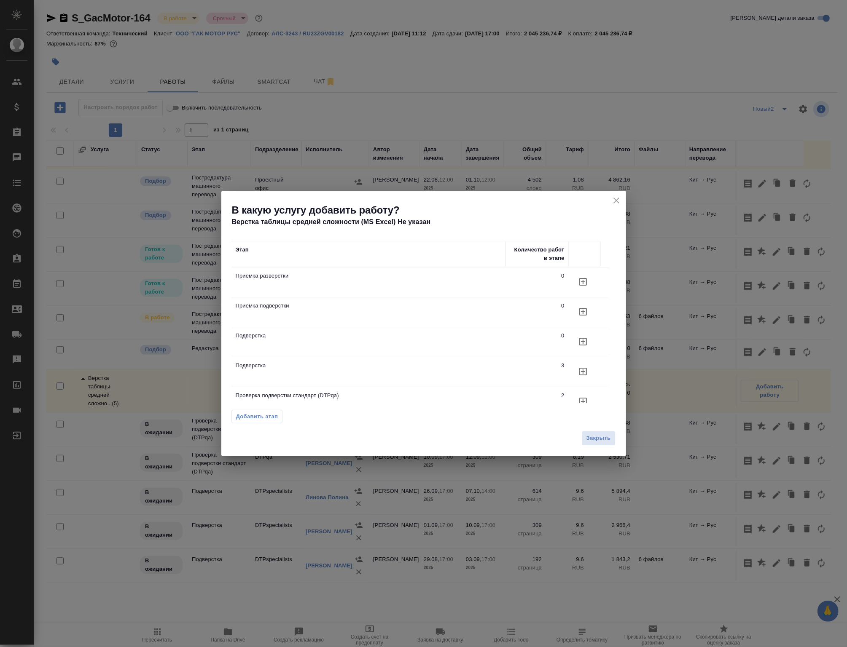
click at [252, 420] on button "Добавить этап" at bounding box center [256, 416] width 51 height 13
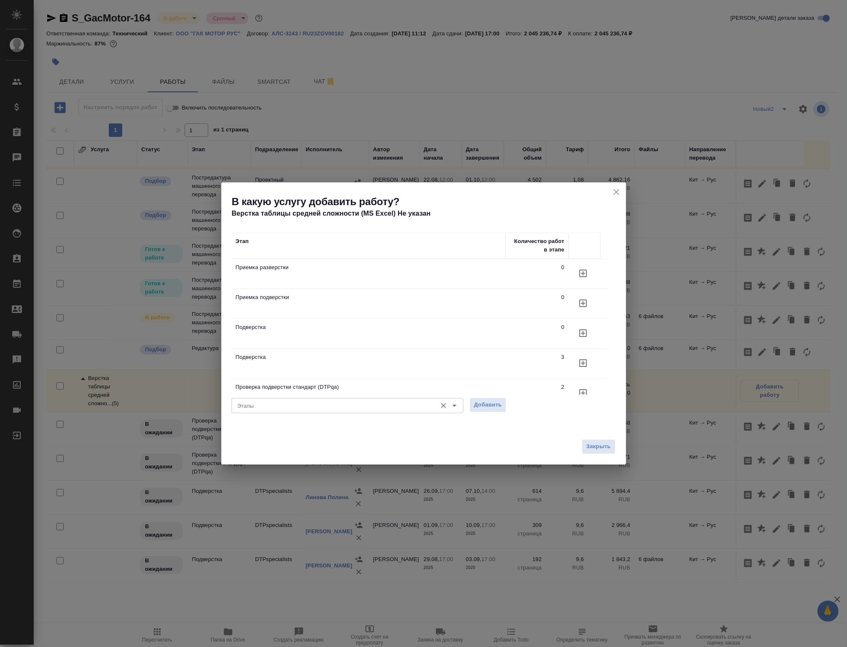
click at [259, 410] on div "Этапы" at bounding box center [347, 405] width 232 height 15
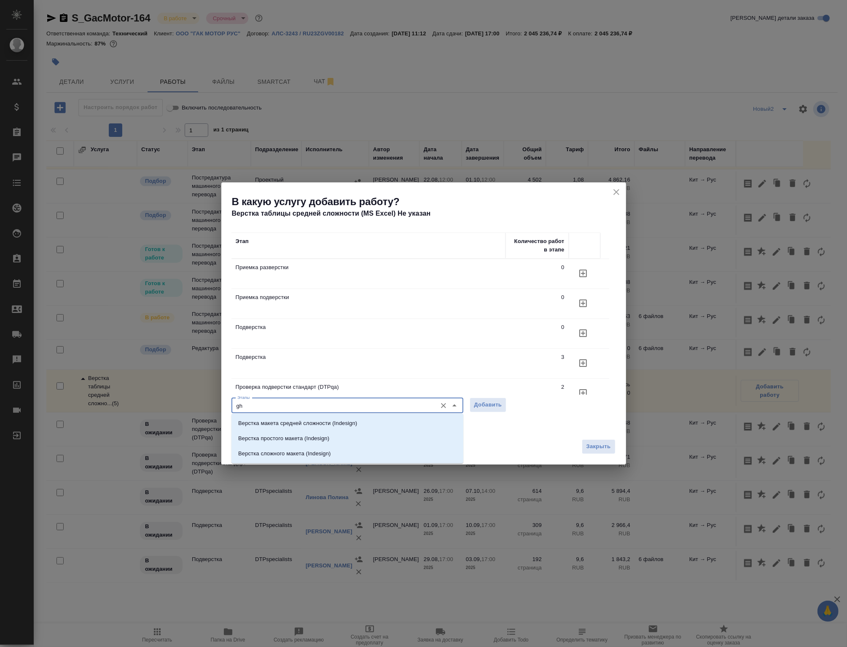
type input "g"
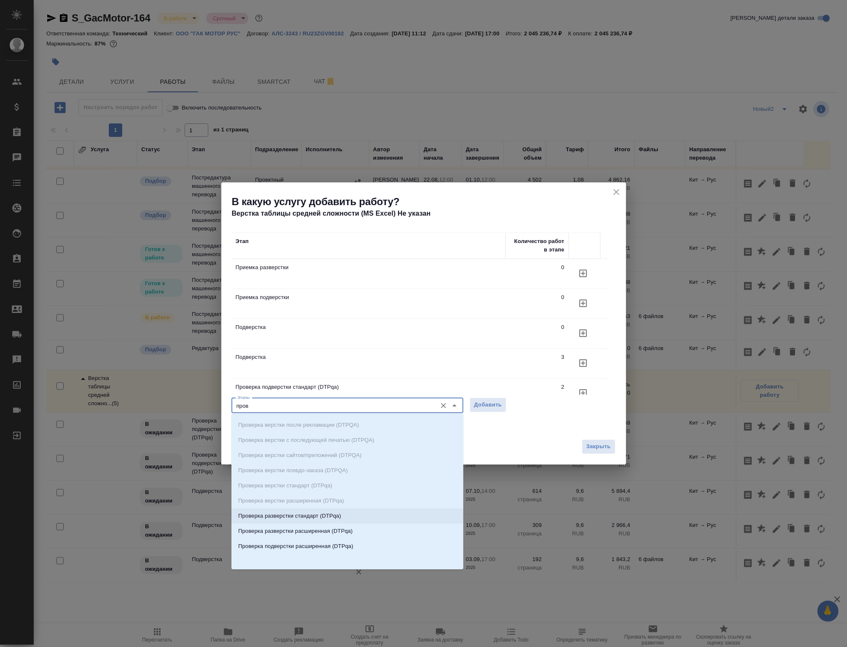
scroll to position [24, 0]
type input "пров"
click at [587, 265] on icon "button" at bounding box center [583, 260] width 10 height 10
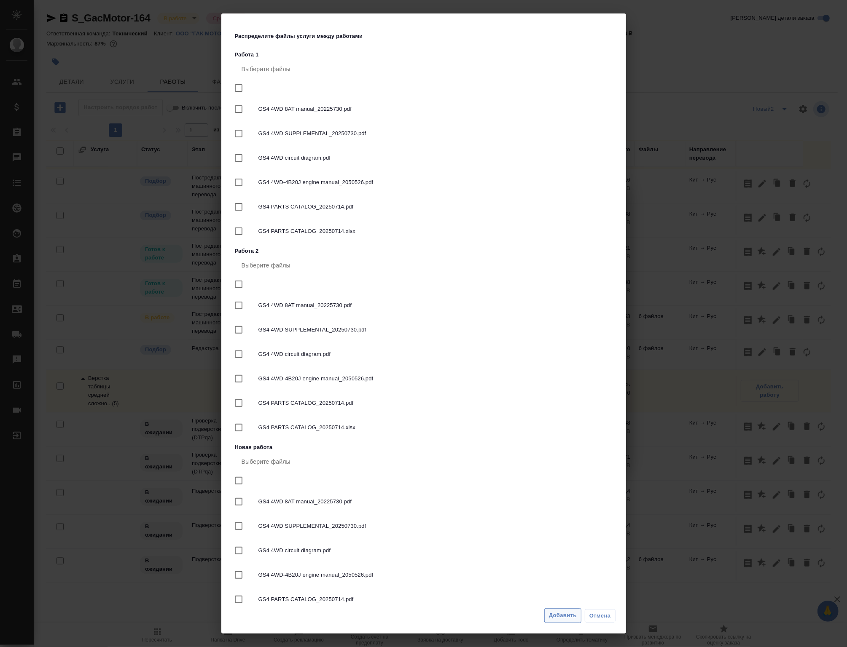
click at [564, 619] on span "Добавить" at bounding box center [563, 616] width 28 height 10
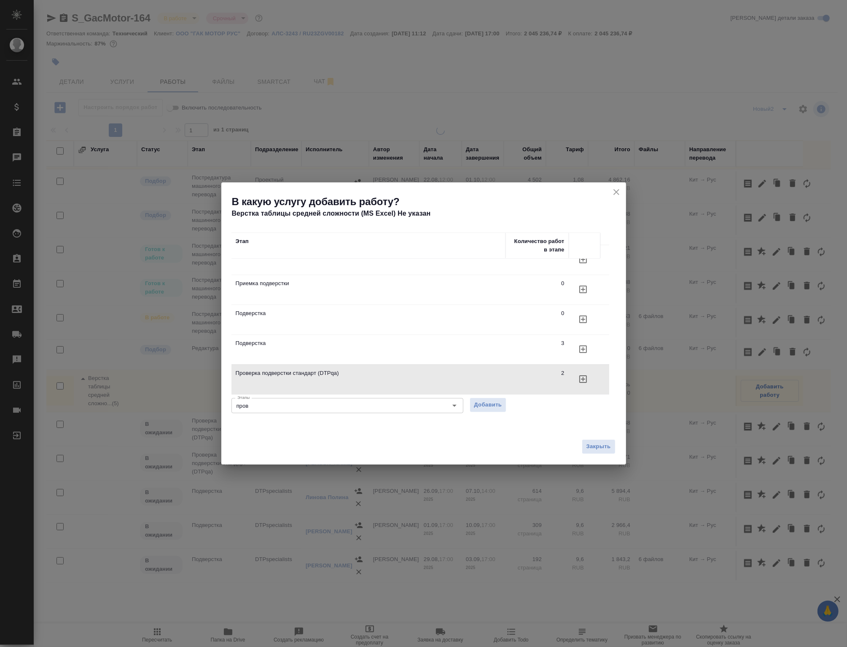
click at [612, 193] on icon "close" at bounding box center [616, 192] width 10 height 10
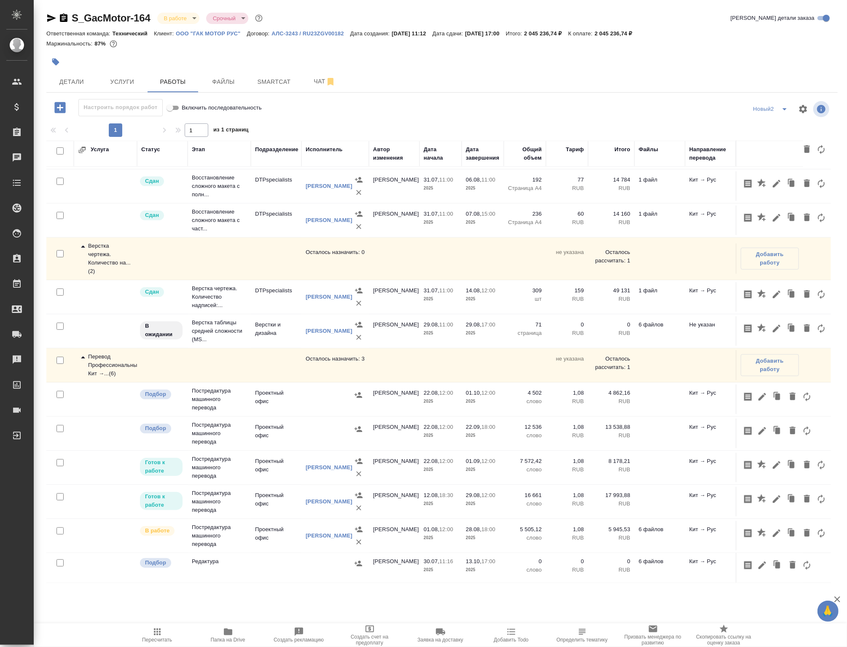
click at [612, 184] on p "14 784" at bounding box center [611, 180] width 38 height 8
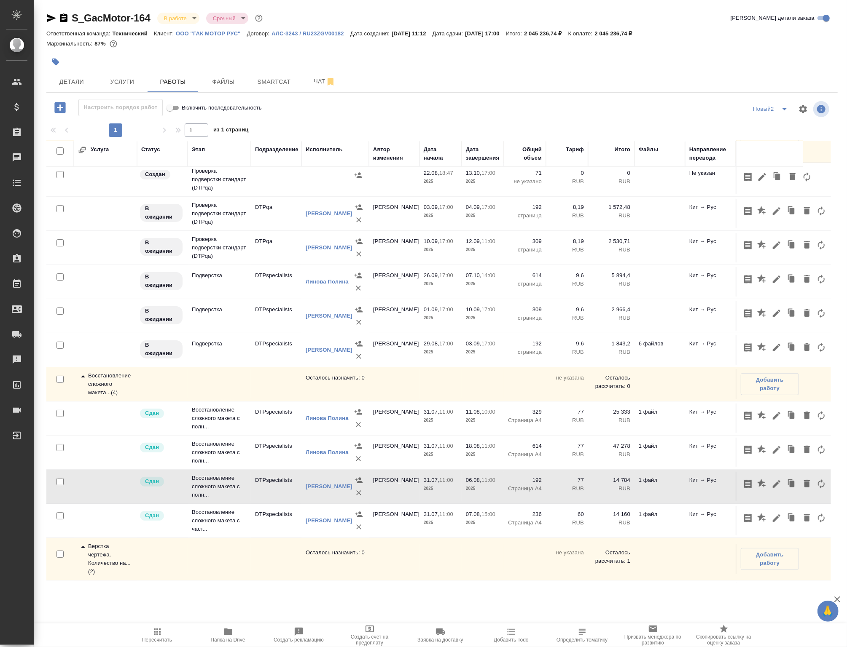
scroll to position [0, 0]
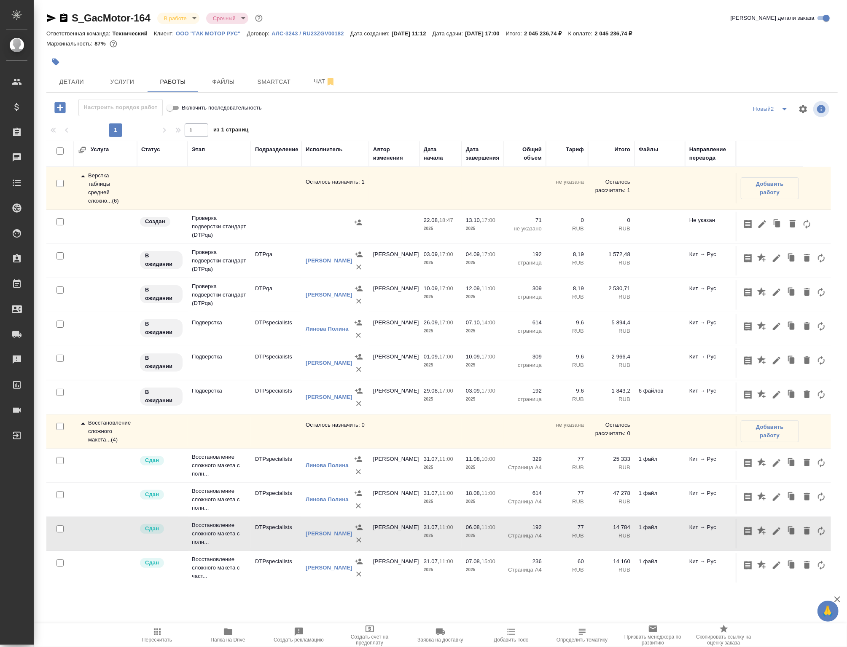
click at [319, 203] on td at bounding box center [334, 188] width 67 height 29
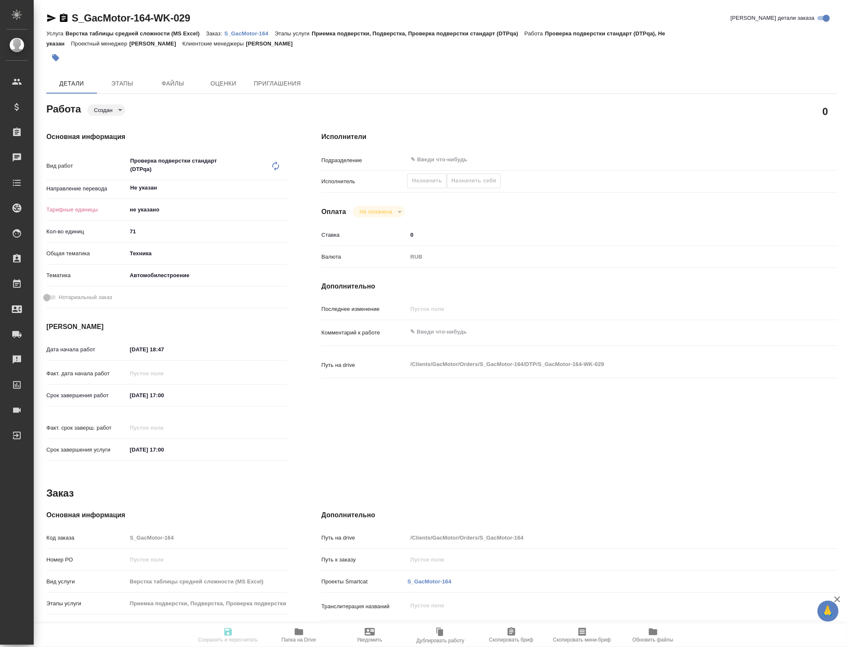
click at [440, 339] on textarea at bounding box center [600, 332] width 387 height 14
paste textarea "**[S_GacMotor-164-WK-026]([URL][DOMAIN_NAME]"
type textarea "**[S_GacMotor-164-WK-026]([URL][DOMAIN_NAME]"
drag, startPoint x: 141, startPoint y: 239, endPoint x: 122, endPoint y: 240, distance: 19.0
click at [122, 239] on div "Кол-во единиц 71" at bounding box center [166, 231] width 241 height 15
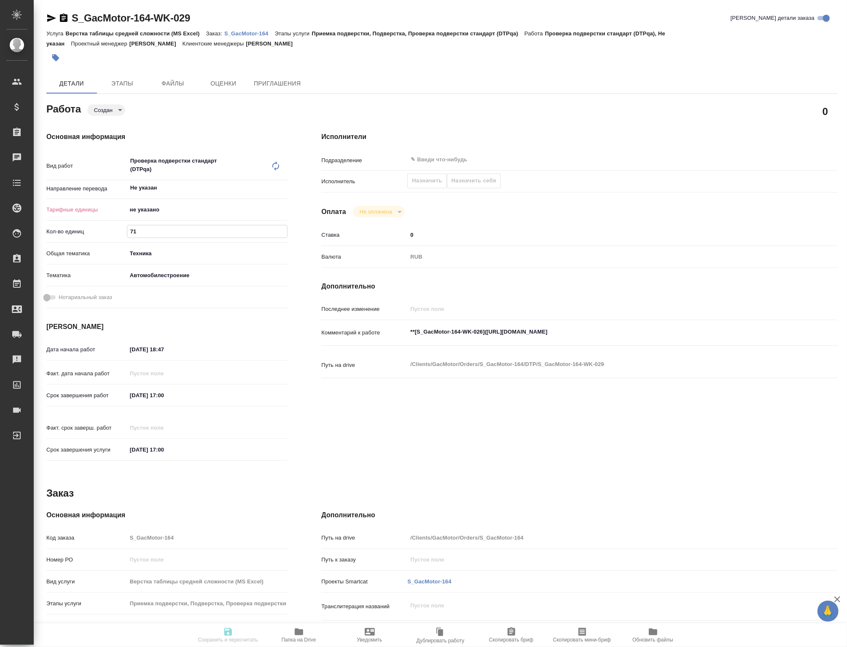
paste input "614"
type input "614"
click at [145, 214] on body "🙏 .cls-1 fill:#fff; AWATERA [PERSON_NAME] Спецификации Заказы 0 Чаты Todo Проек…" at bounding box center [423, 323] width 847 height 647
click at [149, 225] on li "страница" at bounding box center [207, 225] width 161 height 13
type input "5a8b1489cc6b4906c91bfdb2"
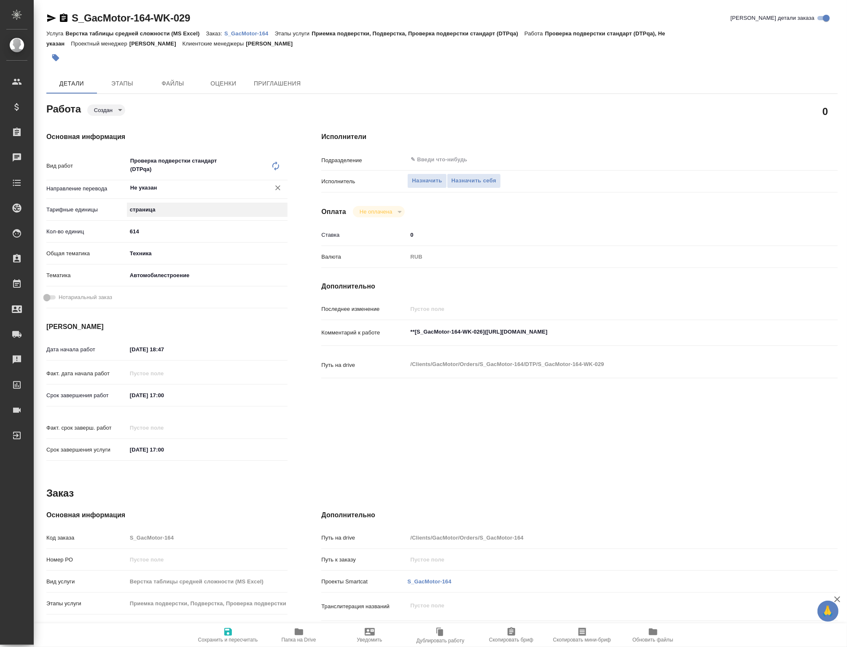
click at [147, 183] on div "Не указан ​" at bounding box center [207, 187] width 161 height 15
paste input "ит-рус"
type input "кит-рус"
click at [216, 627] on span "Сохранить и пересчитать" at bounding box center [228, 635] width 61 height 16
type input "created"
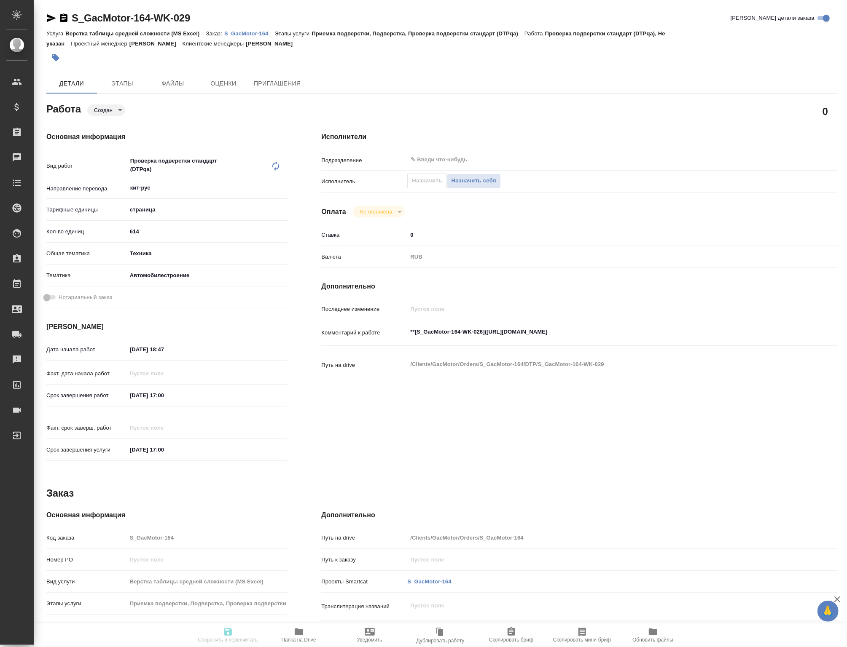
type input "Не указан"
type input "5a8b1489cc6b4906c91bfdb2"
type input "614"
type input "tech"
type input "5f647204b73bc97568ca66a7"
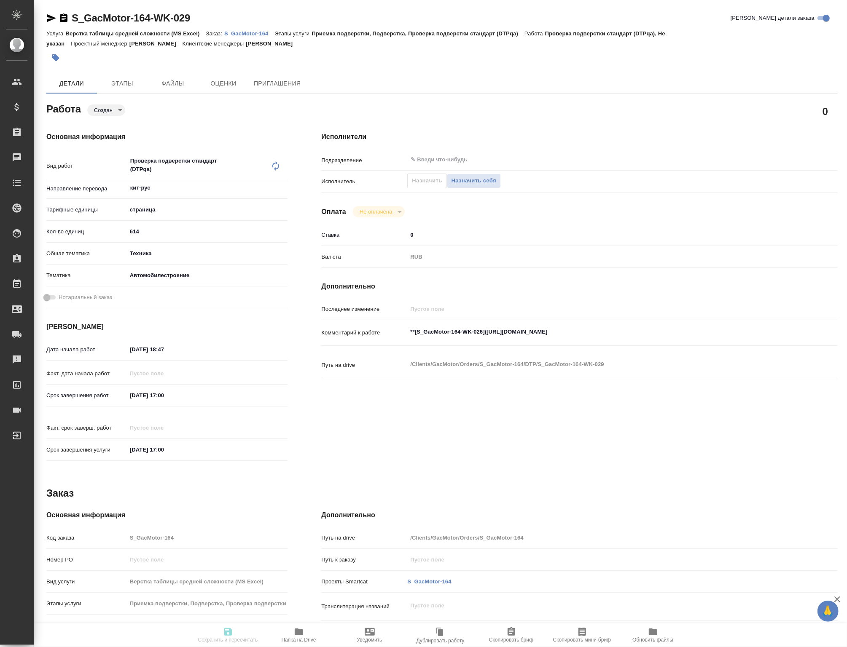
type input "22.08.2025 18:47"
type input "13.10.2025 17:00"
type input "notPayed"
type input "0"
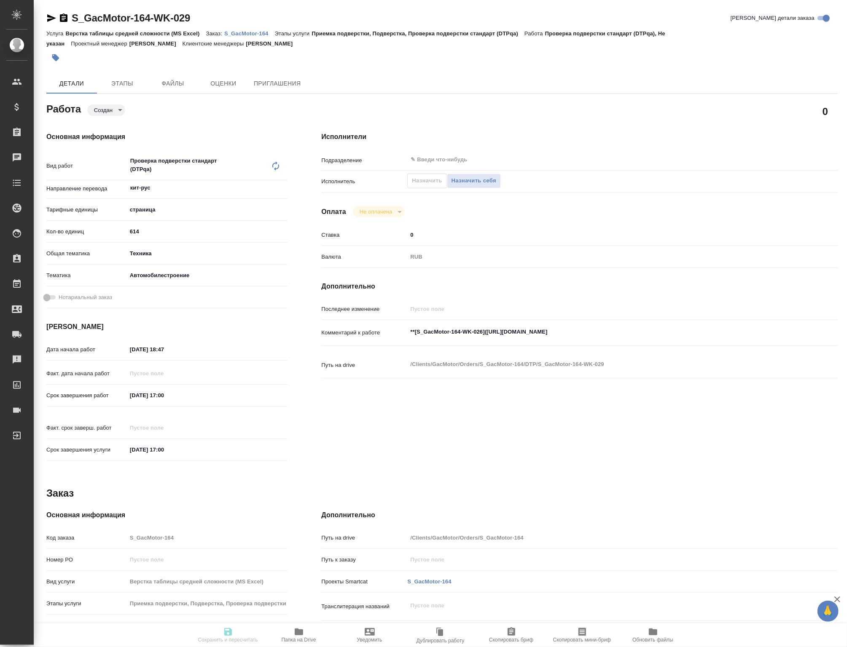
type input "RUB"
type input "[PERSON_NAME]"
type input "S_GacMotor-164"
type input "Верстка таблицы средней сложности (MS Excel)"
type input "Приемка подверстки, Подверстка, Проверка подверстки стандарт (DTPqa)"
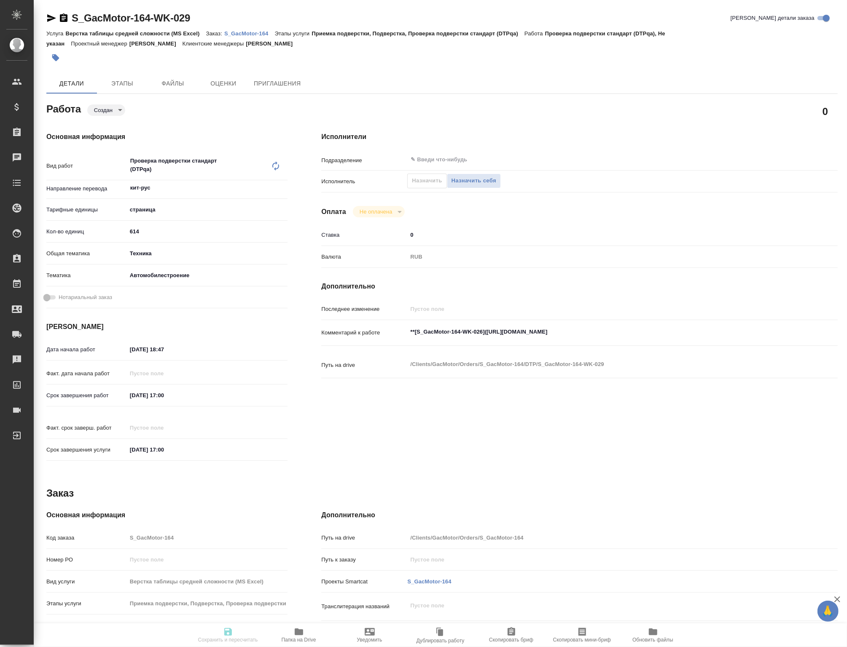
type input "Усманова Ольга"
type input "[PERSON_NAME]"
type input "/Clients/GacMotor/Orders/S_GacMotor-164"
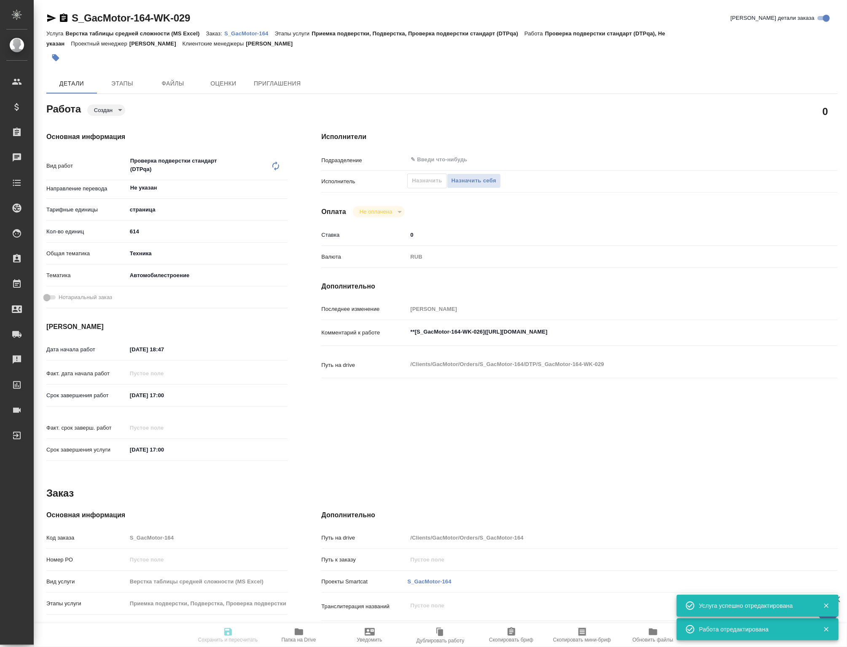
type input "created"
type input "Не указан"
type input "5a8b1489cc6b4906c91bfdb2"
type input "614"
type input "tech"
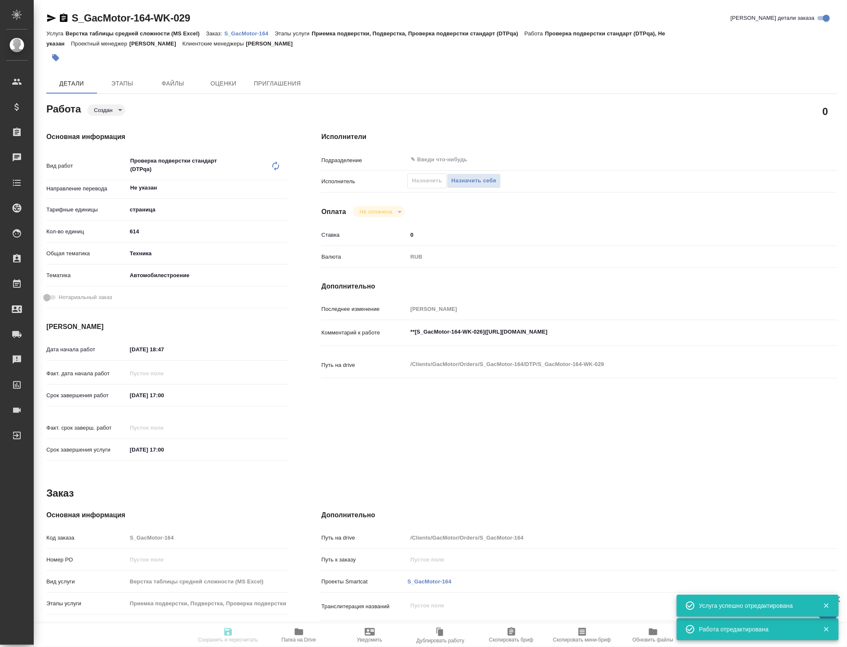
type input "5f647204b73bc97568ca66a7"
type input "22.08.2025 18:47"
type input "13.10.2025 17:00"
type input "notPayed"
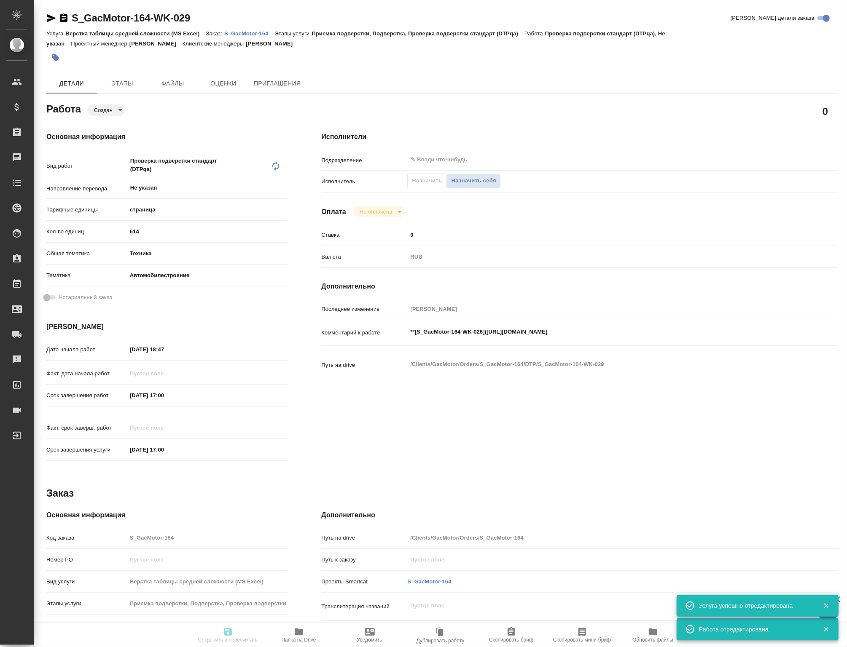
type input "0"
type input "RUB"
type input "[PERSON_NAME]"
type input "S_GacMotor-164"
type input "Верстка таблицы средней сложности (MS Excel)"
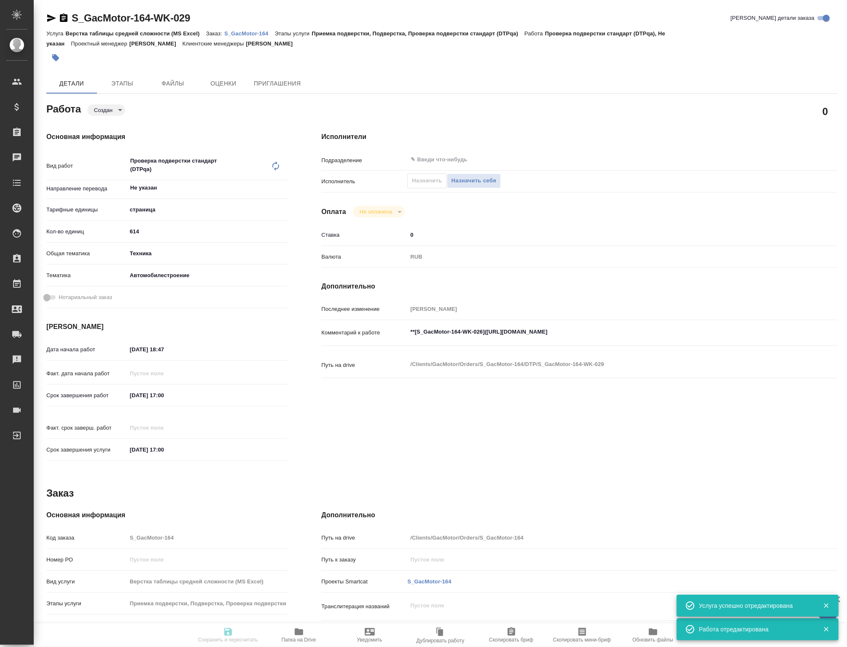
type input "Приемка подверстки, Подверстка, Проверка подверстки стандарт (DTPqa)"
type input "[PERSON_NAME]"
type input "/Clients/GacMotor/Orders/S_GacMotor-164"
click at [435, 164] on input "text" at bounding box center [587, 160] width 354 height 10
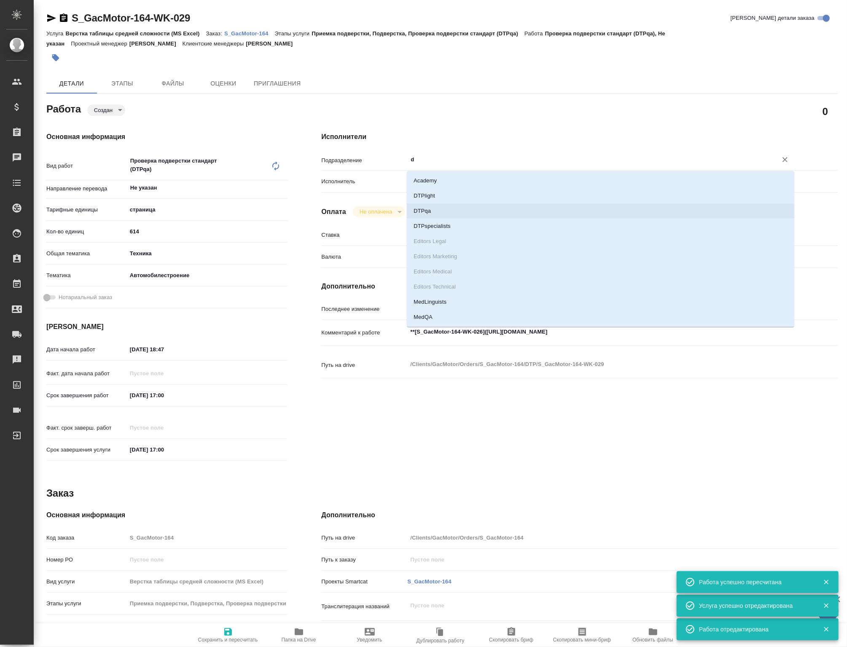
click at [429, 212] on li "DTPqa" at bounding box center [600, 211] width 387 height 15
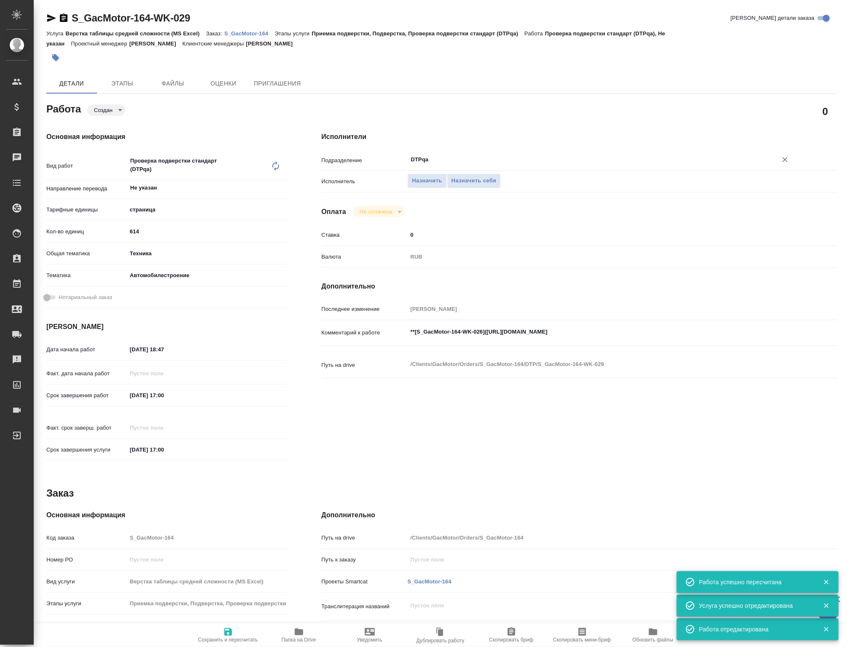
type input "DTPqa"
drag, startPoint x: 185, startPoint y: 353, endPoint x: 67, endPoint y: 356, distance: 118.0
click at [67, 356] on div "Дата начала работ 22.08.2025 18:47" at bounding box center [166, 349] width 241 height 15
paste input "07.10.2025 14:00"
type input "07.10.2025 14:00"
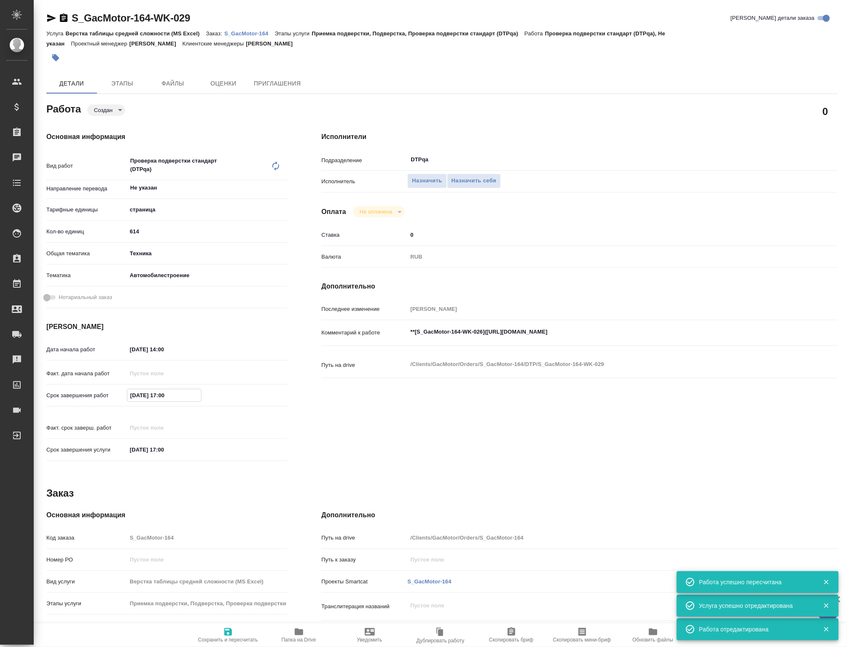
drag, startPoint x: 172, startPoint y: 402, endPoint x: 41, endPoint y: 388, distance: 131.8
click at [41, 388] on div "Основная информация Вид работ Проверка подверстки стандарт (DTPqa) x ​ Направле…" at bounding box center [166, 299] width 275 height 368
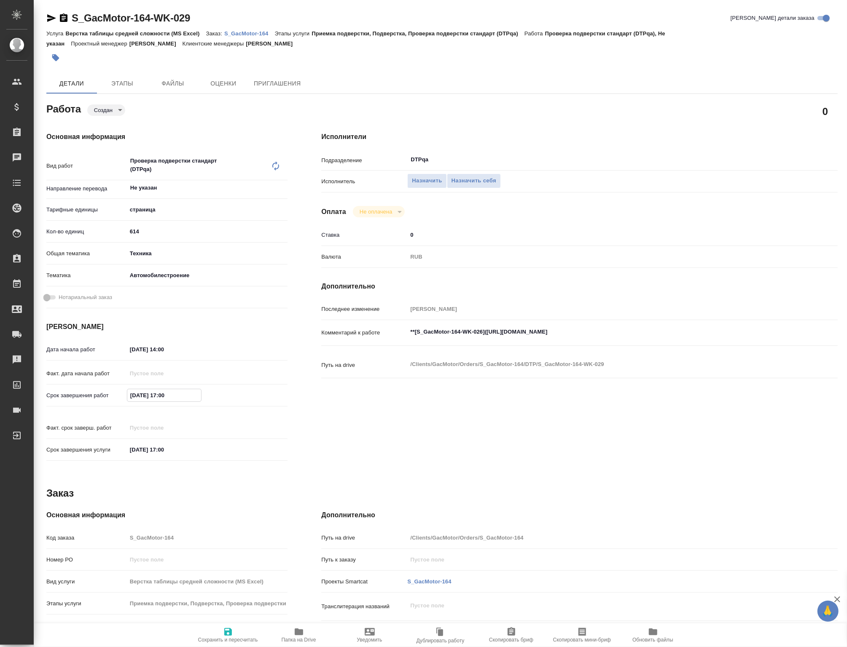
paste input "07.10.2025 14"
drag, startPoint x: 138, startPoint y: 398, endPoint x: 148, endPoint y: 397, distance: 10.2
click at [144, 398] on input "07.10.2025 14:00" at bounding box center [164, 395] width 74 height 12
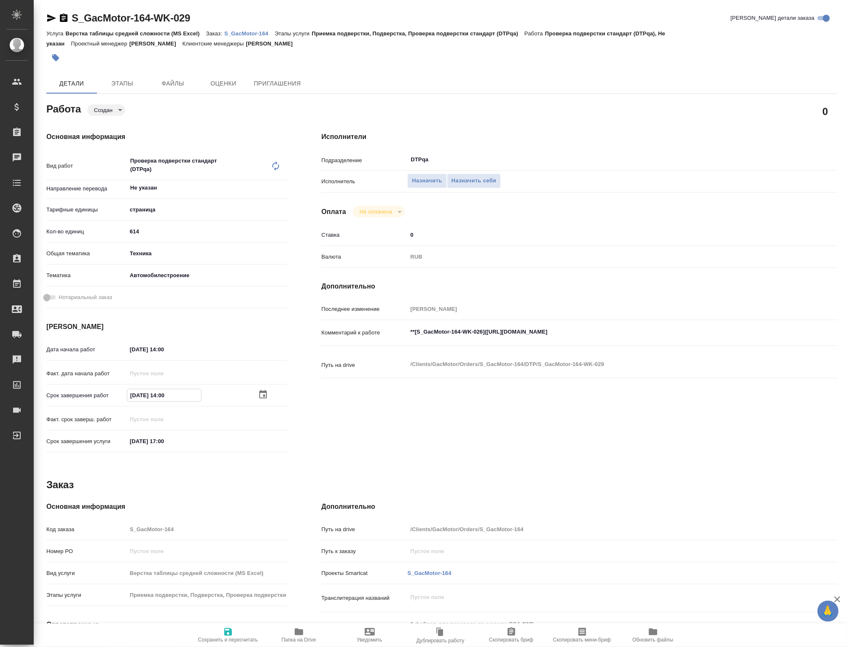
click at [266, 399] on icon "button" at bounding box center [263, 394] width 8 height 8
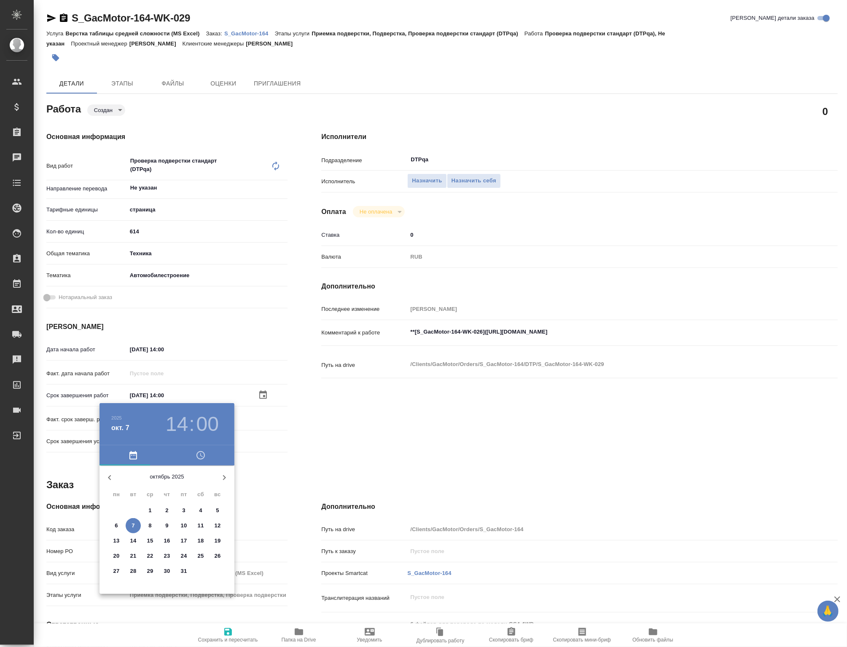
click at [149, 525] on p "8" at bounding box center [149, 526] width 3 height 8
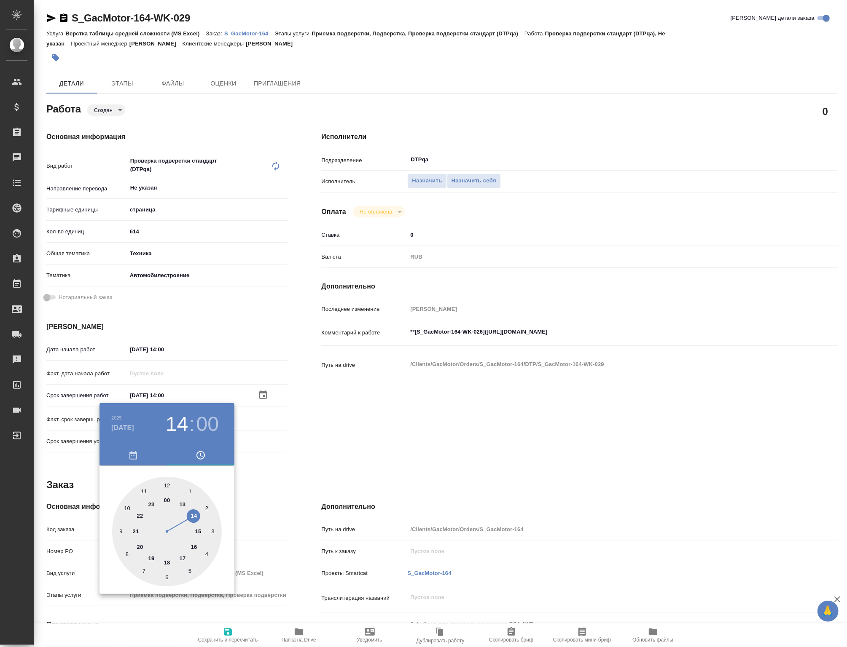
click at [186, 556] on div at bounding box center [167, 532] width 110 height 110
type input "08.10.2025 17:00"
click at [297, 518] on div at bounding box center [423, 323] width 847 height 647
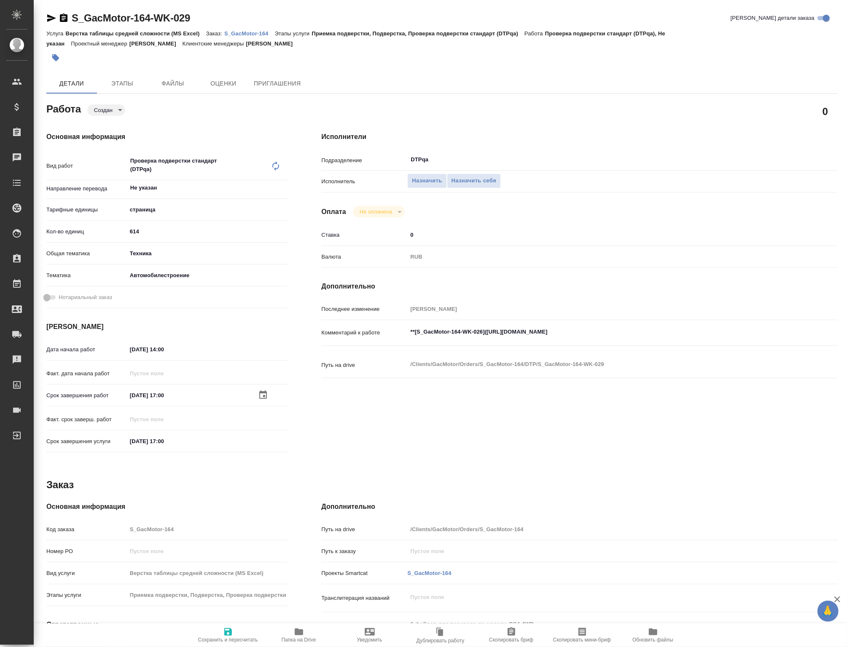
click at [259, 397] on icon "button" at bounding box center [263, 395] width 10 height 10
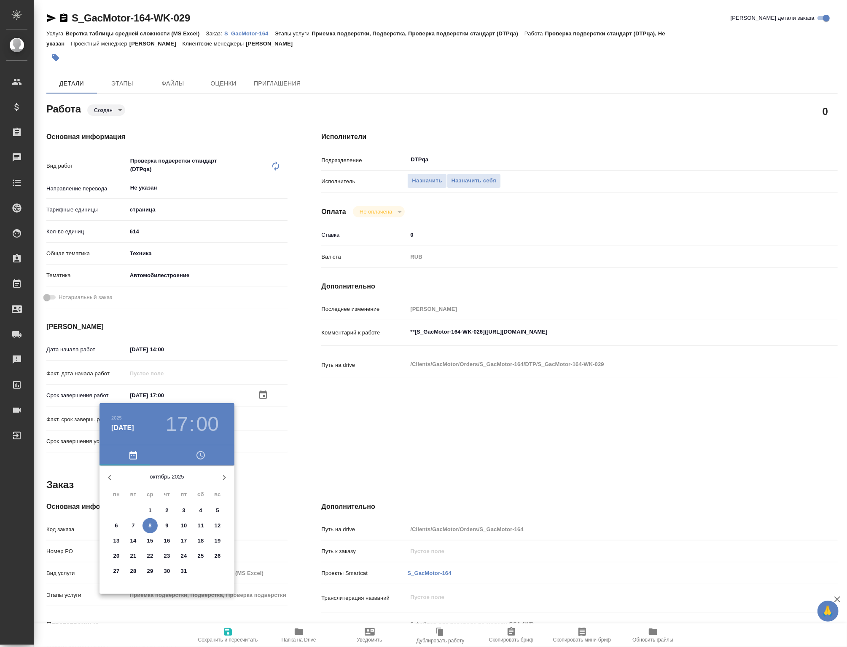
click at [259, 397] on div at bounding box center [423, 323] width 847 height 647
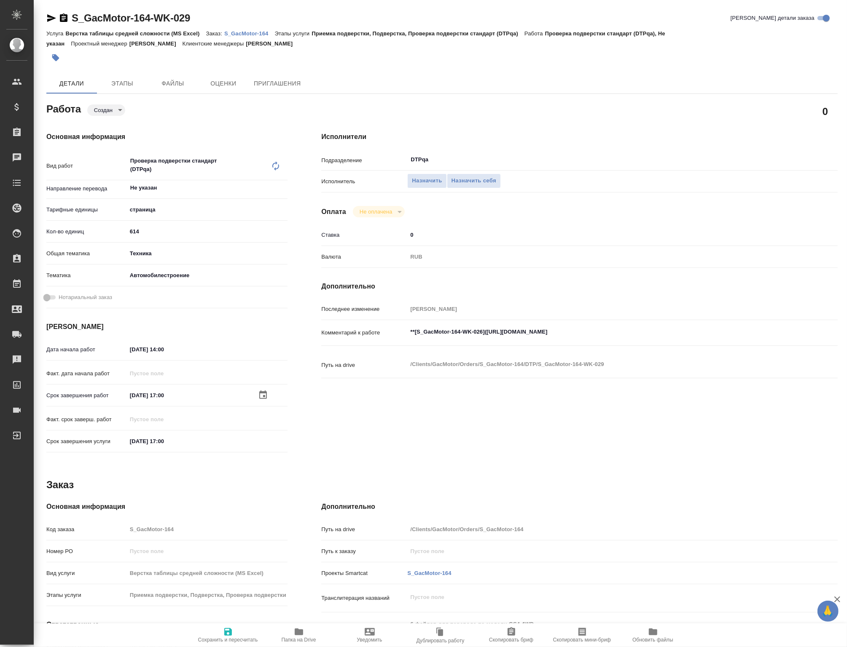
drag, startPoint x: 321, startPoint y: 437, endPoint x: 299, endPoint y: 449, distance: 25.1
click at [223, 627] on icon "button" at bounding box center [228, 632] width 10 height 10
type input "created"
type input "Не указан"
type input "5a8b1489cc6b4906c91bfdb2"
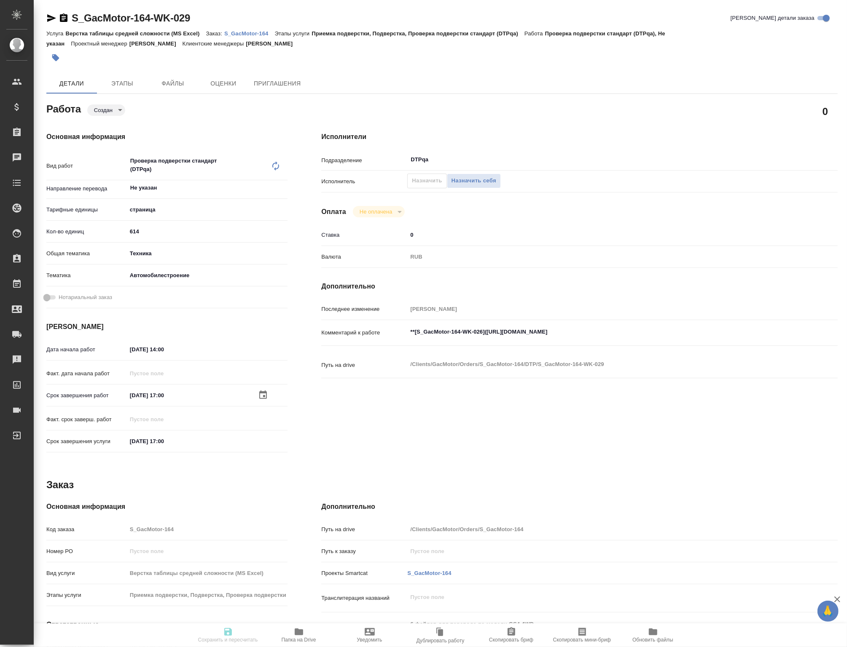
type input "614"
type input "tech"
type input "5f647204b73bc97568ca66a7"
type input "07.10.2025 14:00"
type input "08.10.2025 17:00"
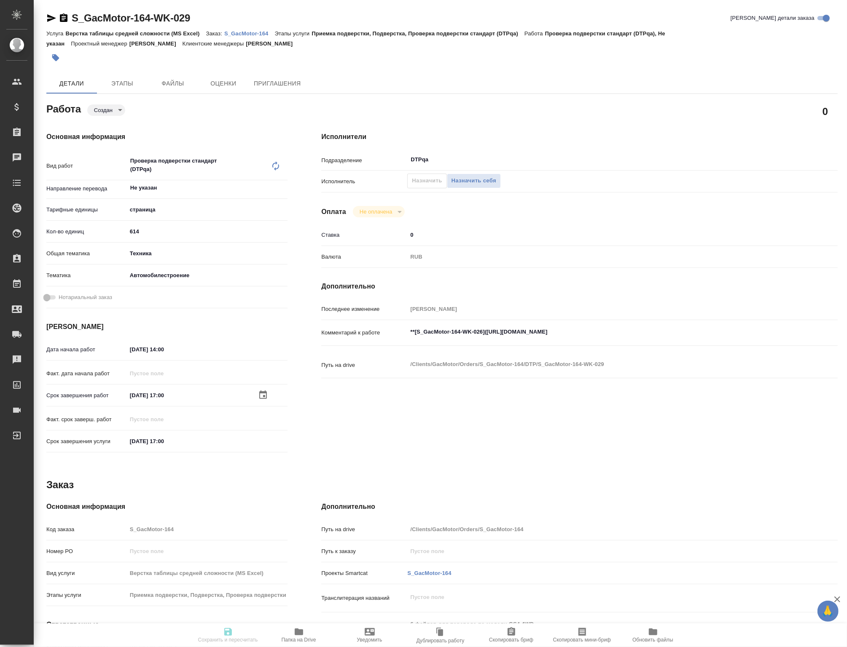
type input "13.10.2025 17:00"
type input "DTPqa"
type input "notPayed"
type input "0"
type input "RUB"
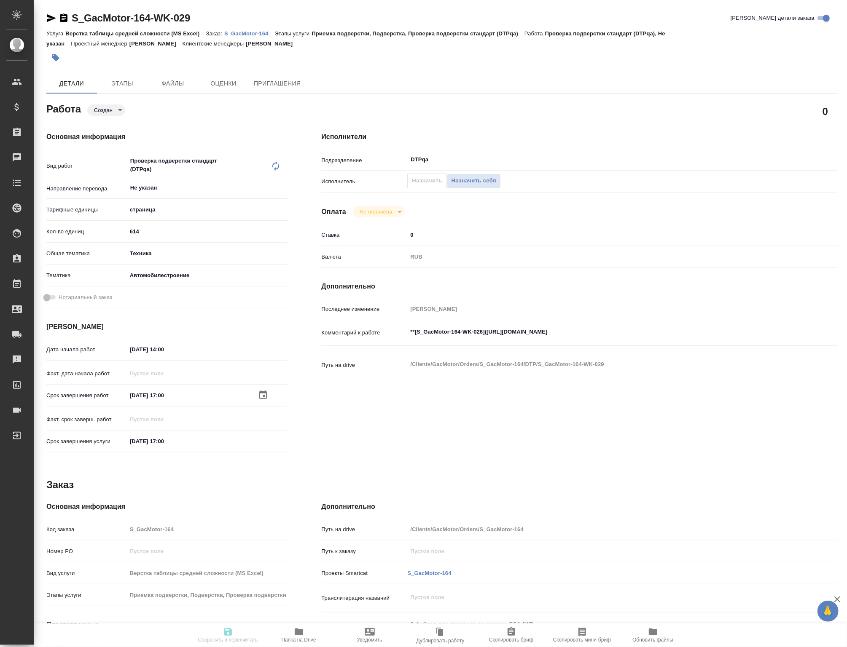
type input "[PERSON_NAME]"
type input "S_GacMotor-164"
type input "Верстка таблицы средней сложности (MS Excel)"
type input "Приемка подверстки, Подверстка, Проверка подверстки стандарт (DTPqa)"
type input "[PERSON_NAME]"
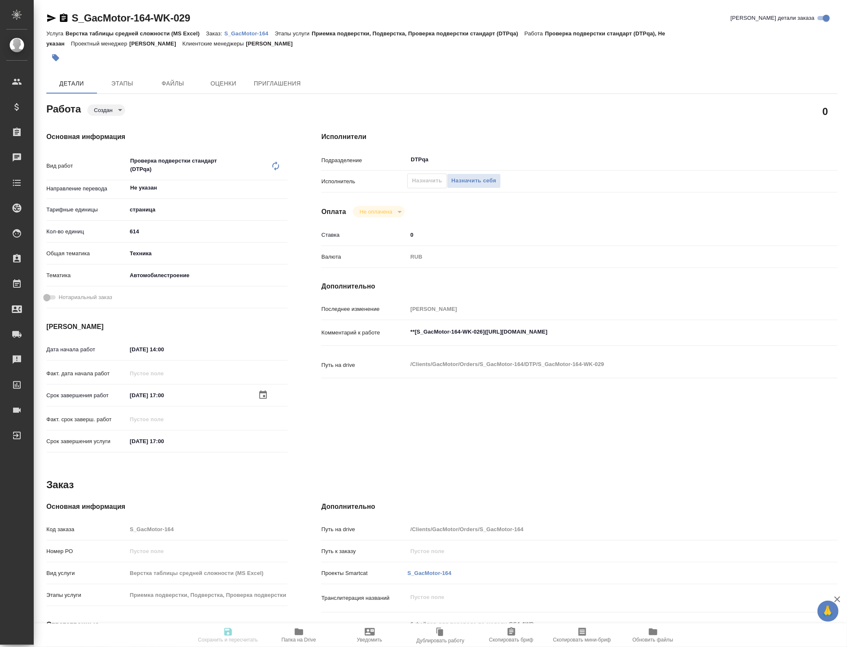
type input "[PERSON_NAME]"
type input "/Clients/GacMotor/Orders/S_GacMotor-164"
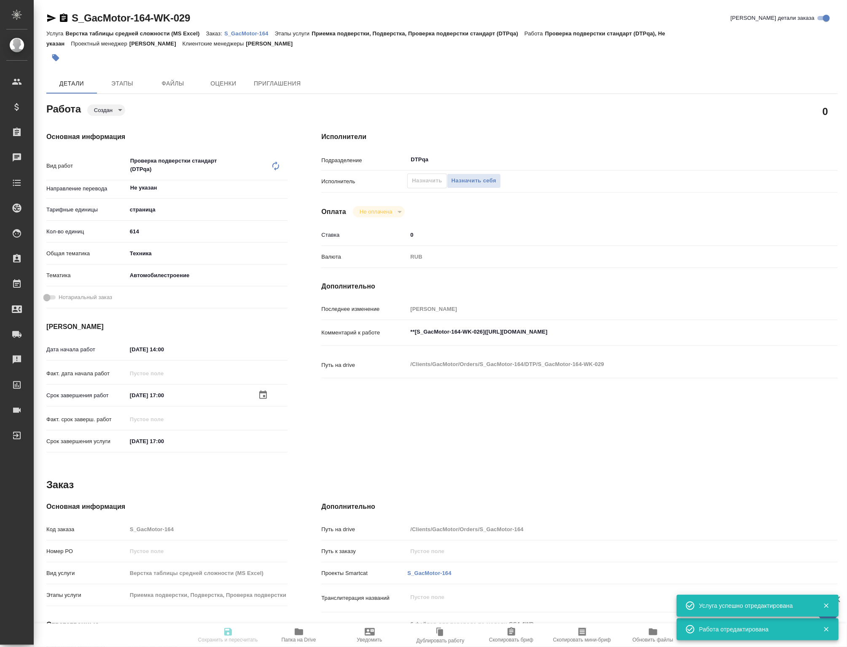
type input "created"
type input "Не указан"
type input "5a8b1489cc6b4906c91bfdb2"
type input "614"
type input "tech"
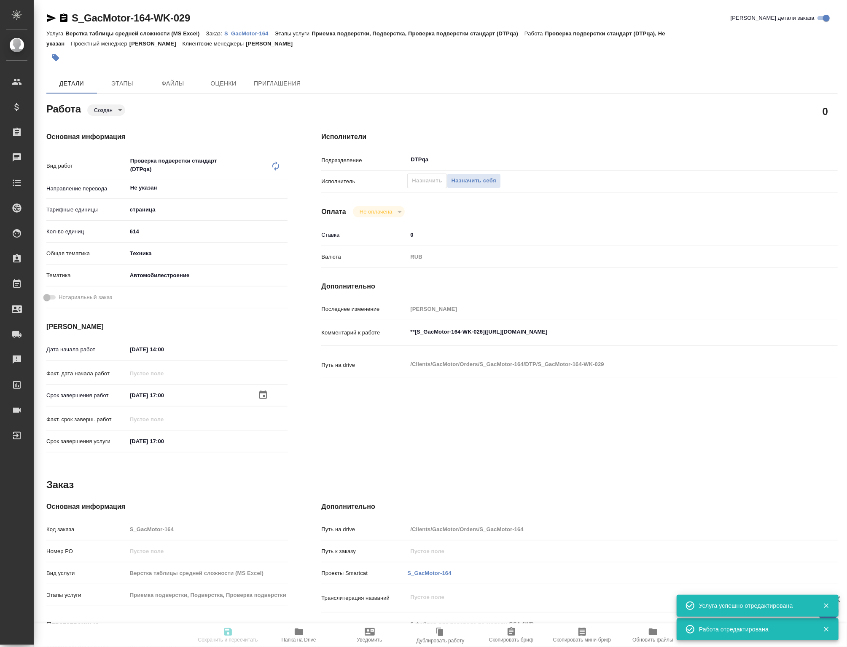
type input "5f647204b73bc97568ca66a7"
type input "07.10.2025 14:00"
type input "08.10.2025 17:00"
type input "[DATE] 17:00"
type input "DTPqa"
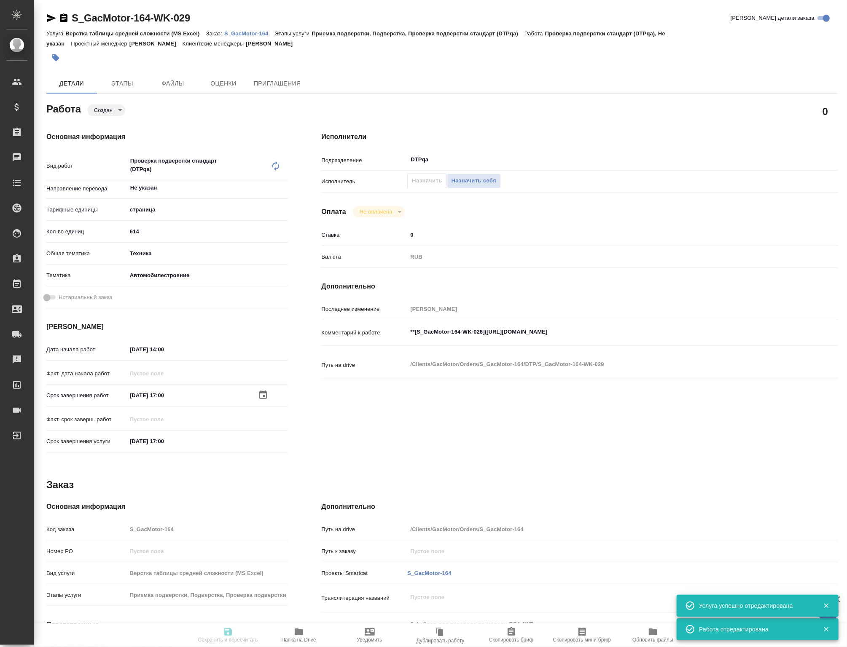
type input "notPayed"
type input "0"
type input "RUB"
type input "[PERSON_NAME]"
type input "S_GacMotor-164"
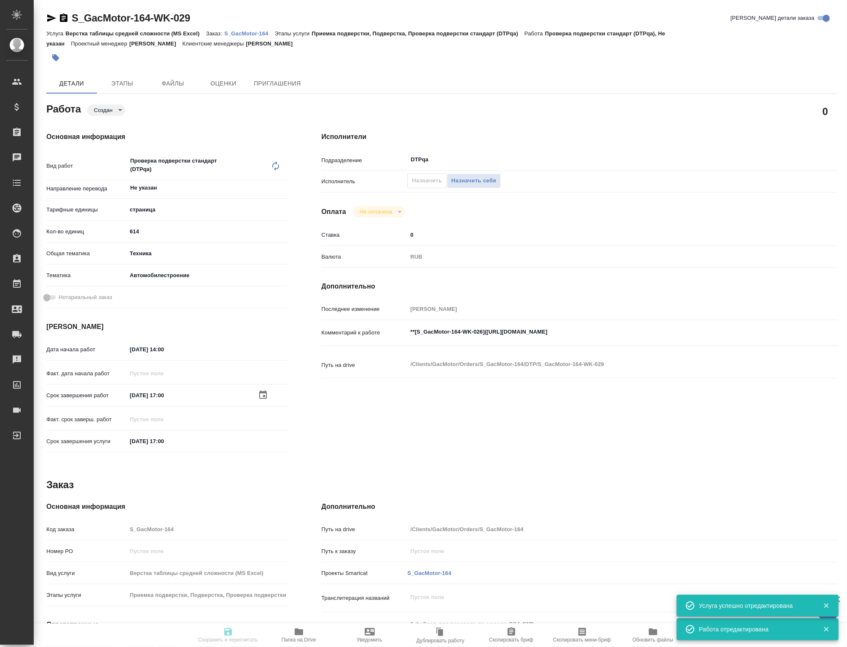
type input "Верстка таблицы средней сложности (MS Excel)"
type input "Приемка подверстки, Подверстка, Проверка подверстки стандарт (DTPqa)"
type input "[PERSON_NAME]"
type input "/Clients/GacMotor/Orders/S_GacMotor-164"
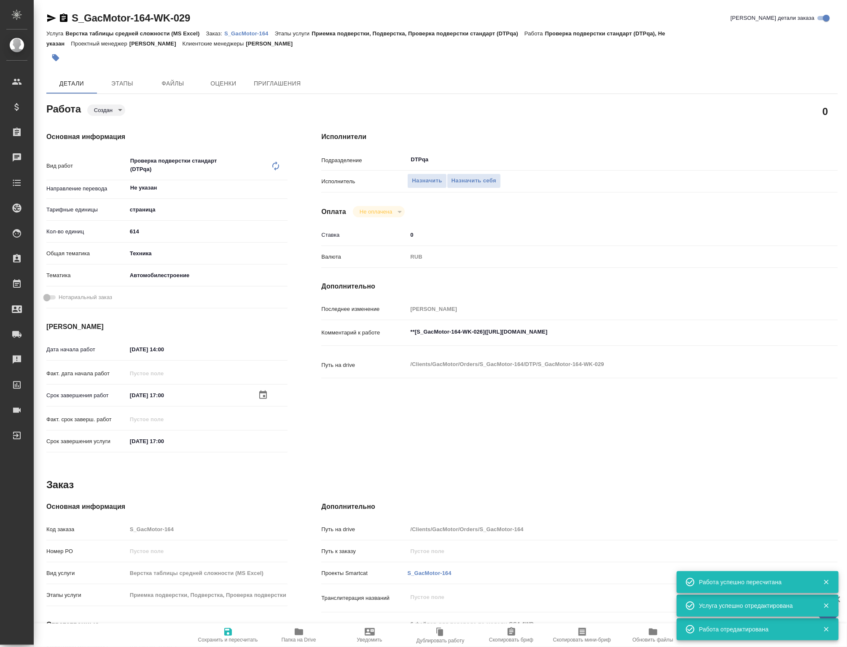
click at [113, 111] on body "🙏 .cls-1 fill:#fff; AWATERA Petrova Valeria Клиенты Спецификации Заказы 0 Чаты …" at bounding box center [423, 323] width 847 height 647
click at [110, 125] on button "Подбор" at bounding box center [106, 126] width 24 height 9
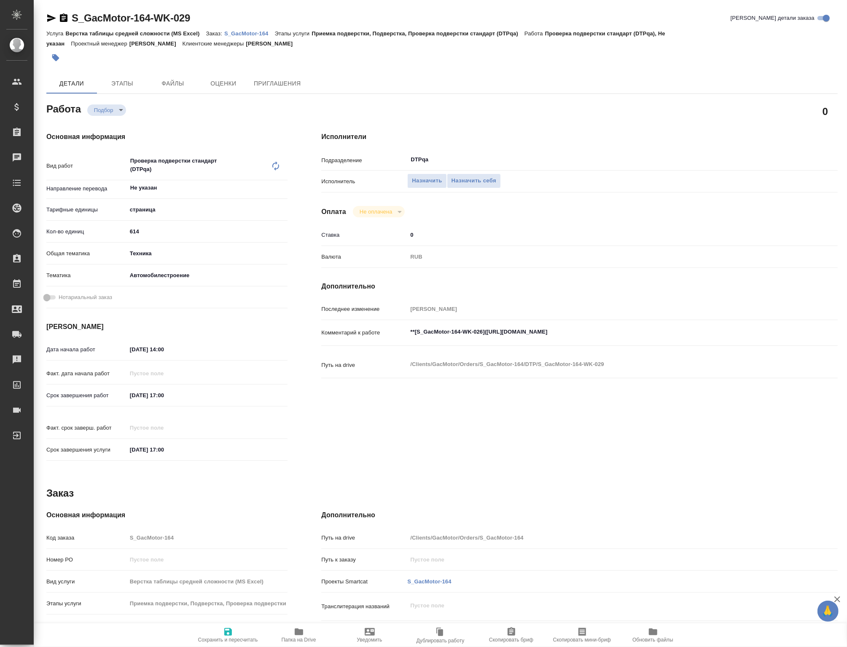
type textarea "x"
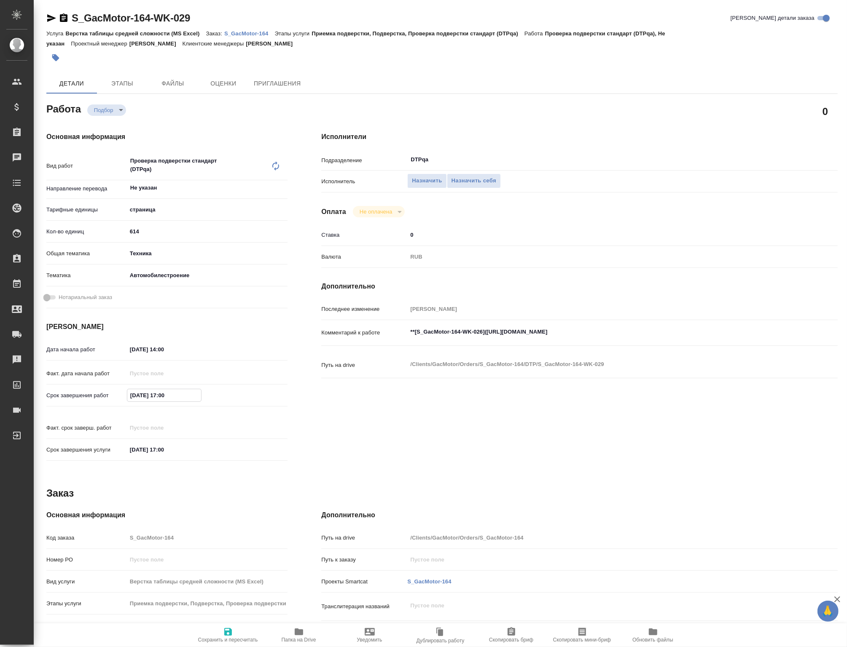
click at [175, 402] on input "08.10.2025 17:00" at bounding box center [164, 395] width 74 height 12
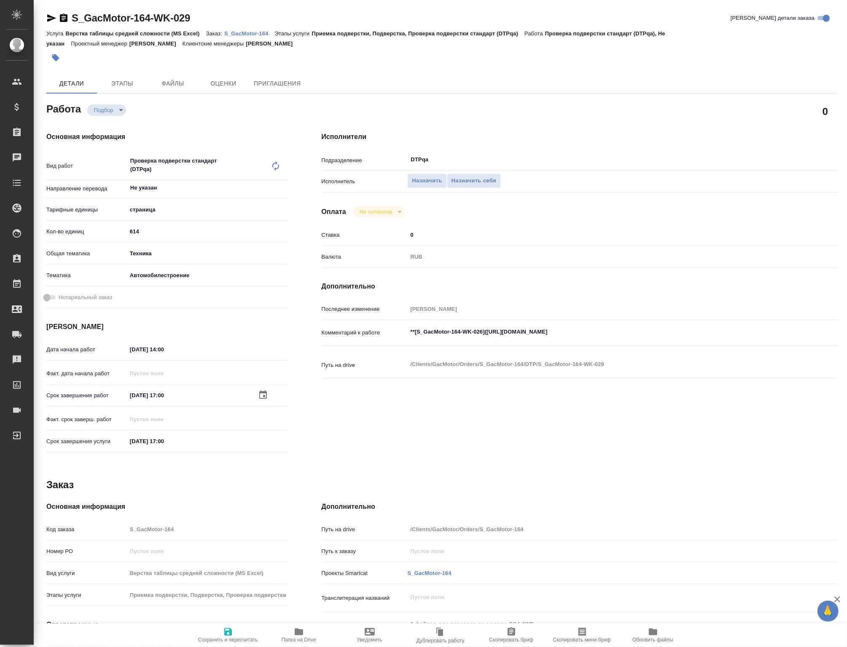
drag, startPoint x: 269, startPoint y: 389, endPoint x: 268, endPoint y: 398, distance: 8.5
click at [269, 390] on div "Дата начала работ 07.10.2025 14:00 Факт. дата начала работ Срок завершения рабо…" at bounding box center [166, 400] width 241 height 116
click at [266, 399] on icon "button" at bounding box center [263, 395] width 8 height 8
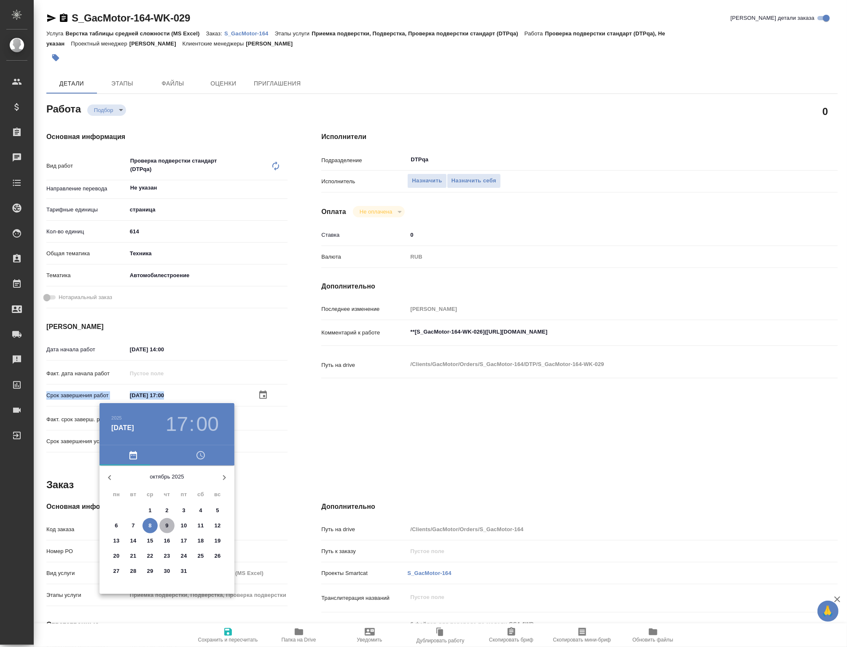
click at [162, 530] on span "9" at bounding box center [166, 526] width 15 height 8
type textarea "x"
type input "09.10.2025 17:00"
type textarea "x"
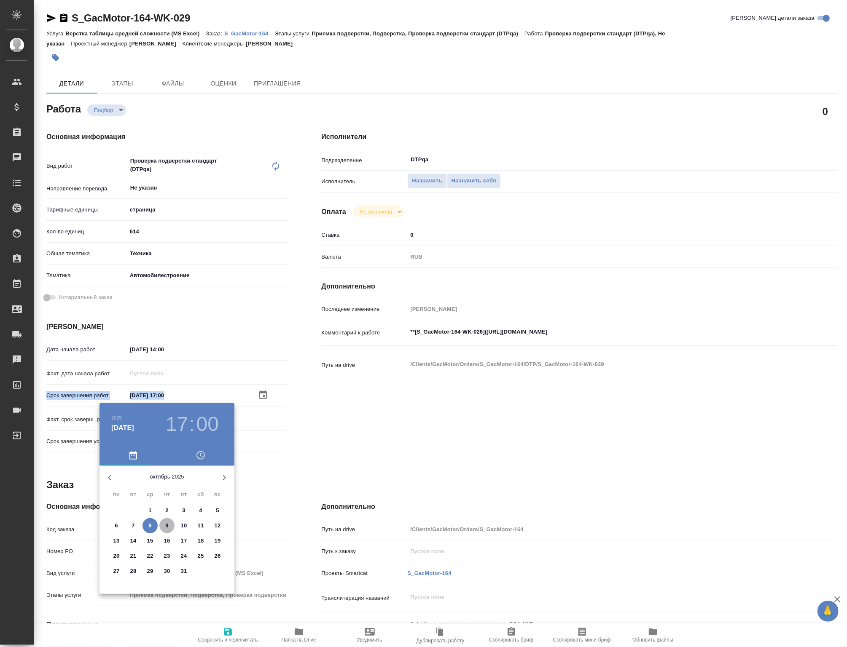
type textarea "x"
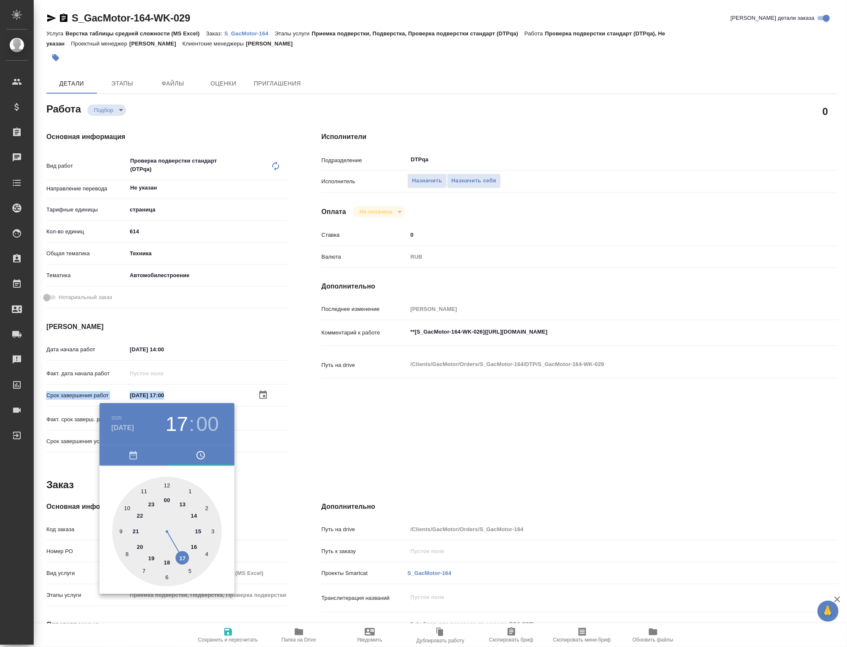
click at [129, 512] on div at bounding box center [167, 532] width 110 height 110
type textarea "x"
type input "09.10.2025 10:00"
type textarea "x"
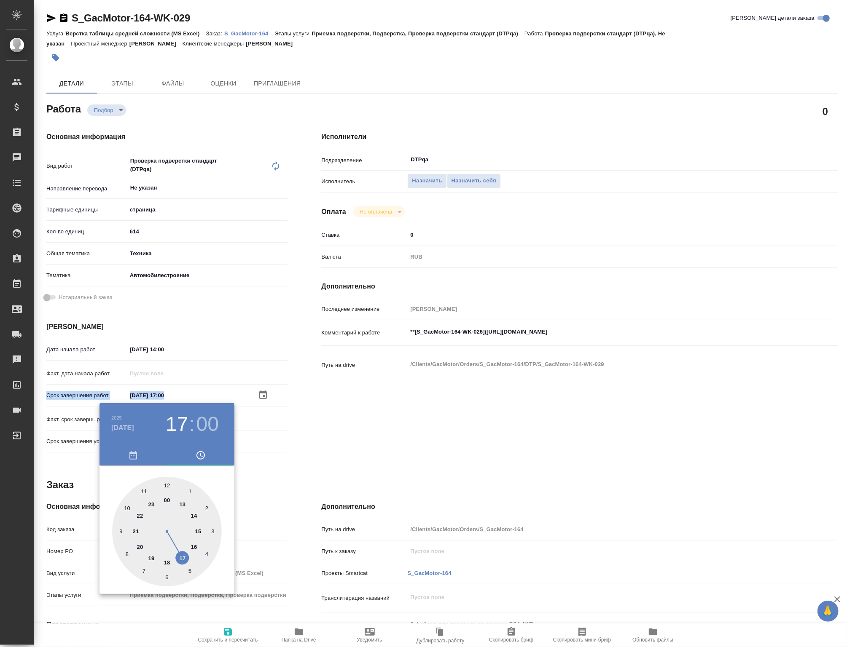
type textarea "x"
click at [367, 492] on div at bounding box center [423, 323] width 847 height 647
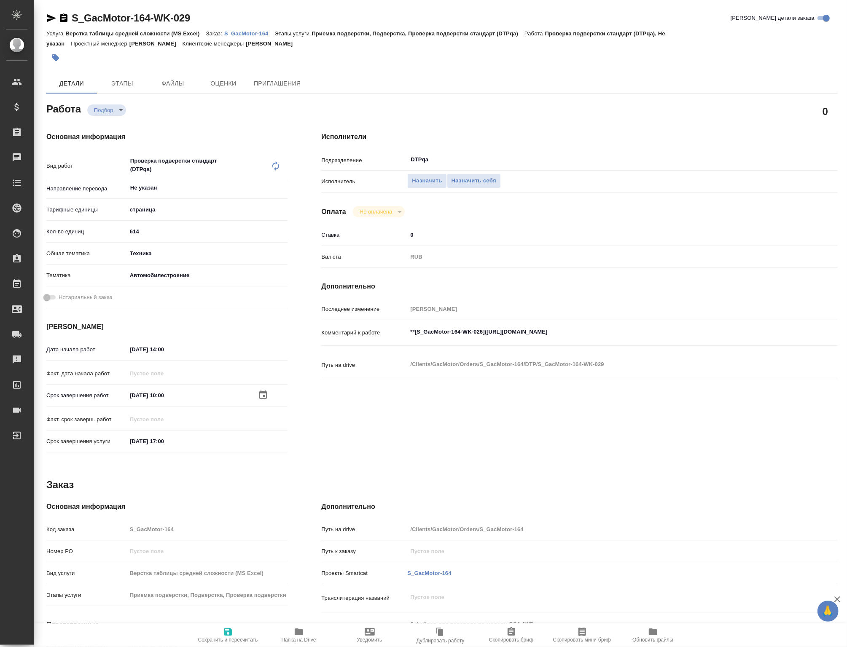
click at [217, 627] on span "Сохранить и пересчитать" at bounding box center [228, 635] width 61 height 16
type textarea "x"
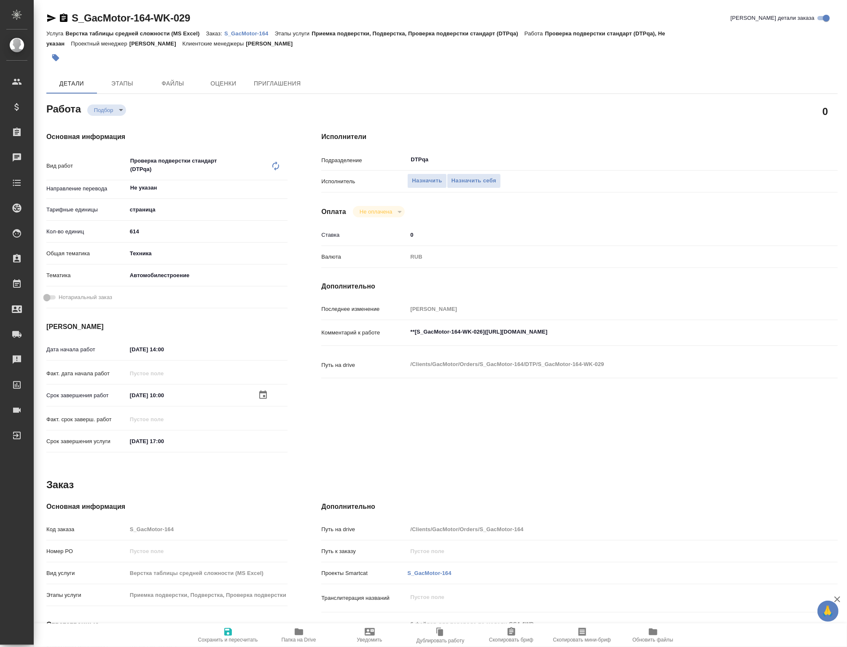
type textarea "x"
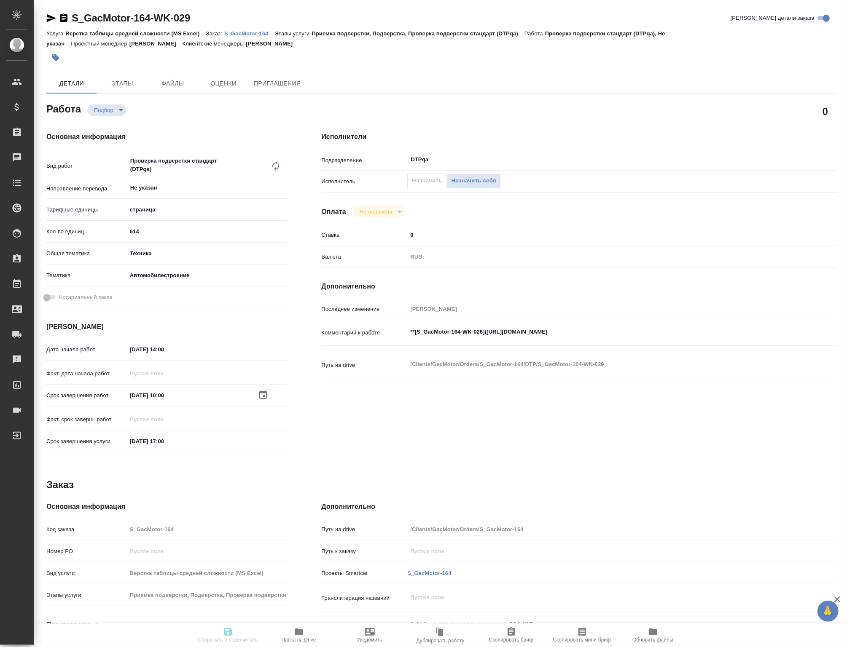
type textarea "x"
type input "recruiting"
type textarea "Проверка подверстки стандарт (DTPqa)"
type textarea "x"
type input "Не указан"
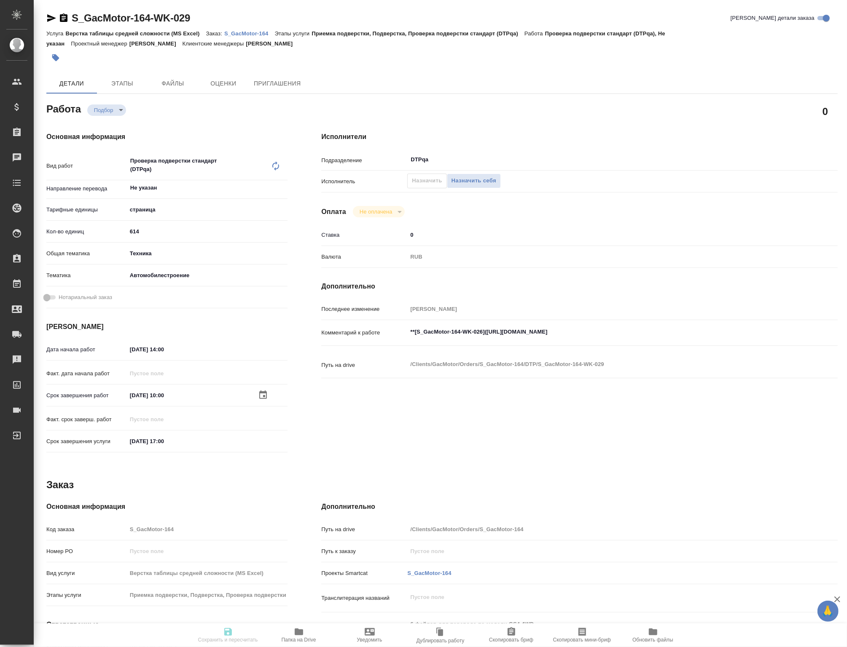
type input "5a8b1489cc6b4906c91bfdb2"
type input "614"
type input "tech"
type input "5f647204b73bc97568ca66a7"
type input "07.10.2025 14:00"
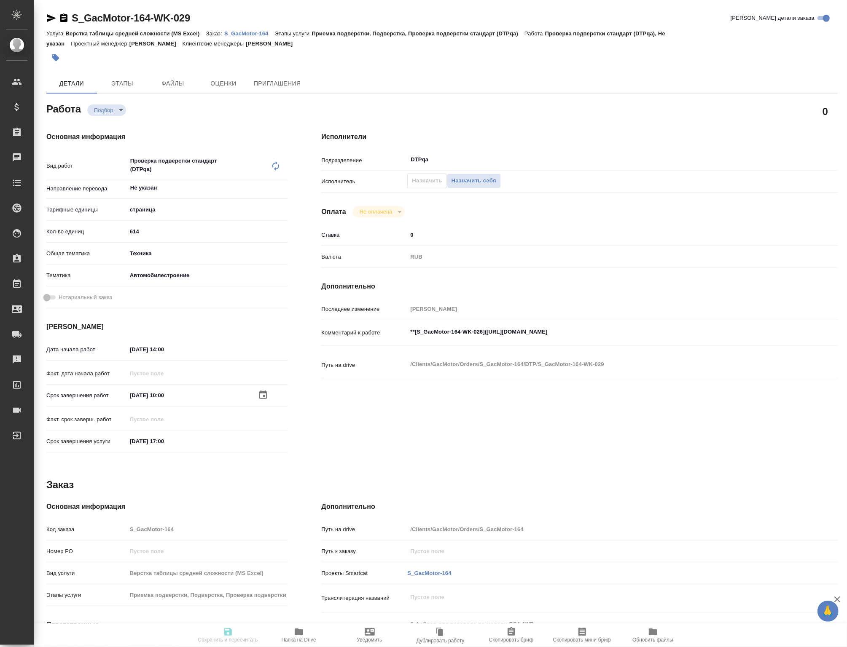
type input "09.10.2025 10:00"
type input "13.10.2025 17:00"
type input "DTPqa"
type input "notPayed"
type input "0"
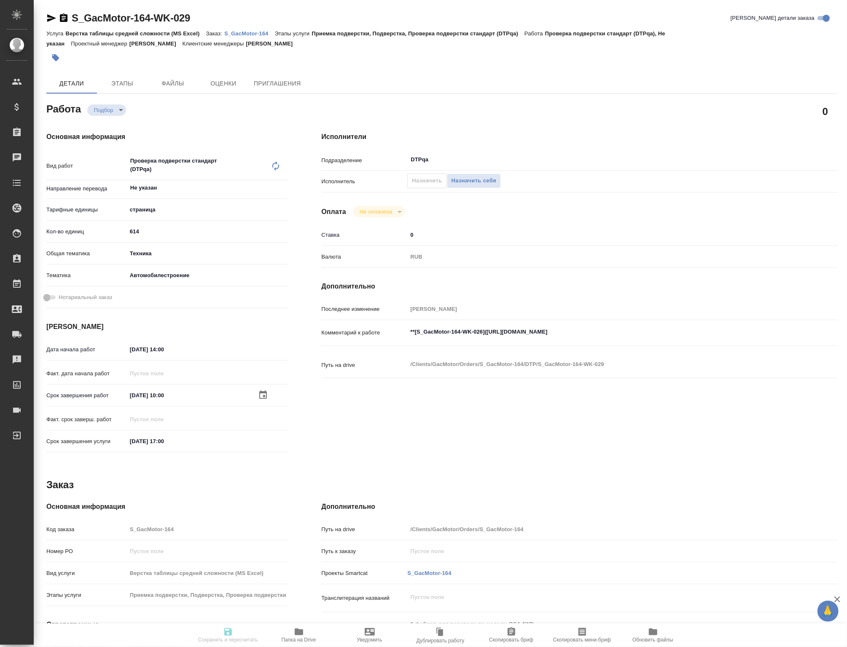
type input "RUB"
type input "Петрова Валерия"
type textarea "**[S_GacMotor-164-WK-026](https://tera.awatera.com/Work/68a88e809baf6552503115b…"
type textarea "x"
type textarea "/Clients/GacMotor/Orders/S_GacMotor-164/DTP/S_GacMotor-164-WK-029"
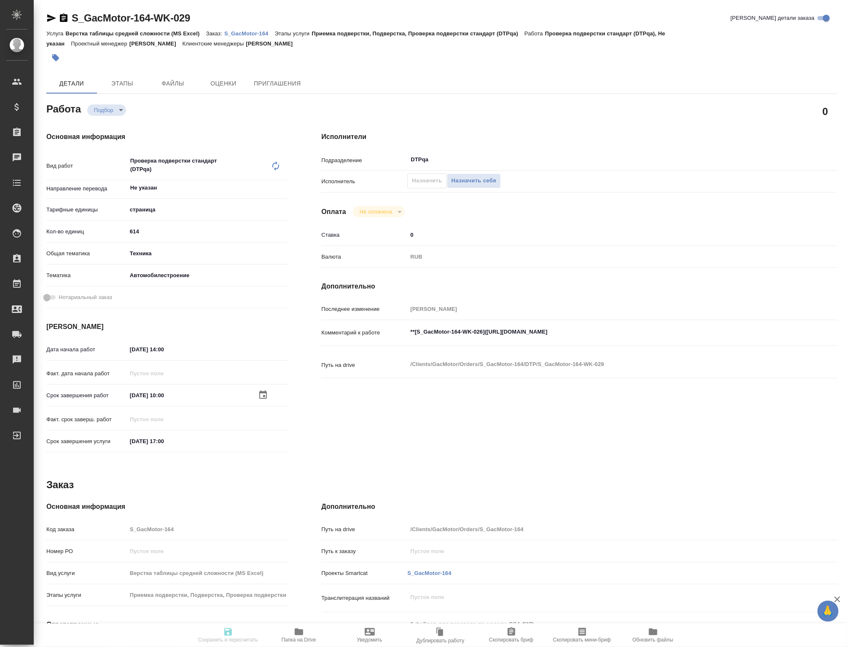
type textarea "x"
type input "S_GacMotor-164"
type input "Верстка таблицы средней сложности (MS Excel)"
type input "Приемка подверстки, Подверстка, Проверка подверстки стандарт (DTPqa)"
type input "Усманова Ольга"
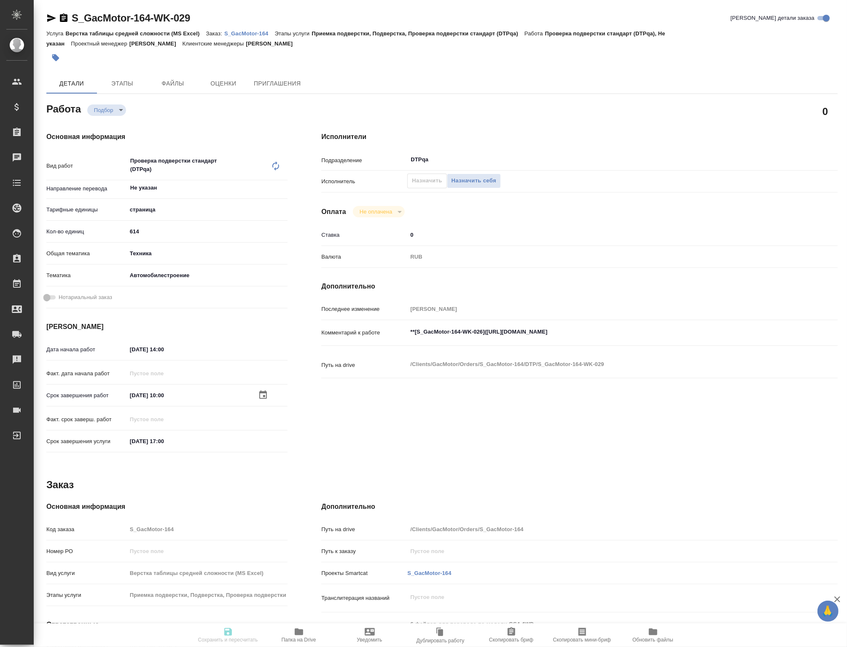
type input "Петрова Валерия"
type input "/Clients/GacMotor/Orders/S_GacMotor-164"
type textarea "x"
type textarea "6 файлов для перевода по модели GS4 4WD Важно сдавать пофайлово: 1)GS4 PARTS CA…"
type textarea "x"
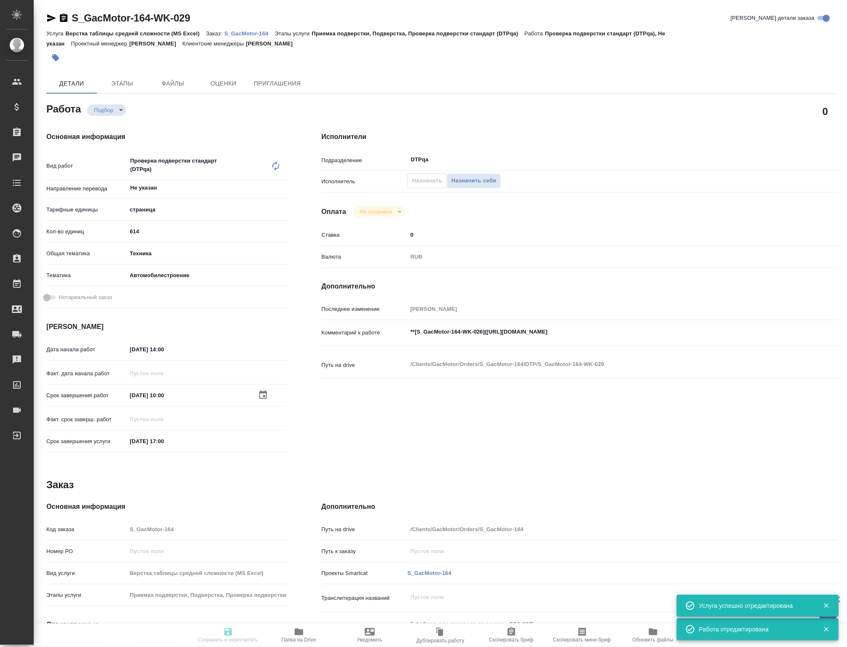
type textarea "x"
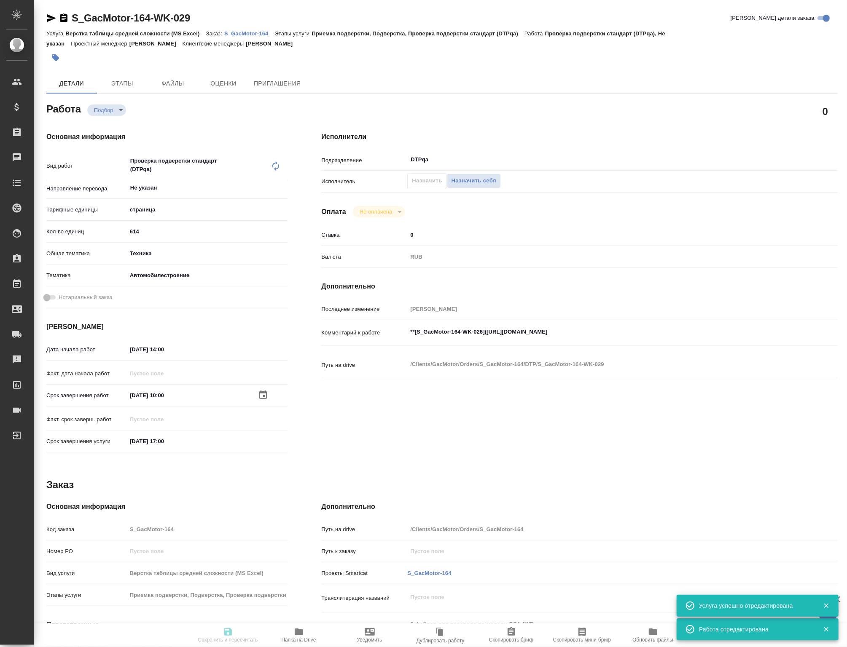
type textarea "x"
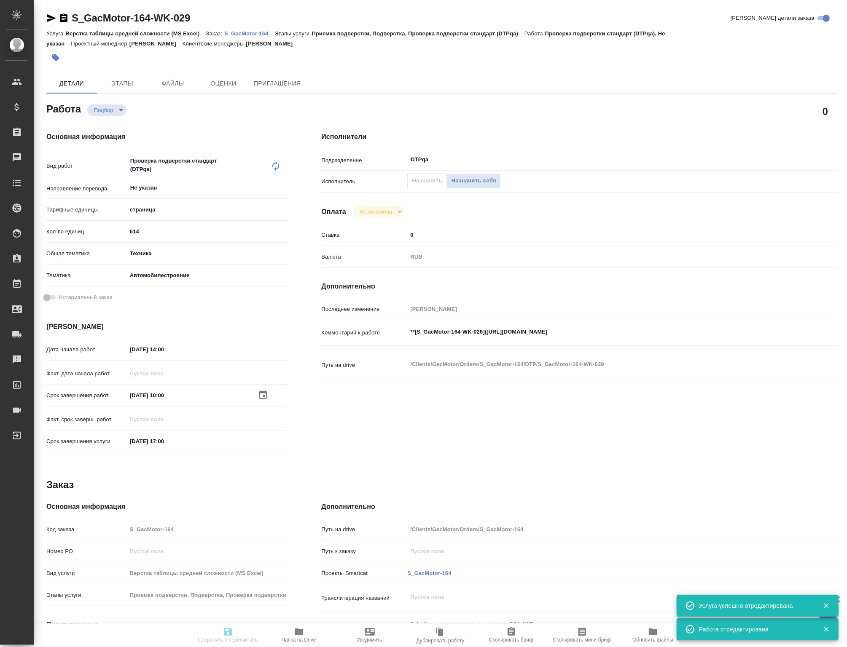
type textarea "x"
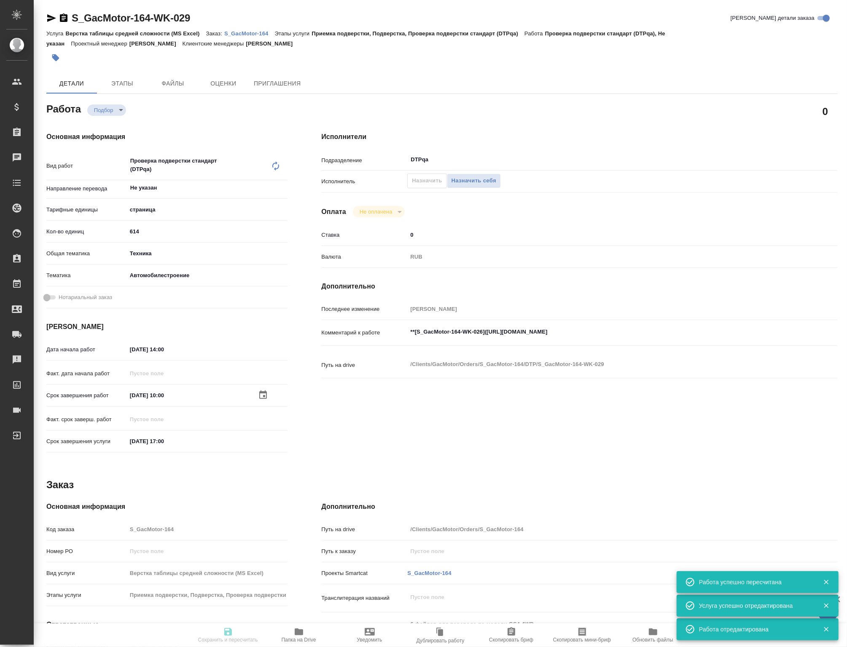
type input "recruiting"
type textarea "Проверка подверстки стандарт (DTPqa)"
type textarea "x"
type input "Не указан"
type input "5a8b1489cc6b4906c91bfdb2"
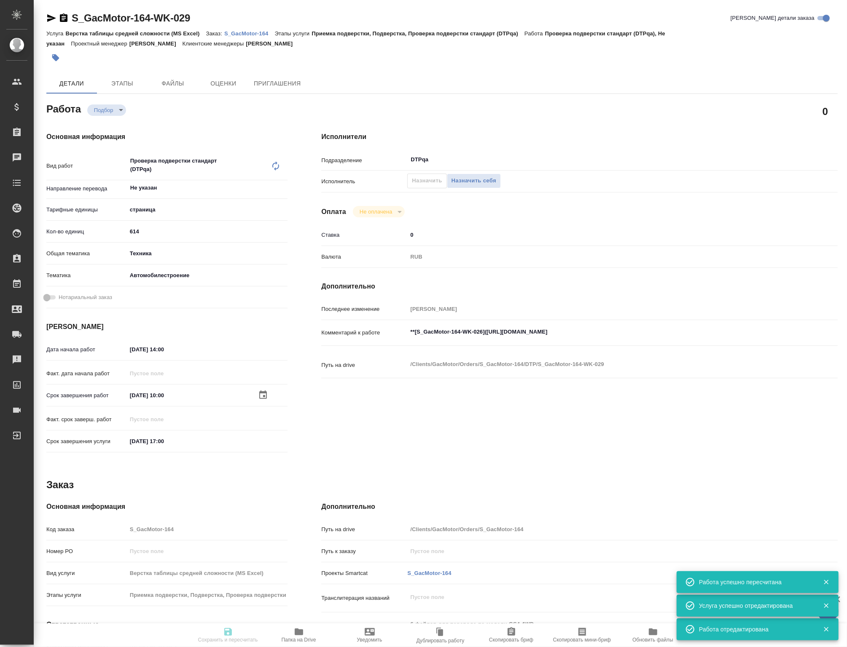
type input "614"
type input "tech"
type input "5f647204b73bc97568ca66a7"
type input "07.10.2025 14:00"
type input "09.10.2025 10:00"
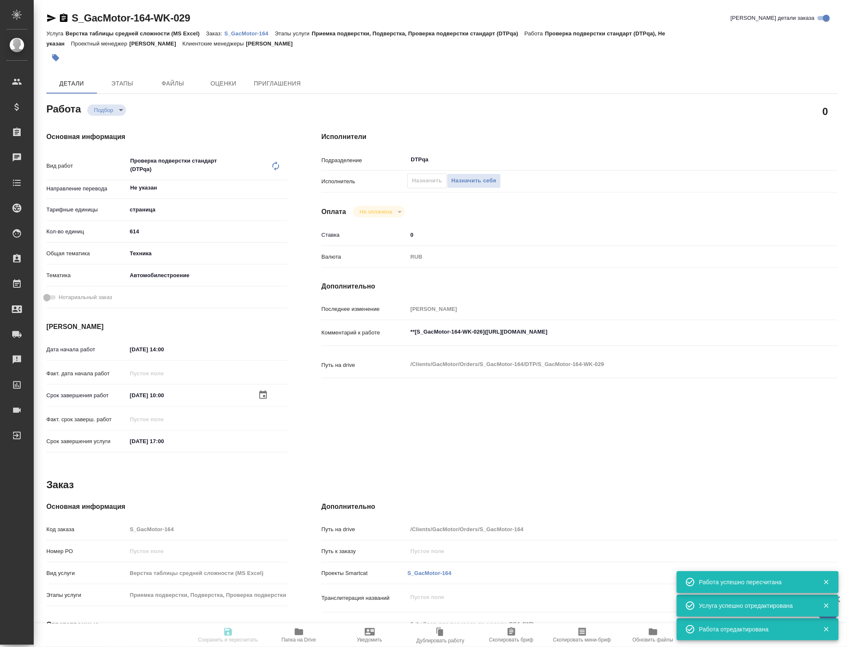
type input "13.10.2025 17:00"
type input "DTPqa"
type input "notPayed"
type input "0"
type input "RUB"
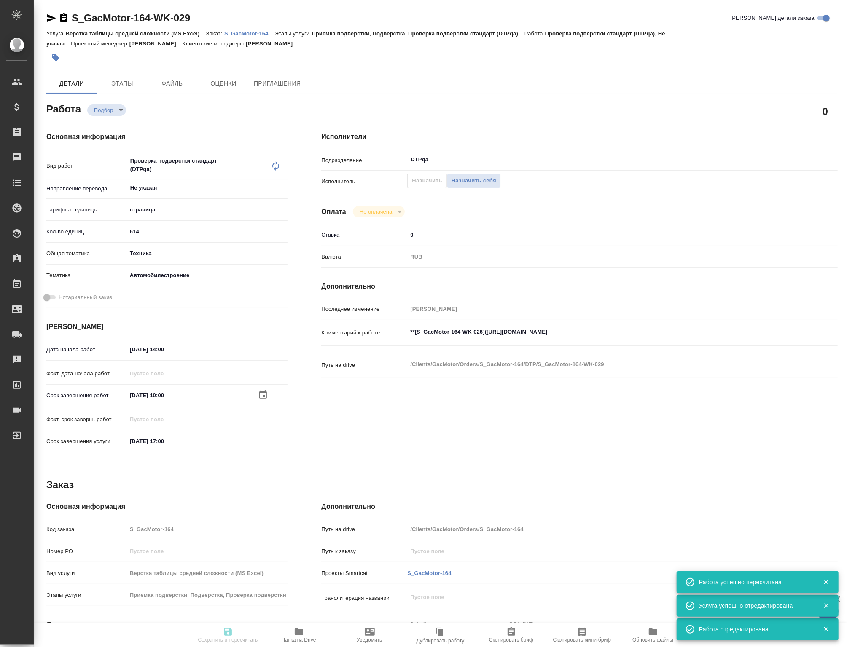
type input "Петрова Валерия"
type textarea "**[S_GacMotor-164-WK-026](https://tera.awatera.com/Work/68a88e809baf6552503115b…"
type textarea "x"
type textarea "/Clients/GacMotor/Orders/S_GacMotor-164/DTP/S_GacMotor-164-WK-029"
type textarea "x"
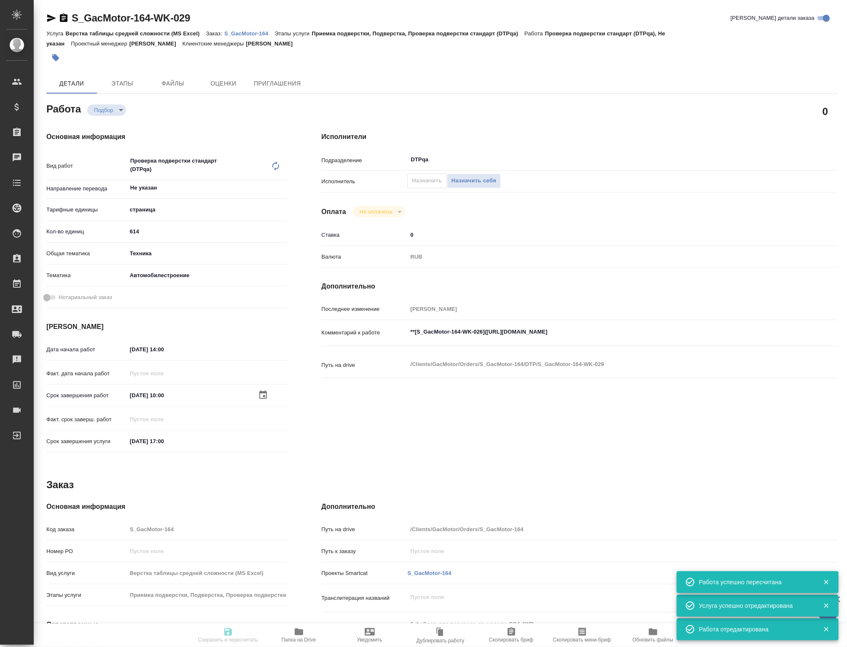
type input "S_GacMotor-164"
type input "Верстка таблицы средней сложности (MS Excel)"
type input "Приемка подверстки, Подверстка, Проверка подверстки стандарт (DTPqa)"
type input "Усманова Ольга"
type input "Петрова Валерия"
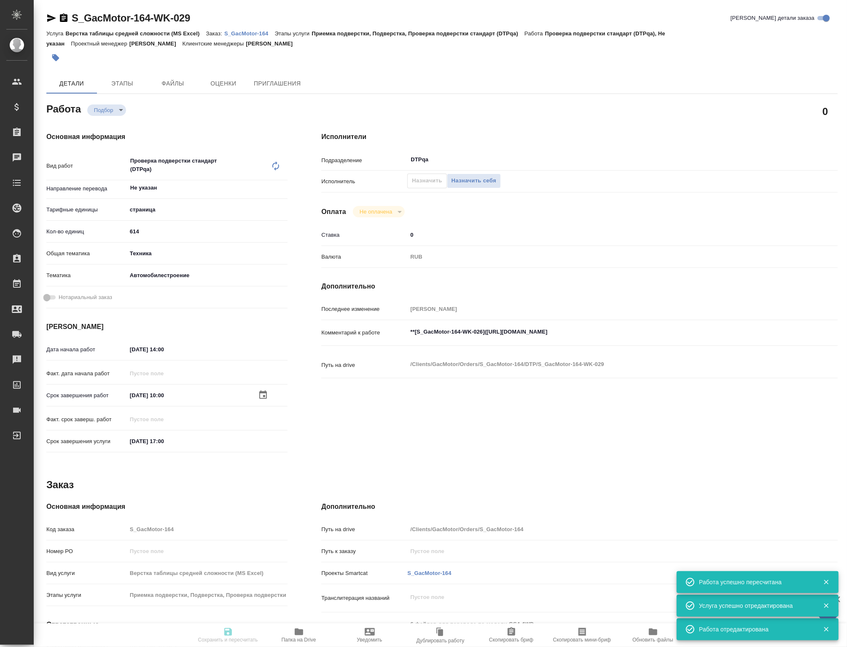
type input "/Clients/GacMotor/Orders/S_GacMotor-164"
type textarea "x"
type textarea "6 файлов для перевода по модели GS4 4WD Важно сдавать пофайлово: 1)GS4 PARTS CA…"
type textarea "x"
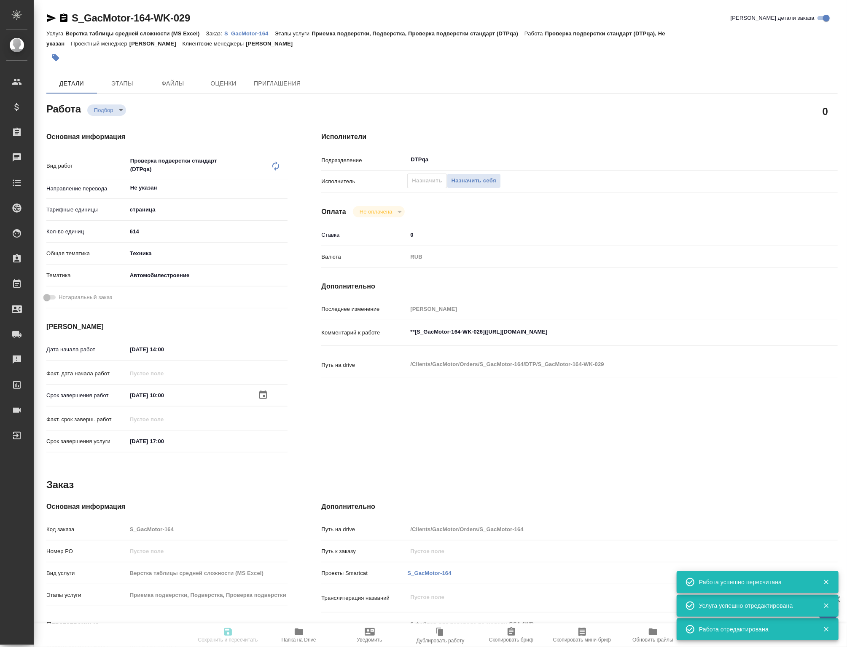
type textarea "x"
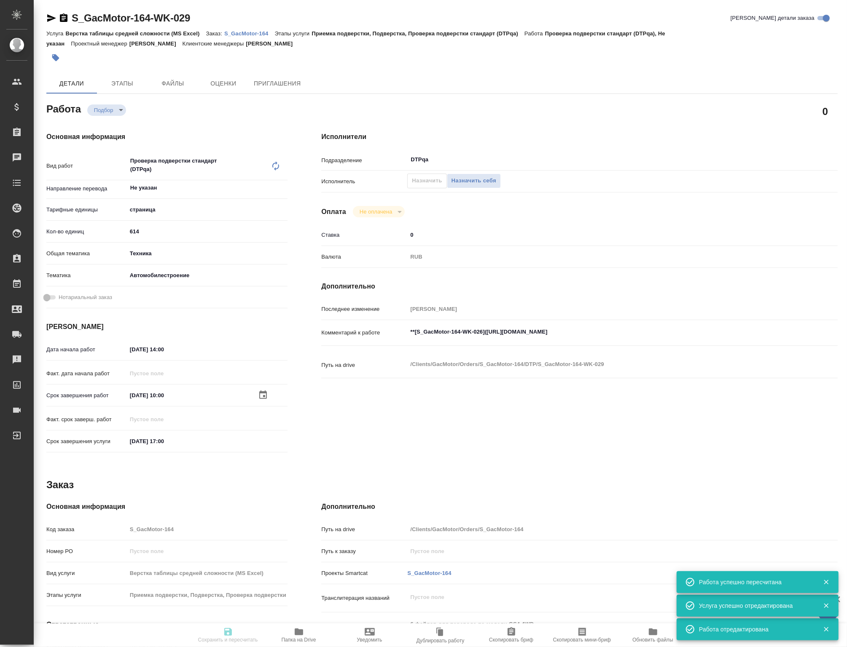
type textarea "x"
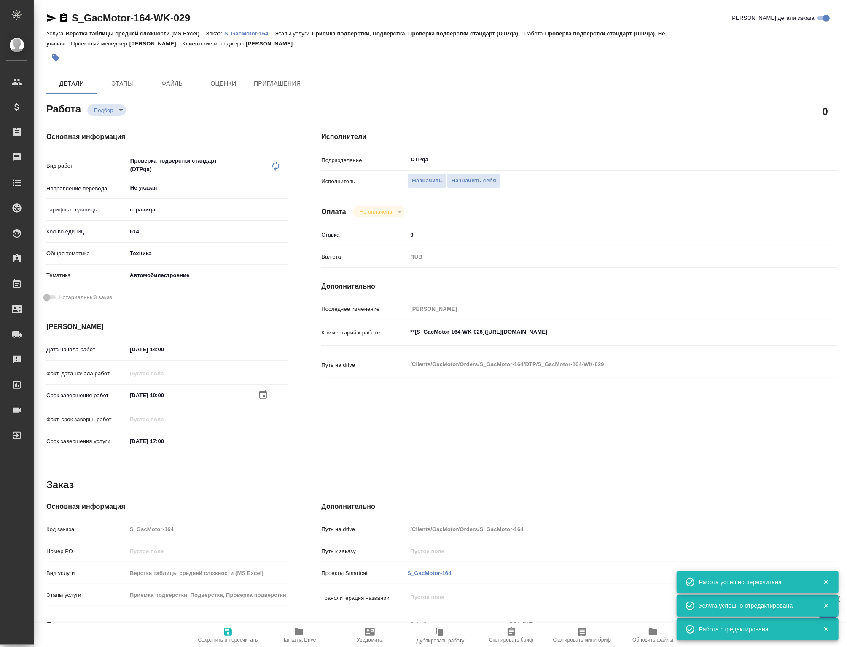
type textarea "x"
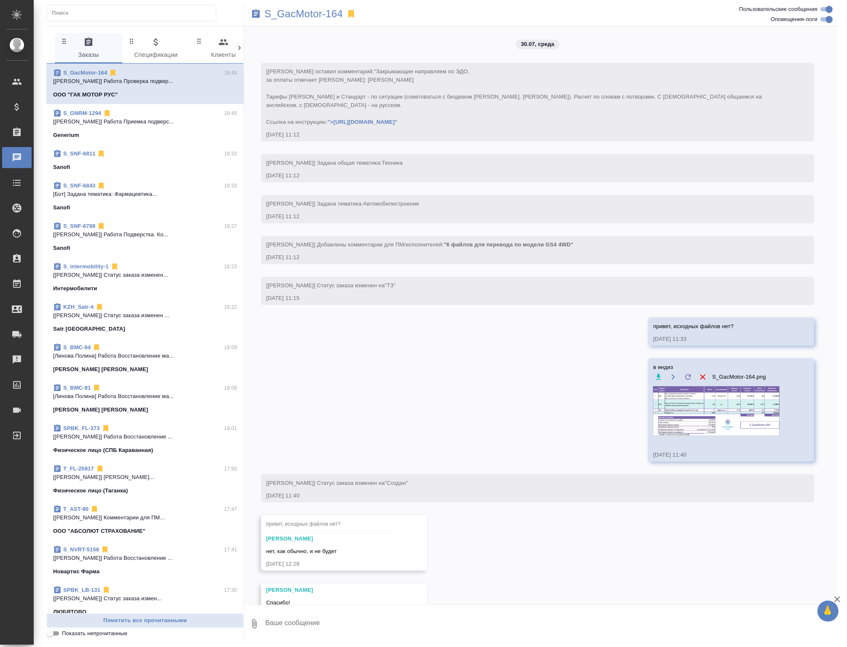
scroll to position [14794, 0]
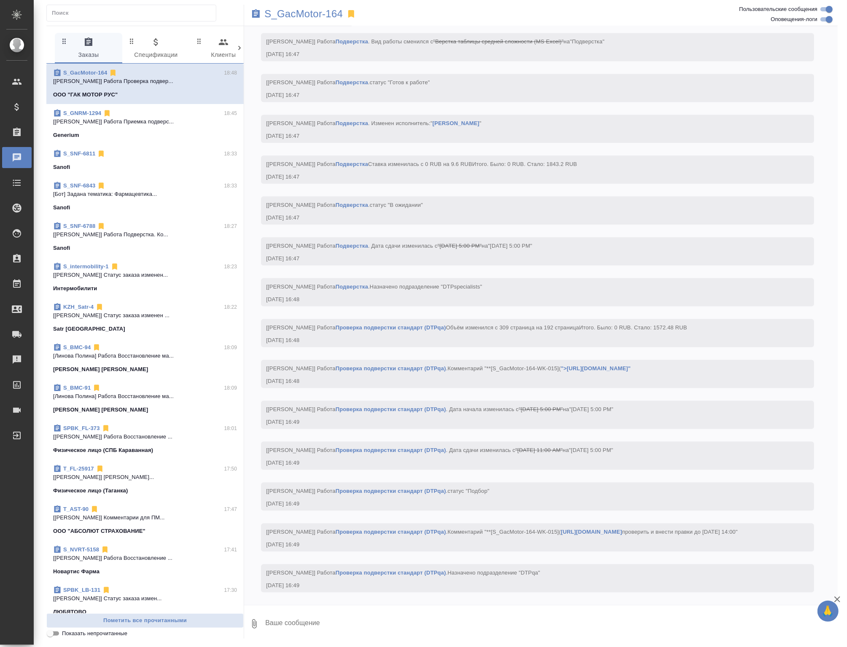
click at [362, 284] on link "Подверстка" at bounding box center [351, 287] width 32 height 6
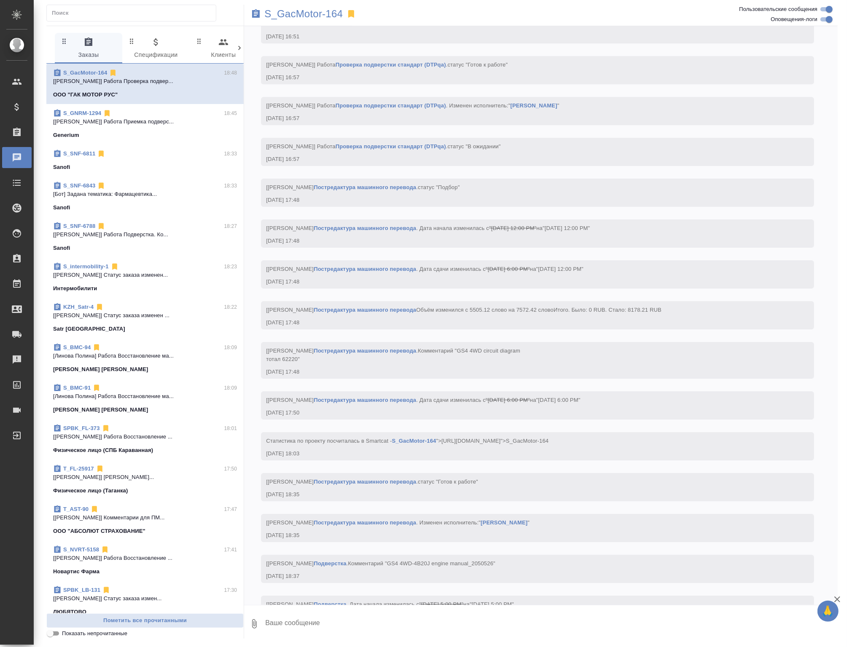
scroll to position [16670, 0]
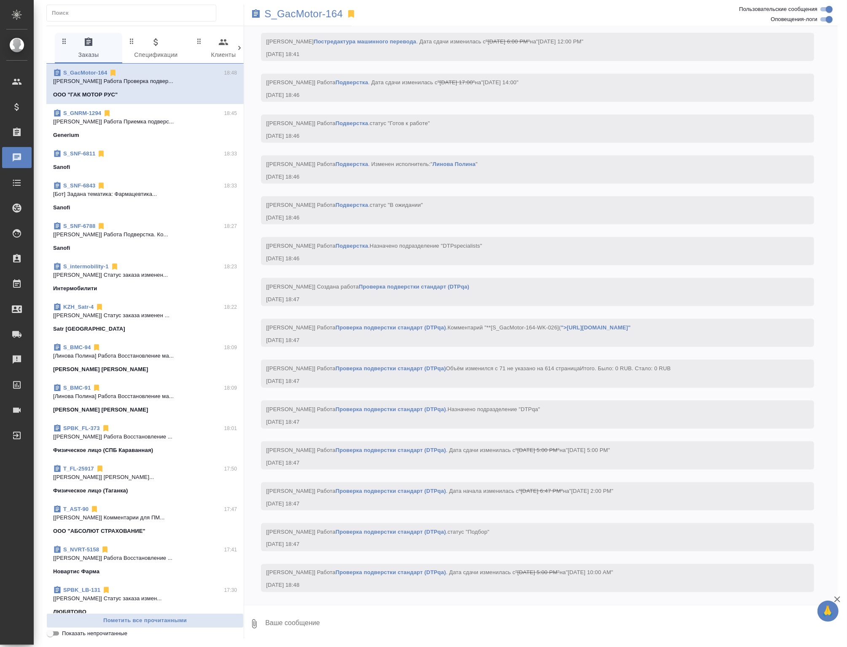
click at [630, 324] on link "">[URL][DOMAIN_NAME]"" at bounding box center [595, 327] width 70 height 6
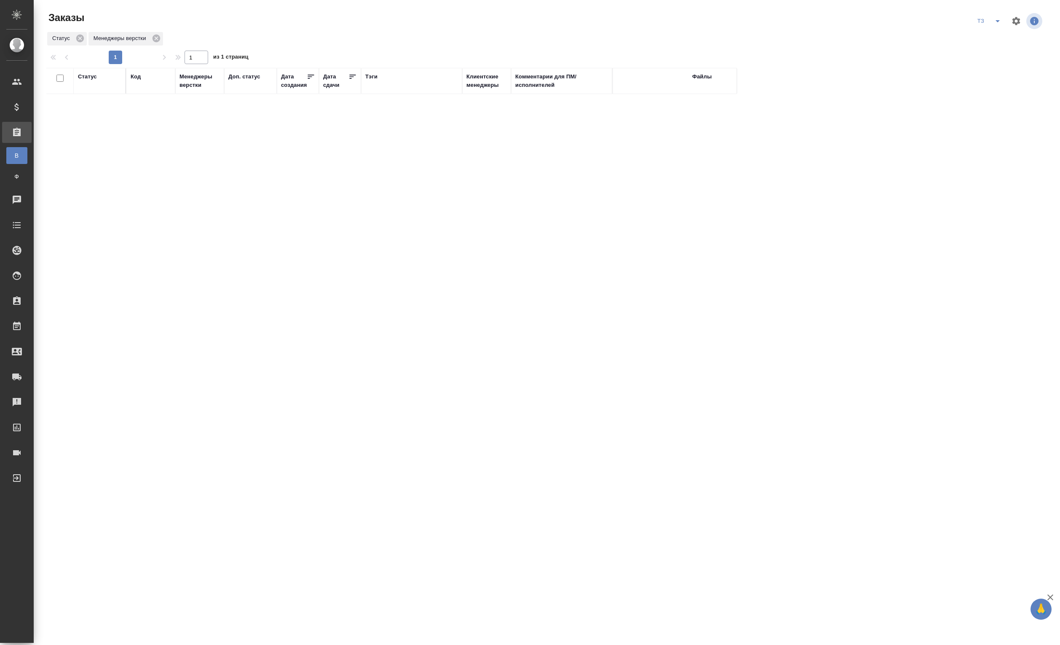
click at [769, 273] on div "Статус Код Менеджеры верстки Доп. статус Дата создания Дата сдачи Тэги Клиентск…" at bounding box center [545, 295] width 998 height 455
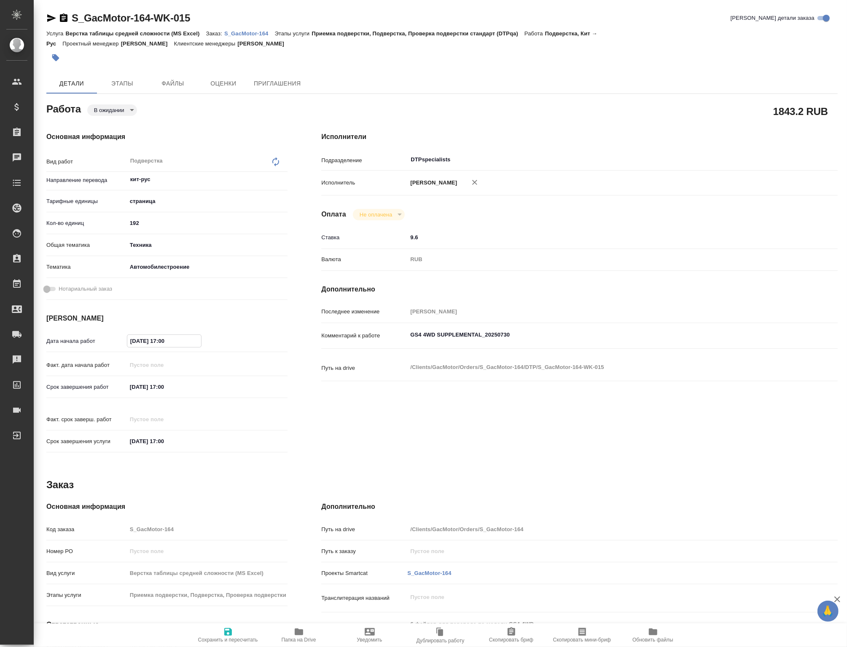
click at [174, 340] on input "29.08.2025 17:00" at bounding box center [164, 341] width 74 height 12
click at [262, 345] on icon "button" at bounding box center [263, 340] width 8 height 8
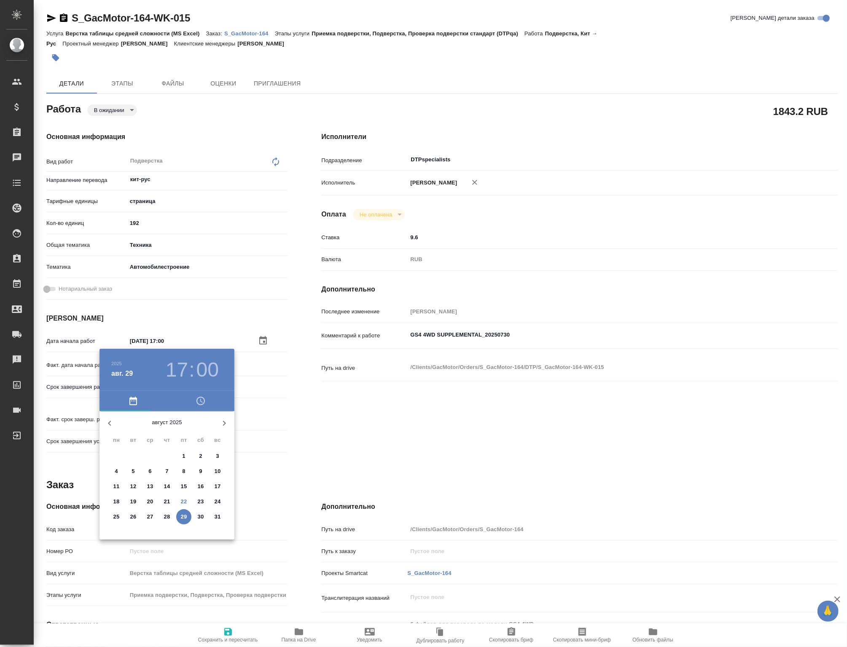
click at [279, 405] on div at bounding box center [423, 323] width 847 height 647
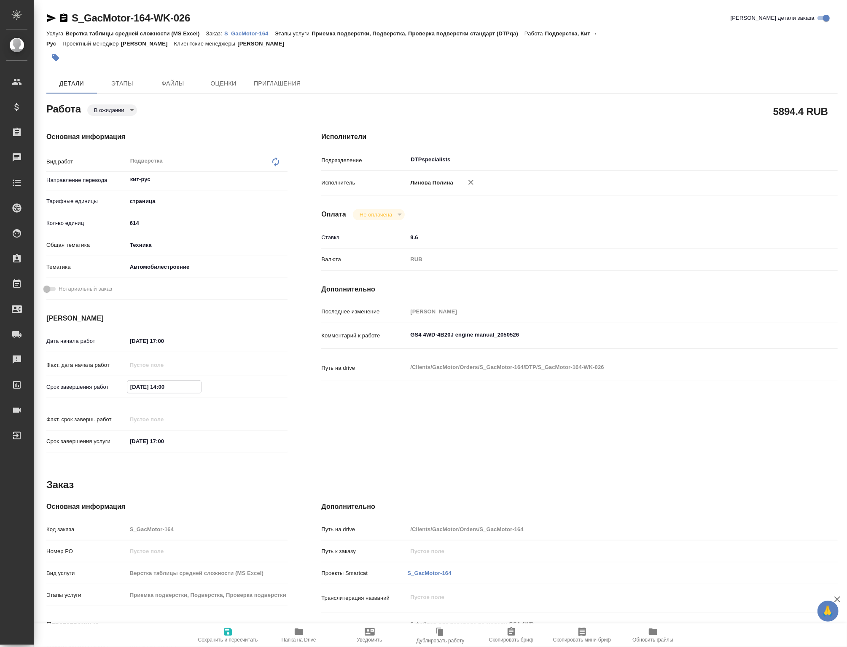
click at [177, 389] on input "[DATE] 14:00" at bounding box center [164, 387] width 74 height 12
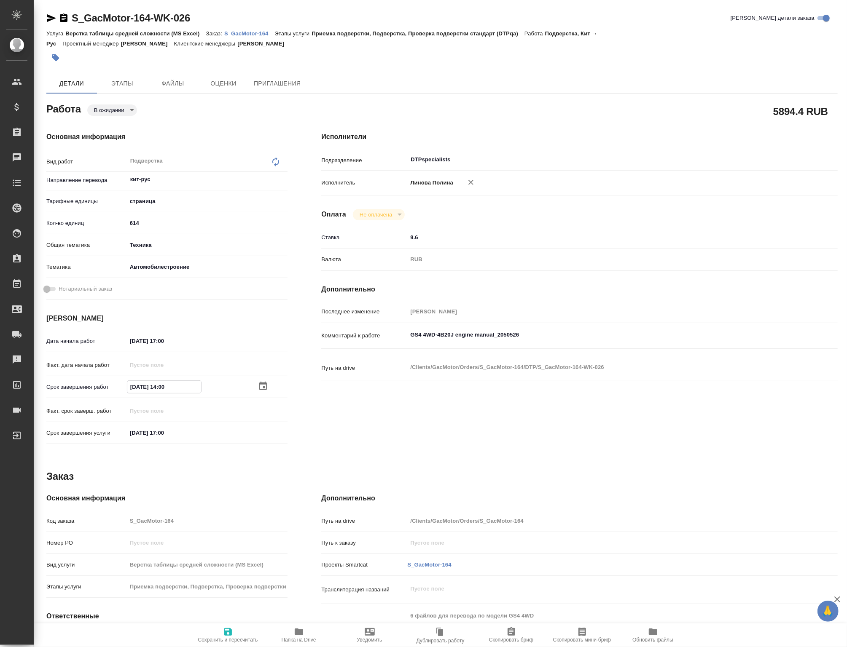
click at [201, 341] on input "[DATE] 17:00" at bounding box center [164, 341] width 74 height 12
click at [263, 341] on icon "button" at bounding box center [263, 341] width 10 height 10
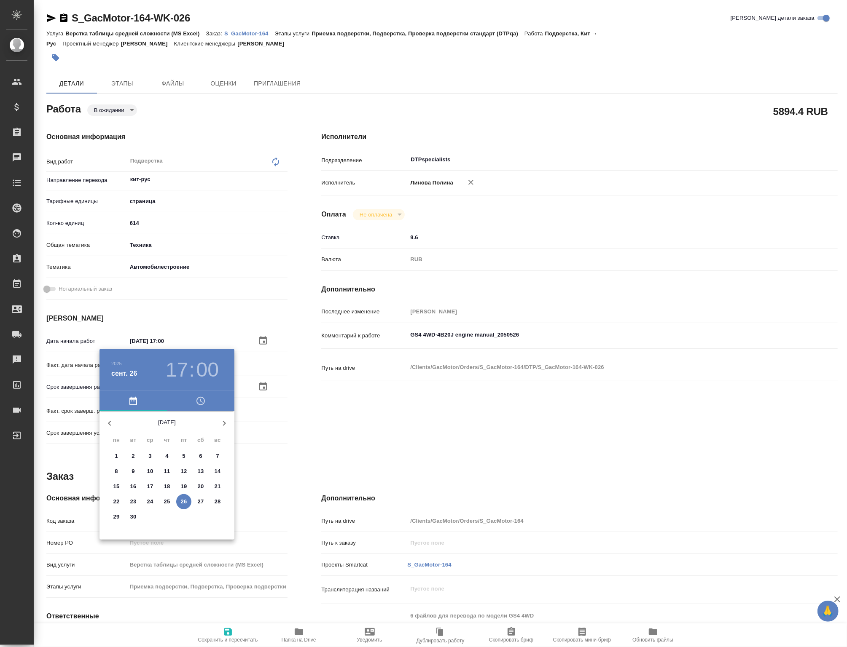
click at [223, 423] on icon "button" at bounding box center [224, 423] width 3 height 5
click at [374, 444] on div at bounding box center [423, 323] width 847 height 647
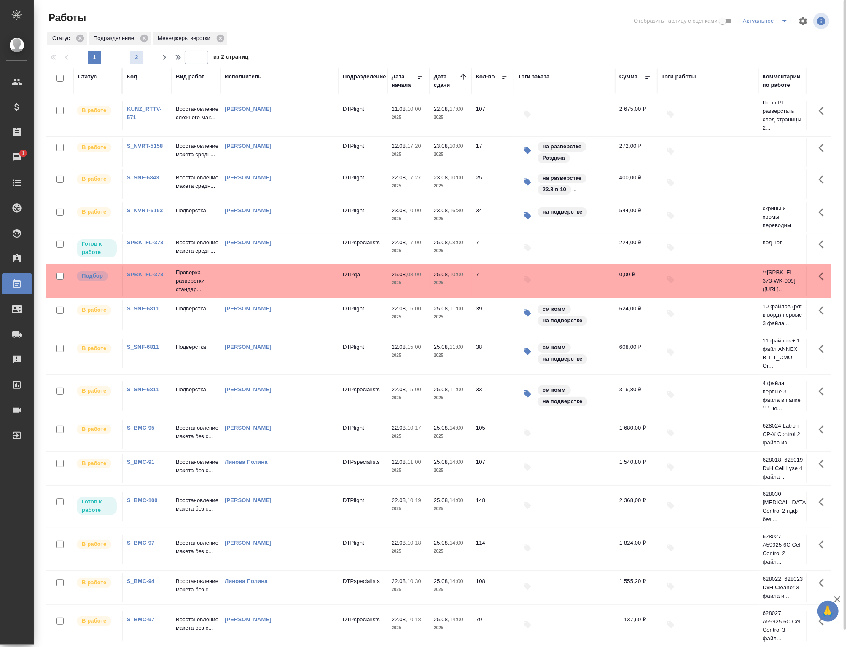
click at [141, 64] on button "2" at bounding box center [136, 57] width 13 height 13
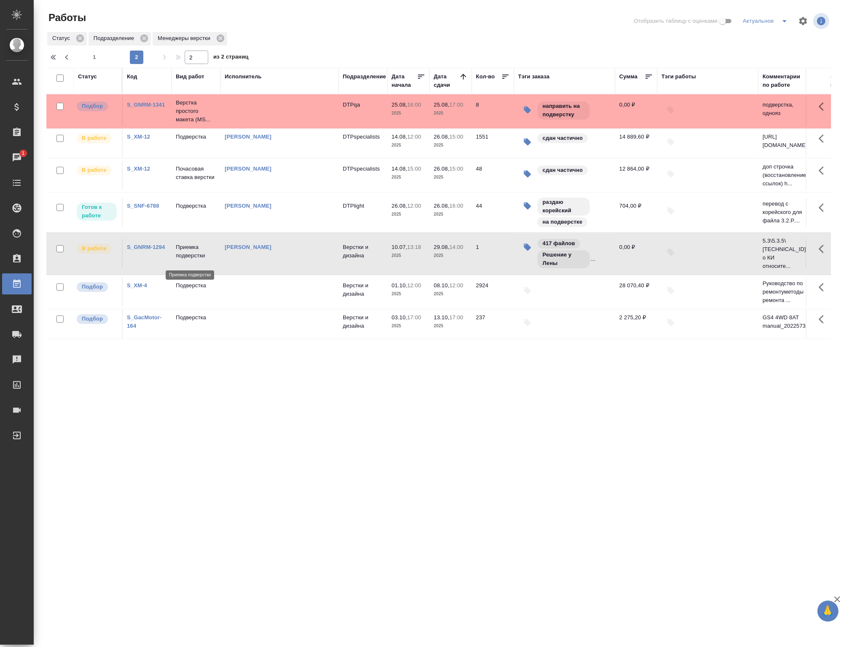
click at [199, 259] on p "Приемка подверстки" at bounding box center [196, 251] width 40 height 17
click at [101, 61] on span "1" at bounding box center [94, 57] width 13 height 8
type input "1"
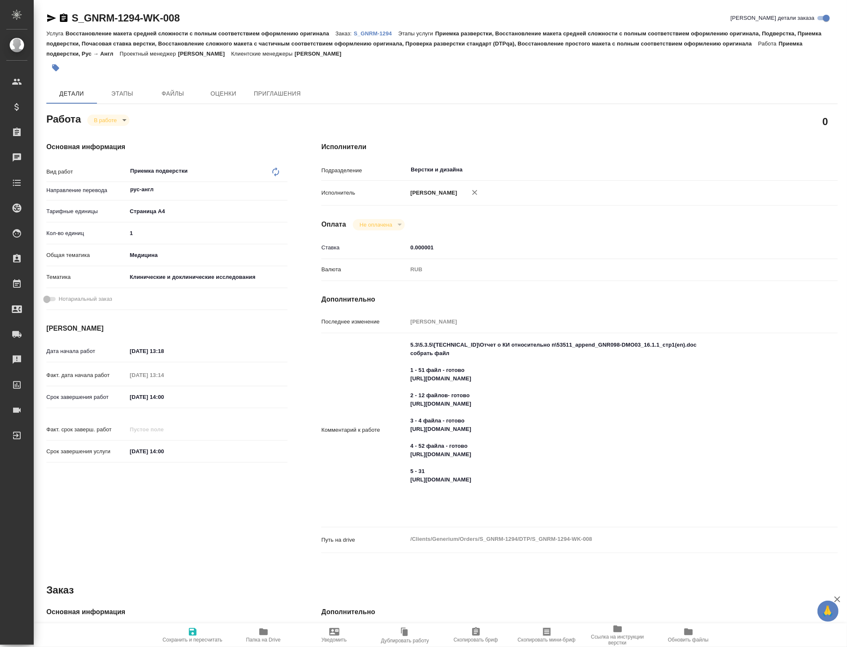
type textarea "x"
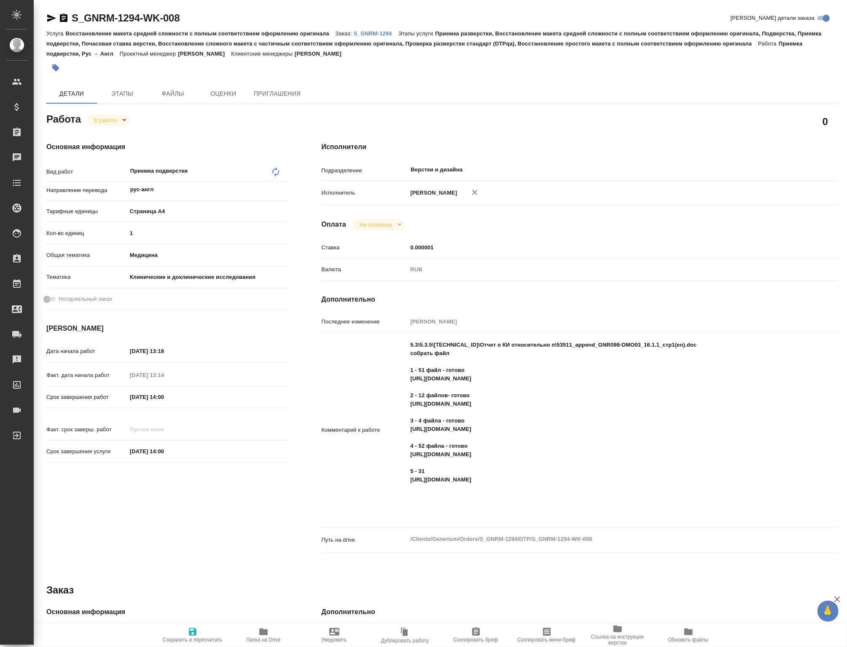
type textarea "x"
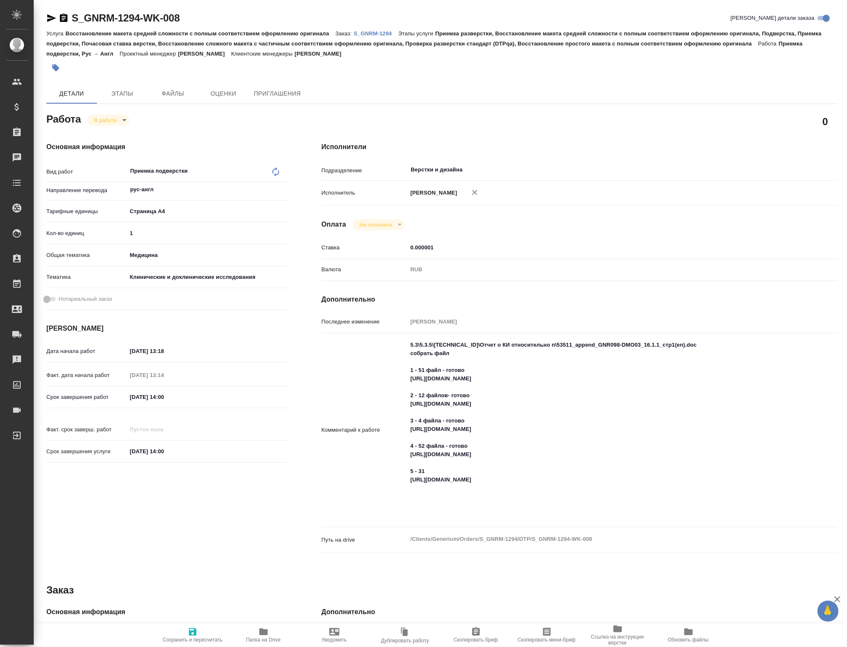
type textarea "x"
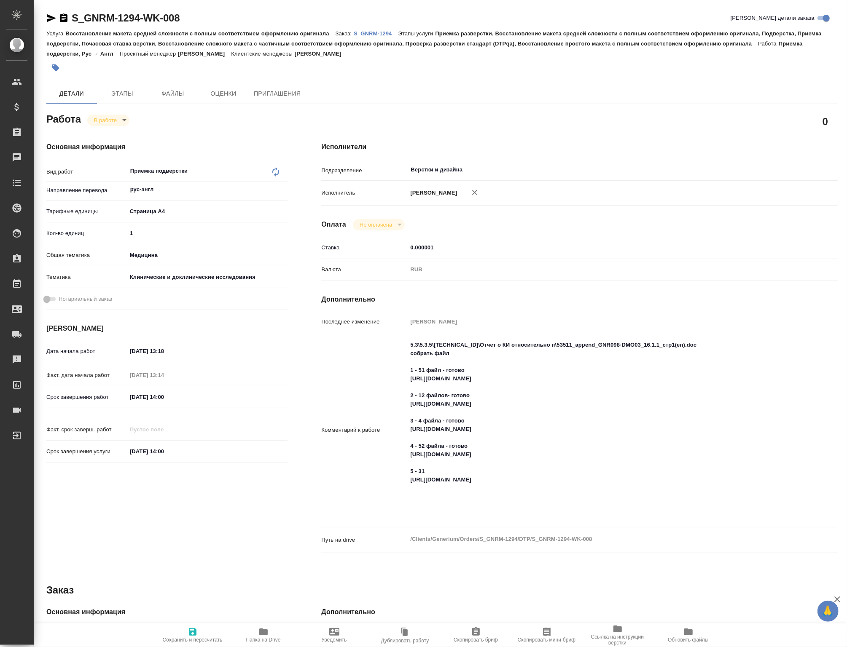
type textarea "x"
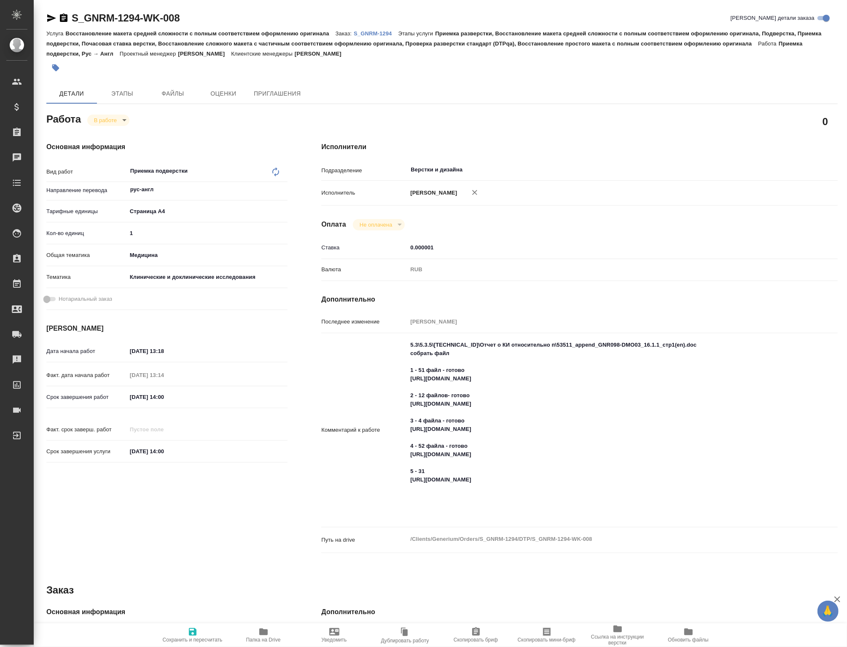
type textarea "x"
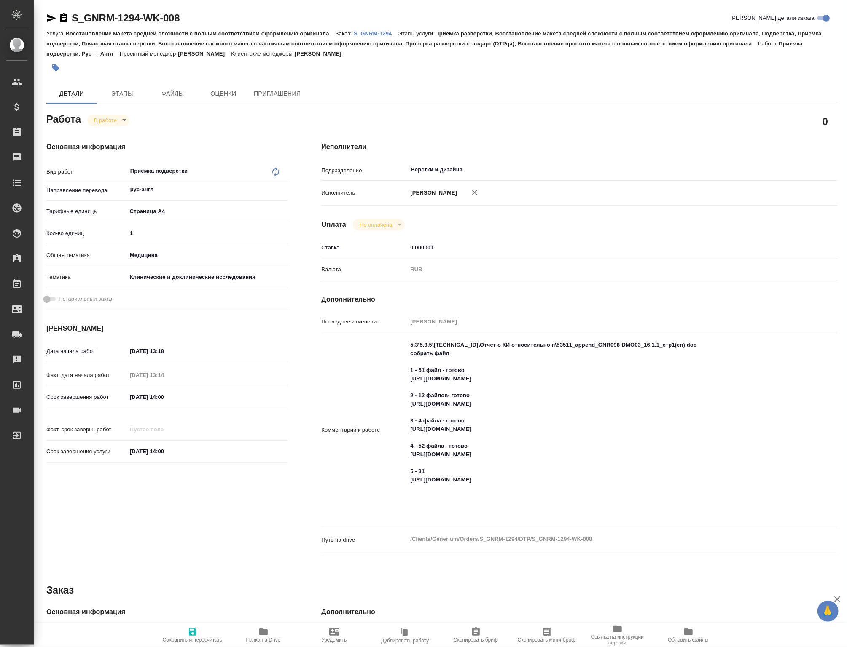
type textarea "x"
drag, startPoint x: 447, startPoint y: 476, endPoint x: 489, endPoint y: 475, distance: 42.1
click at [489, 475] on textarea "5.3\5.3.5\5.3.5.1\Отчет о КИ относительно п\53511_append_GNR098-DMO03_16.1.1_ст…" at bounding box center [600, 429] width 386 height 183
click at [433, 503] on textarea "5.3\5.3.5\5.3.5.1\Отчет о КИ относительно п\53511_append_GNR098-DMO03_16.1.1_ст…" at bounding box center [600, 429] width 386 height 183
paste textarea "- готово"
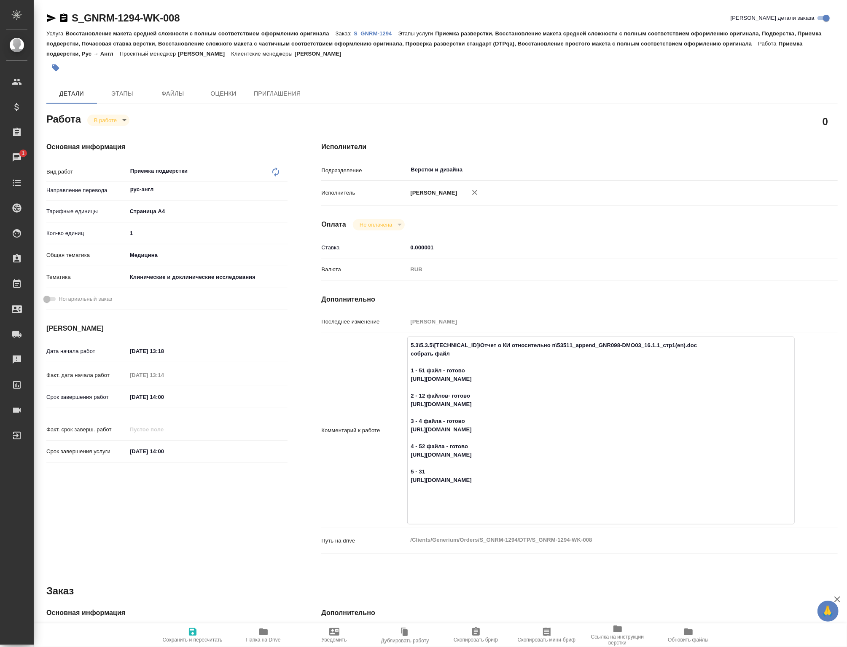
type textarea "x"
type textarea "5.3\5.3.5\5.3.5.1\Отчет о КИ относительно п\53511_append_GNR098-DMO03_16.1.1_ст…"
type textarea "x"
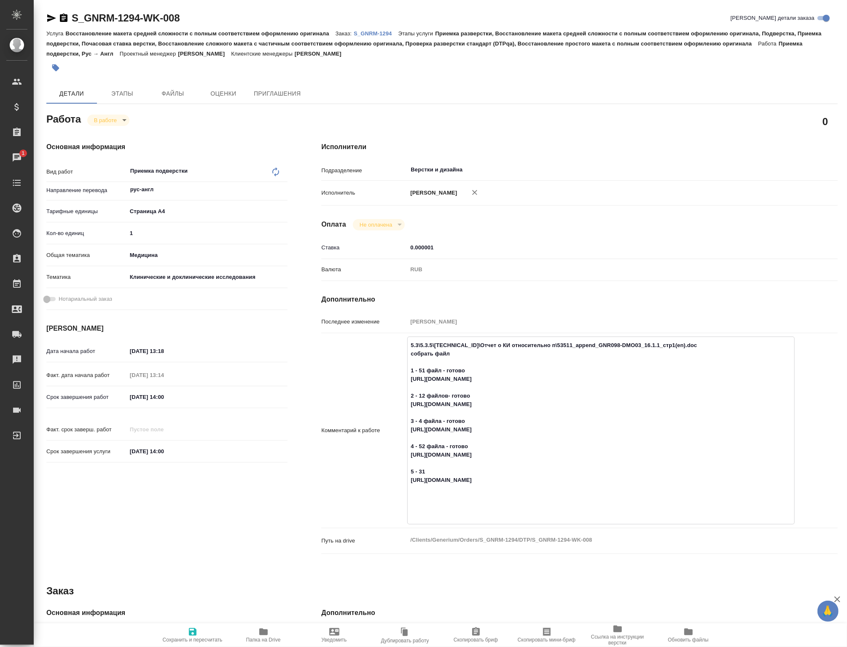
type textarea "x"
type textarea "5.3\5.3.5\5.3.5.1\Отчет о КИ относительно п\53511_append_GNR098-DMO03_16.1.1_ст…"
type textarea "x"
click at [196, 627] on icon "button" at bounding box center [193, 632] width 10 height 10
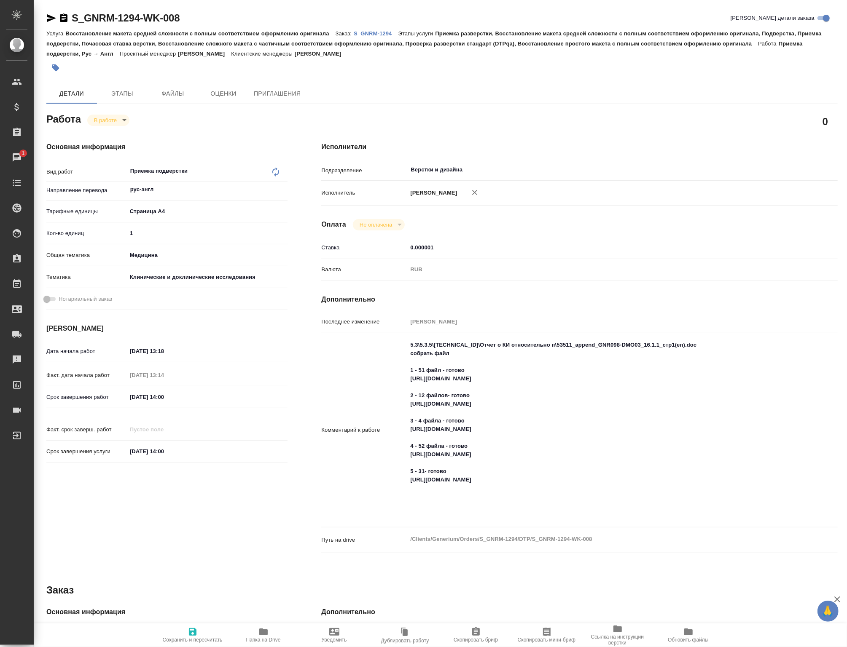
type textarea "x"
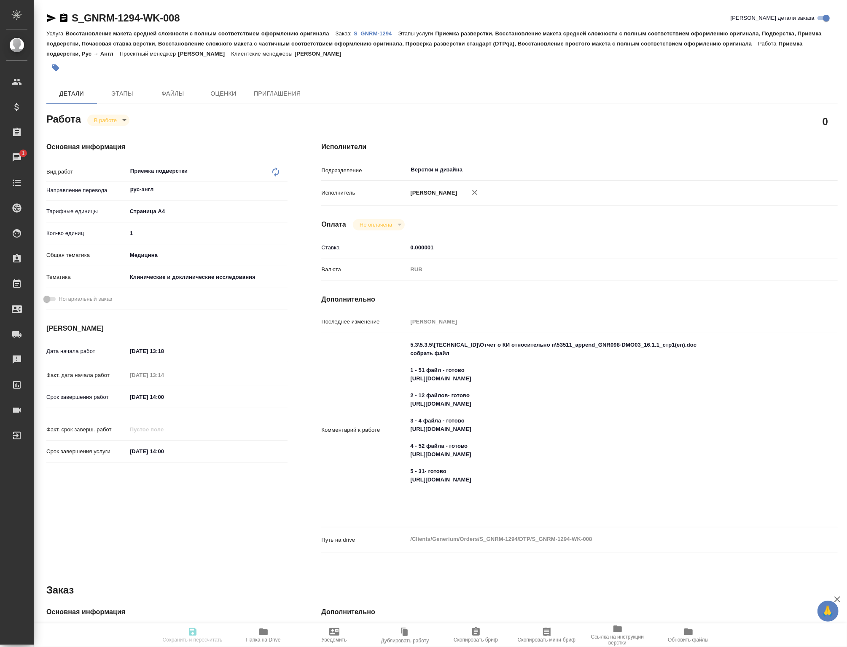
type textarea "x"
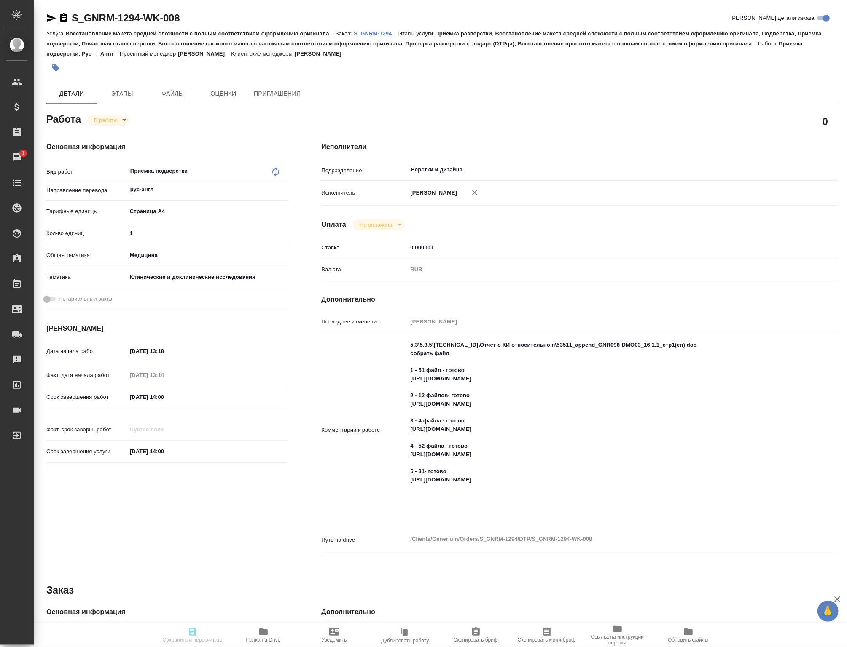
type textarea "x"
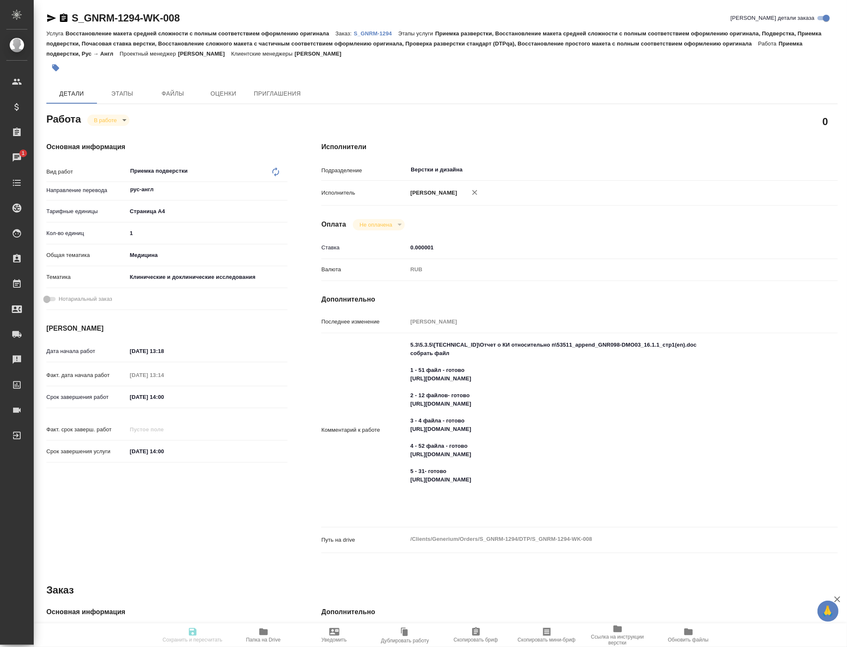
type input "inProgress"
type textarea "Приемка подверстки"
type textarea "x"
type input "рус-англ"
type input "5f036ec4e16dec2d6b59c8ff"
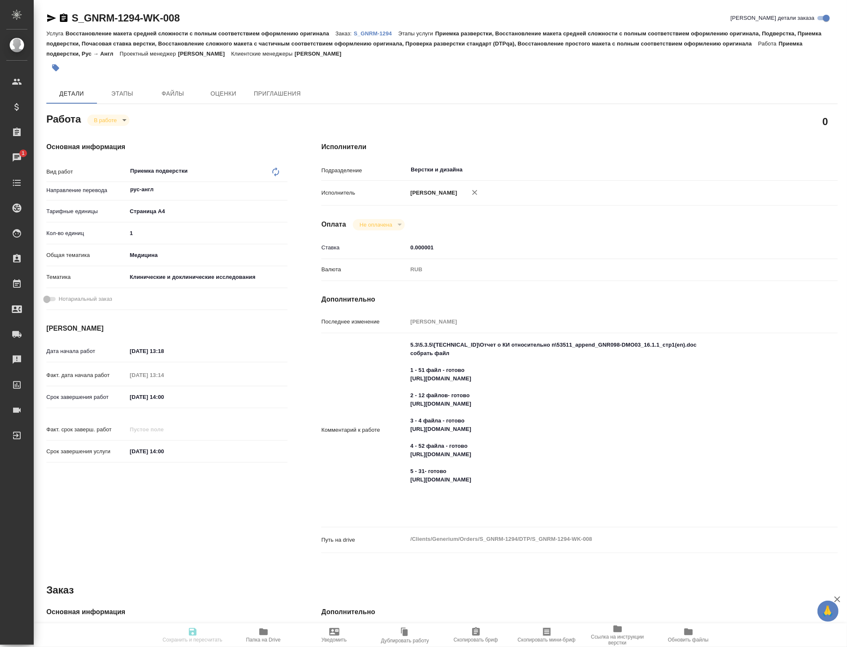
type input "1"
type input "med"
type input "5a8b8b956a9677013d343d9e"
type input "10.07.2025 13:18"
type input "11.08.2025 13:14"
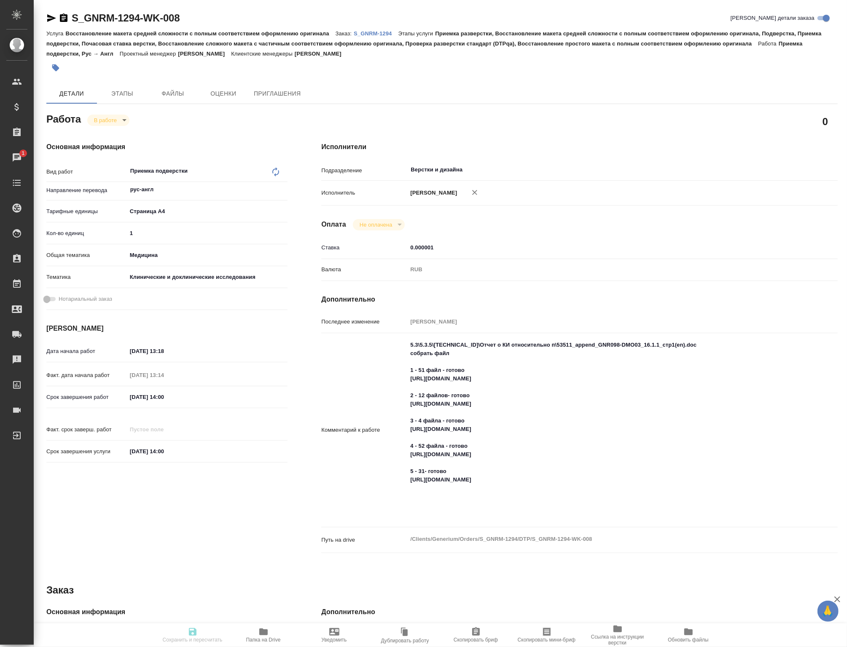
type input "29.08.2025 14:00"
type input "Верстки и дизайна"
type input "notPayed"
type input "0.000001"
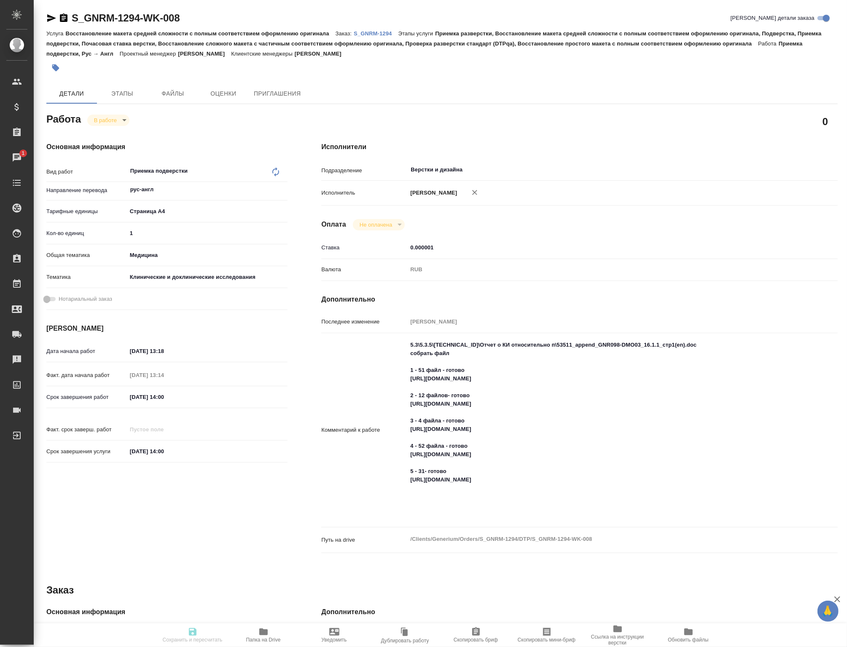
type input "RUB"
type input "[PERSON_NAME]"
type textarea "5.3\5.3.5\5.3.5.1\Отчет о КИ относительно п\53511_append_GNR098-DMO03_16.1.1_ст…"
type textarea "x"
type textarea "/Clients/Generium/Orders/S_GNRM-1294/DTP/S_GNRM-1294-WK-008"
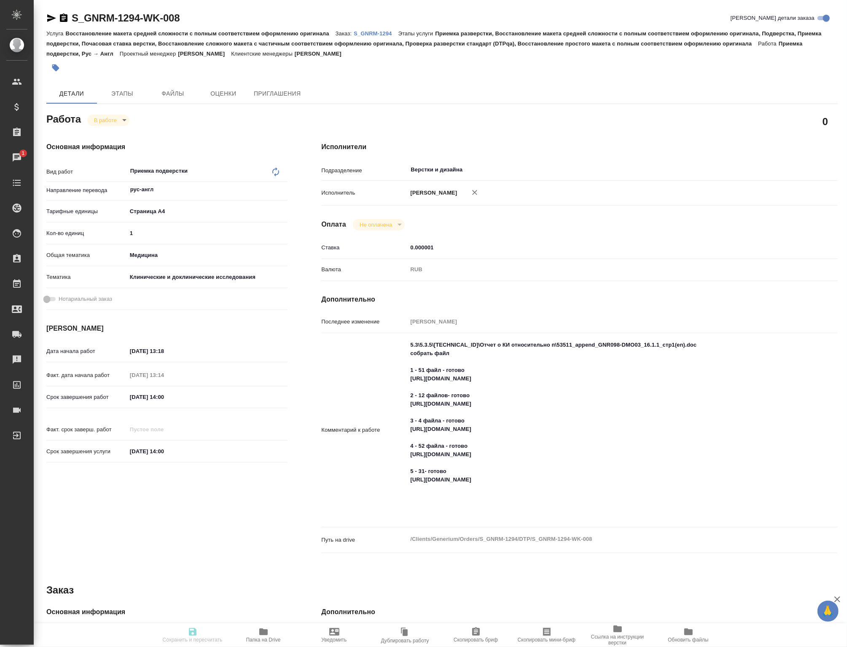
type textarea "x"
type input "S_GNRM-1294"
type input "Восстановление макета средней сложности с полным соответствием оформлению ориги…"
type input "Приемка разверстки, Восстановление макета средней сложности с полным соответств…"
type input "[PERSON_NAME]"
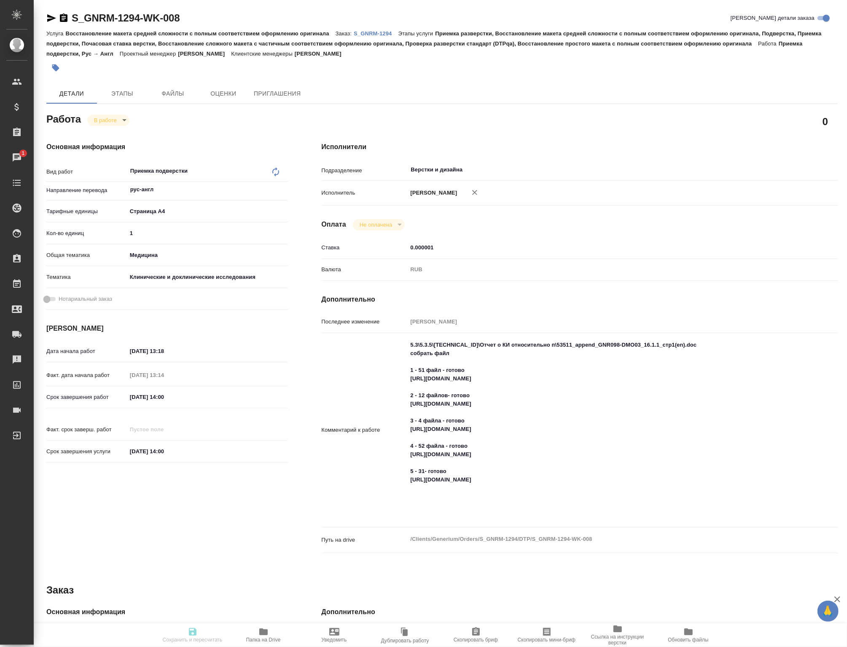
type input "[PERSON_NAME]"
type input "/Clients/Generium/Orders/S_GNRM-1294"
type textarea "x"
type textarea "Рассчитайте, пожалуйста, перевод на англ досье по ссылке https://disk.360.yande…"
type textarea "x"
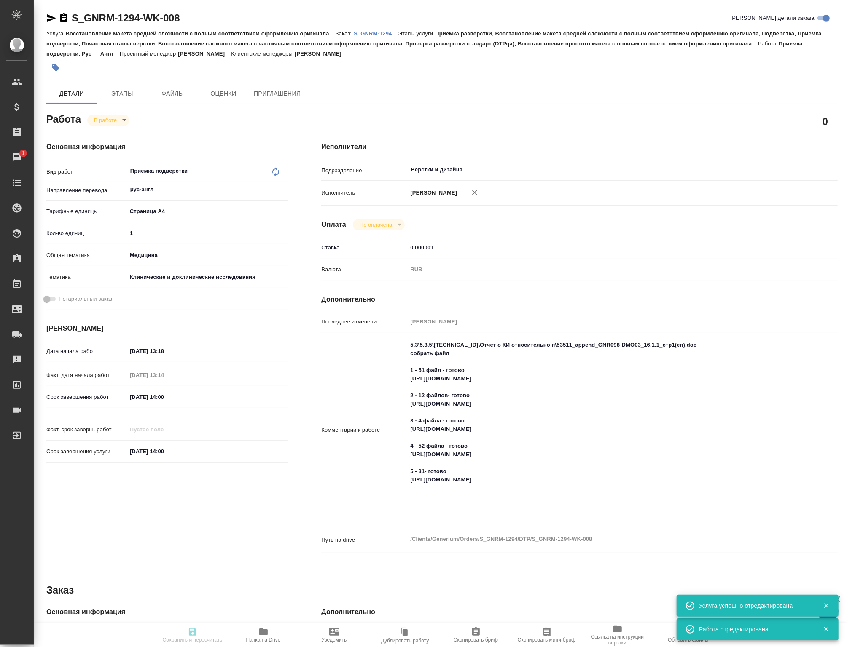
type textarea "x"
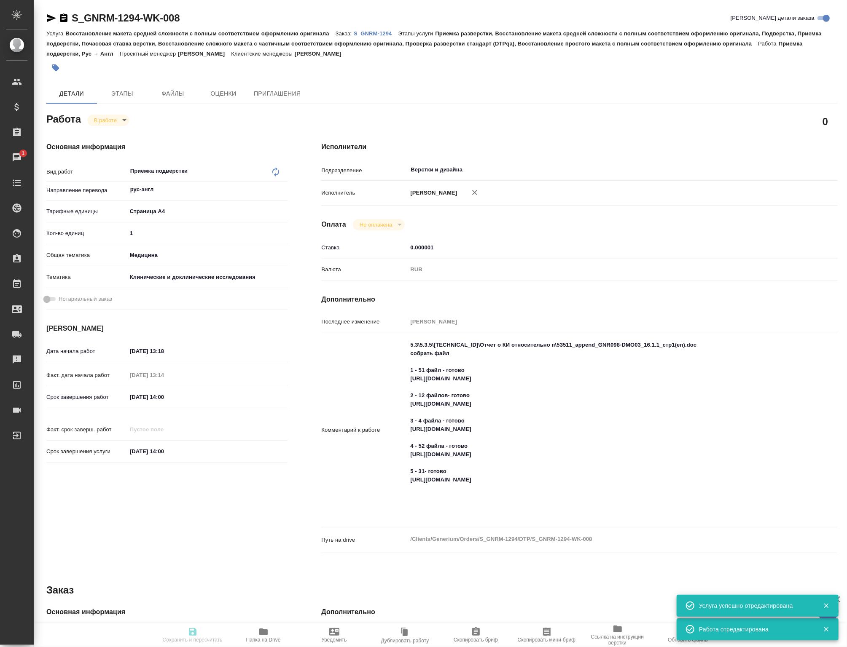
type textarea "x"
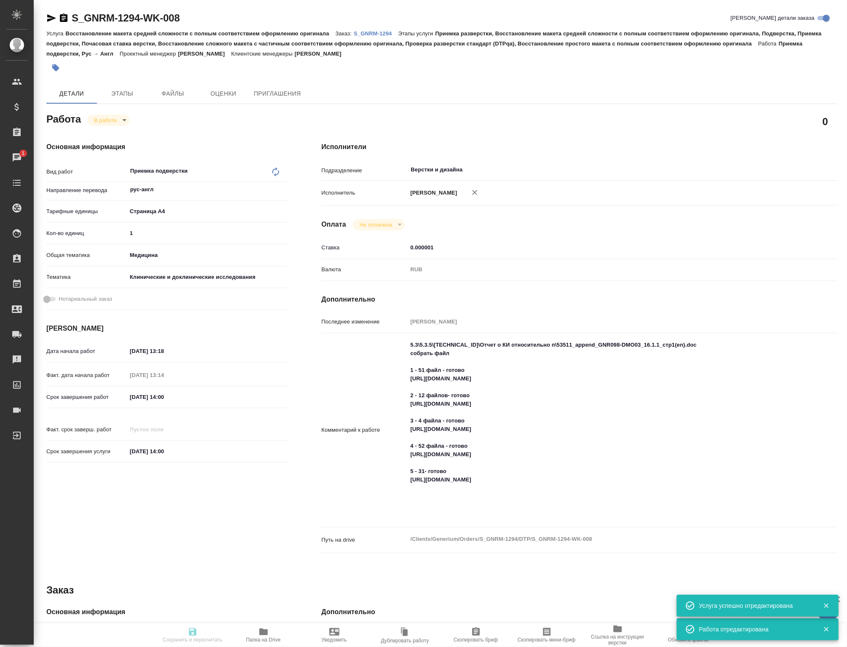
type textarea "x"
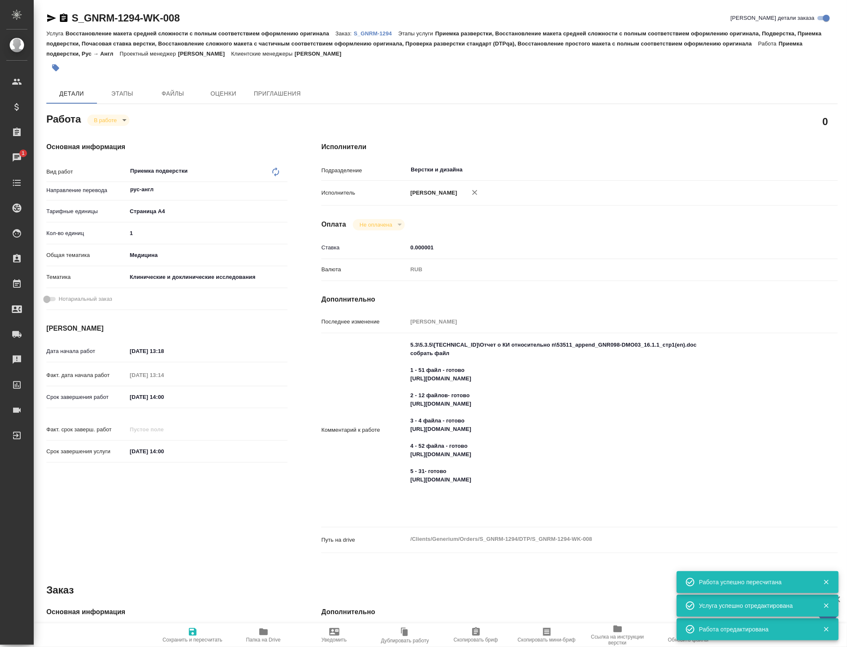
type input "inProgress"
type textarea "Приемка подверстки"
type textarea "x"
type input "рус-англ"
type input "5f036ec4e16dec2d6b59c8ff"
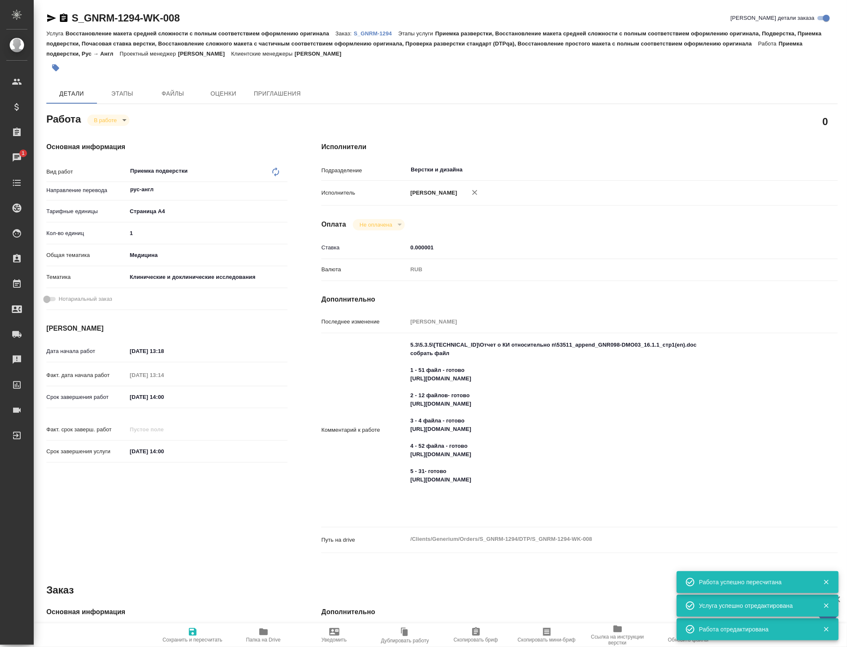
type input "1"
type input "med"
type input "5a8b8b956a9677013d343d9e"
type input "10.07.2025 13:18"
type input "11.08.2025 13:14"
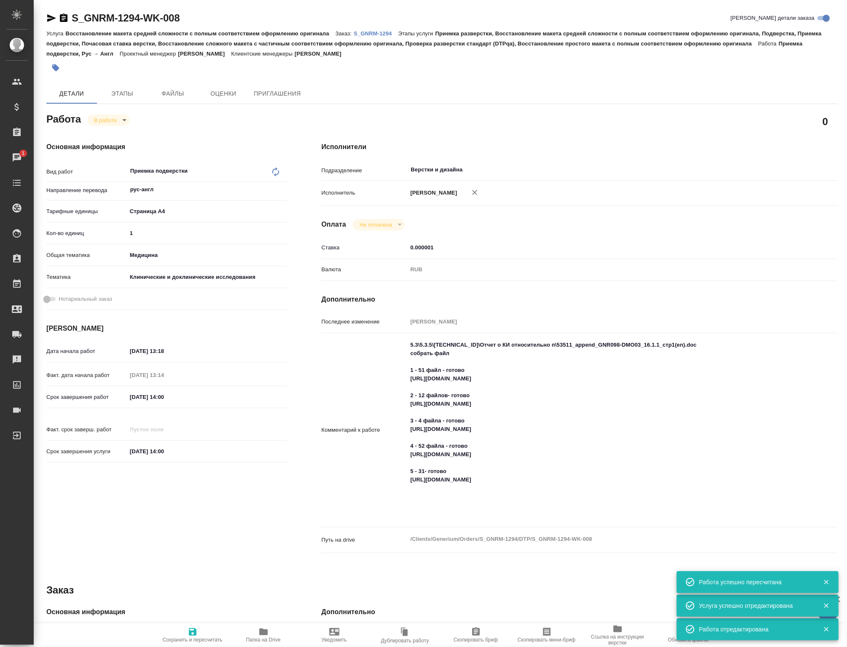
type input "29.08.2025 14:00"
type input "Верстки и дизайна"
type input "notPayed"
type input "0.000001"
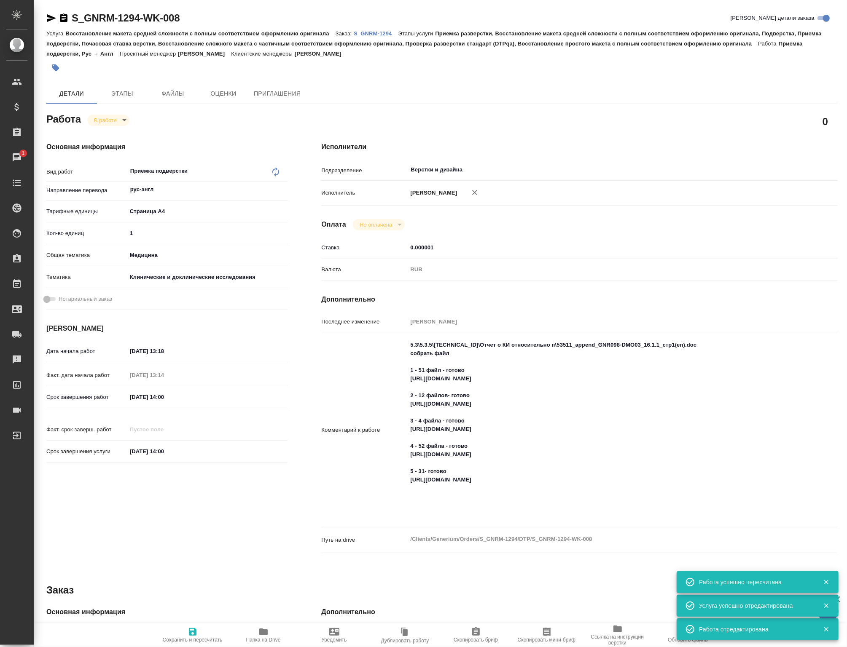
type input "RUB"
type input "[PERSON_NAME]"
type textarea "5.3\5.3.5\5.3.5.1\Отчет о КИ относительно п\53511_append_GNR098-DMO03_16.1.1_ст…"
type textarea "x"
type textarea "/Clients/Generium/Orders/S_GNRM-1294/DTP/S_GNRM-1294-WK-008"
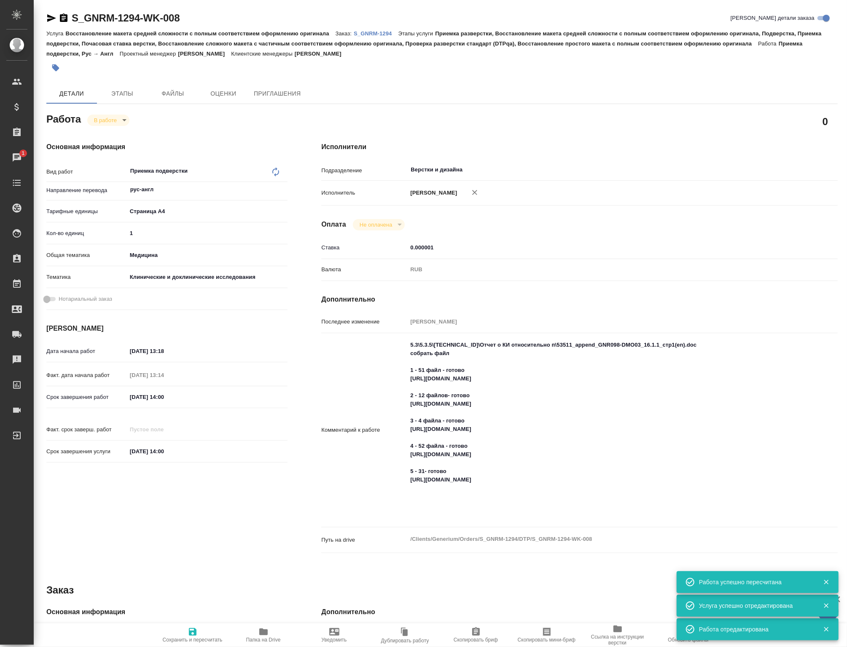
type textarea "x"
type input "S_GNRM-1294"
type input "Восстановление макета средней сложности с полным соответствием оформлению ориги…"
type input "Приемка разверстки, Восстановление макета средней сложности с полным соответств…"
type input "[PERSON_NAME]"
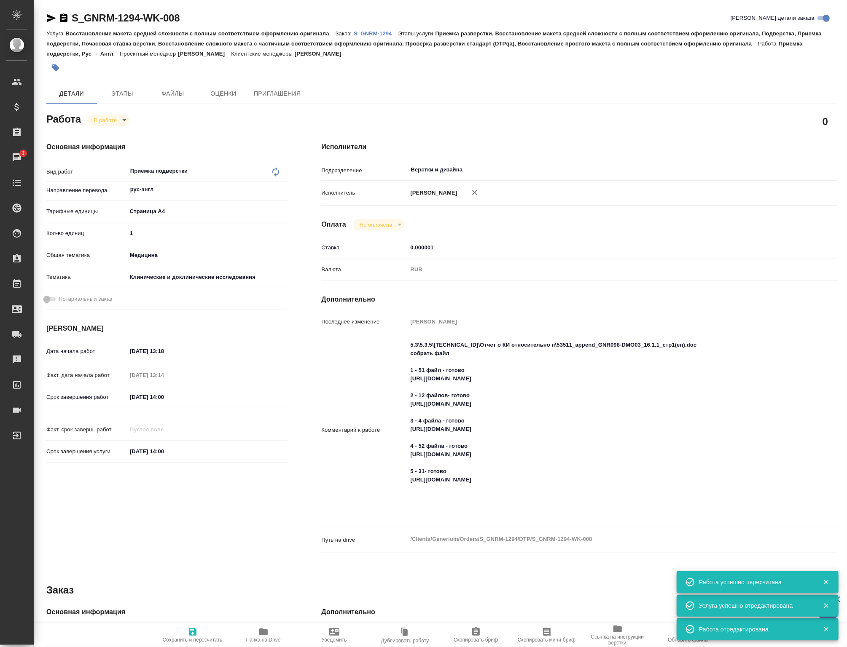
type input "[PERSON_NAME]"
type input "/Clients/Generium/Orders/S_GNRM-1294"
type textarea "x"
type textarea "Рассчитайте, пожалуйста, перевод на англ досье по ссылке https://disk.360.yande…"
type textarea "x"
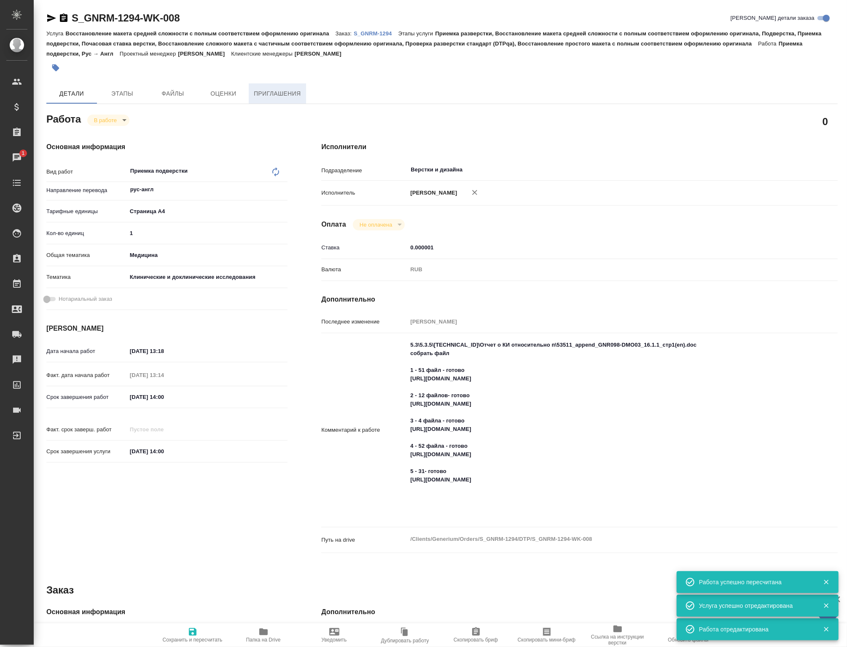
type textarea "x"
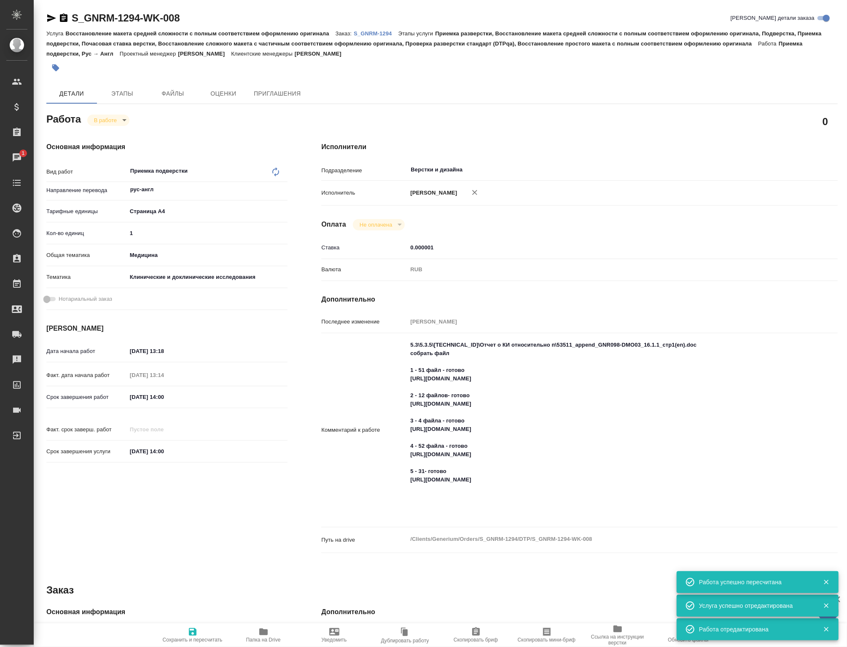
type textarea "x"
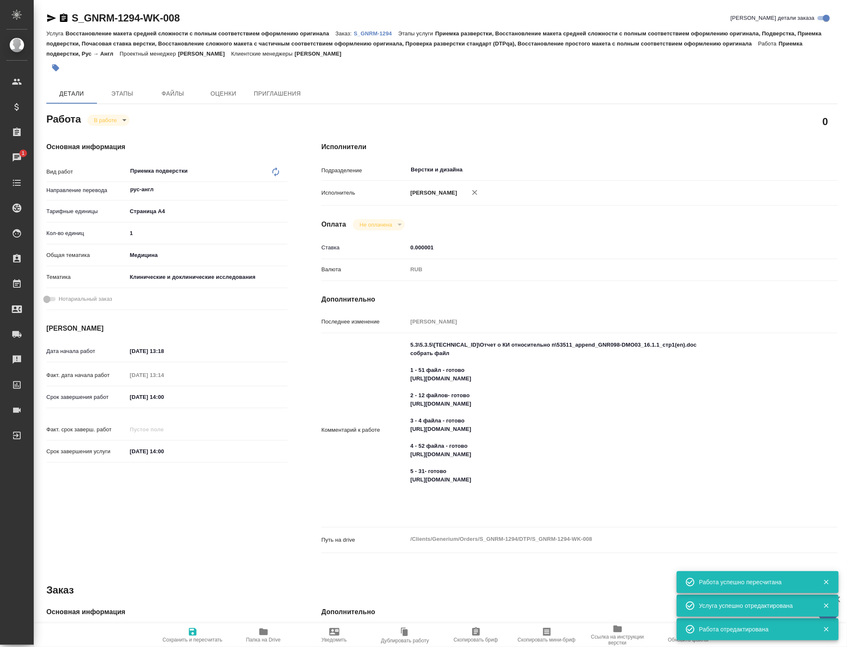
type textarea "x"
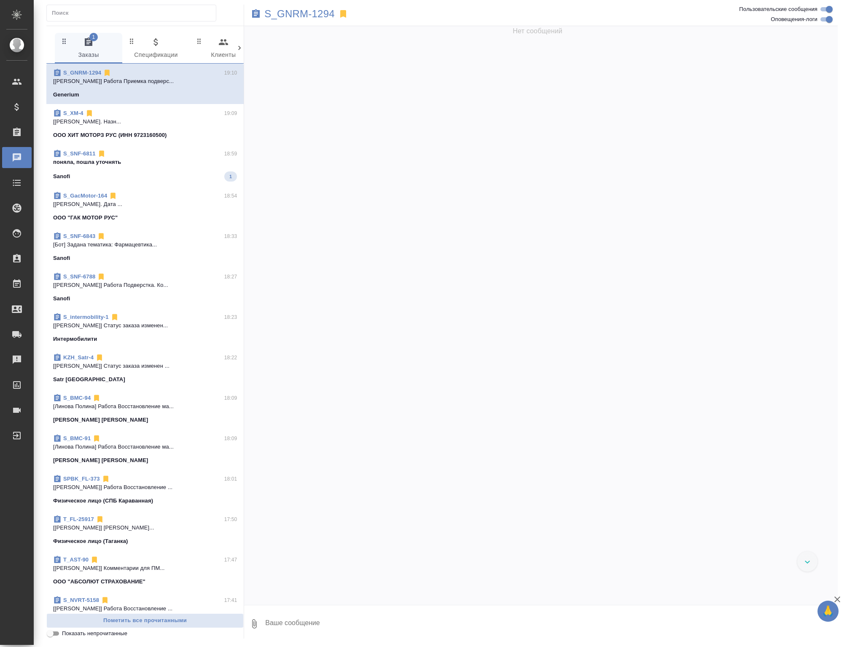
click at [199, 166] on p "поняла, пошла уточнять" at bounding box center [145, 162] width 184 height 8
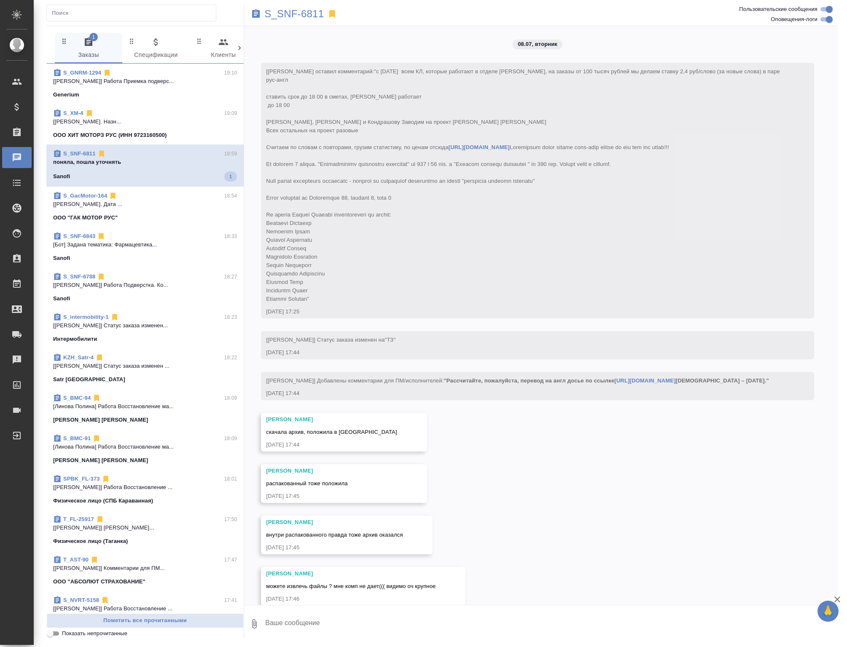
click at [196, 166] on p "поняла, пошла уточнять" at bounding box center [145, 162] width 184 height 8
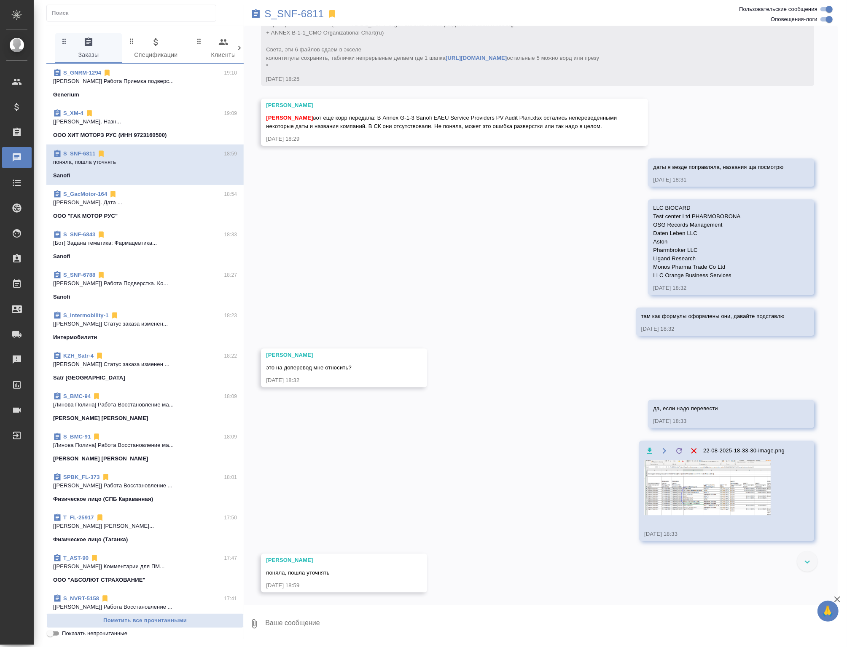
scroll to position [14850, 0]
